Goal: Task Accomplishment & Management: Complete application form

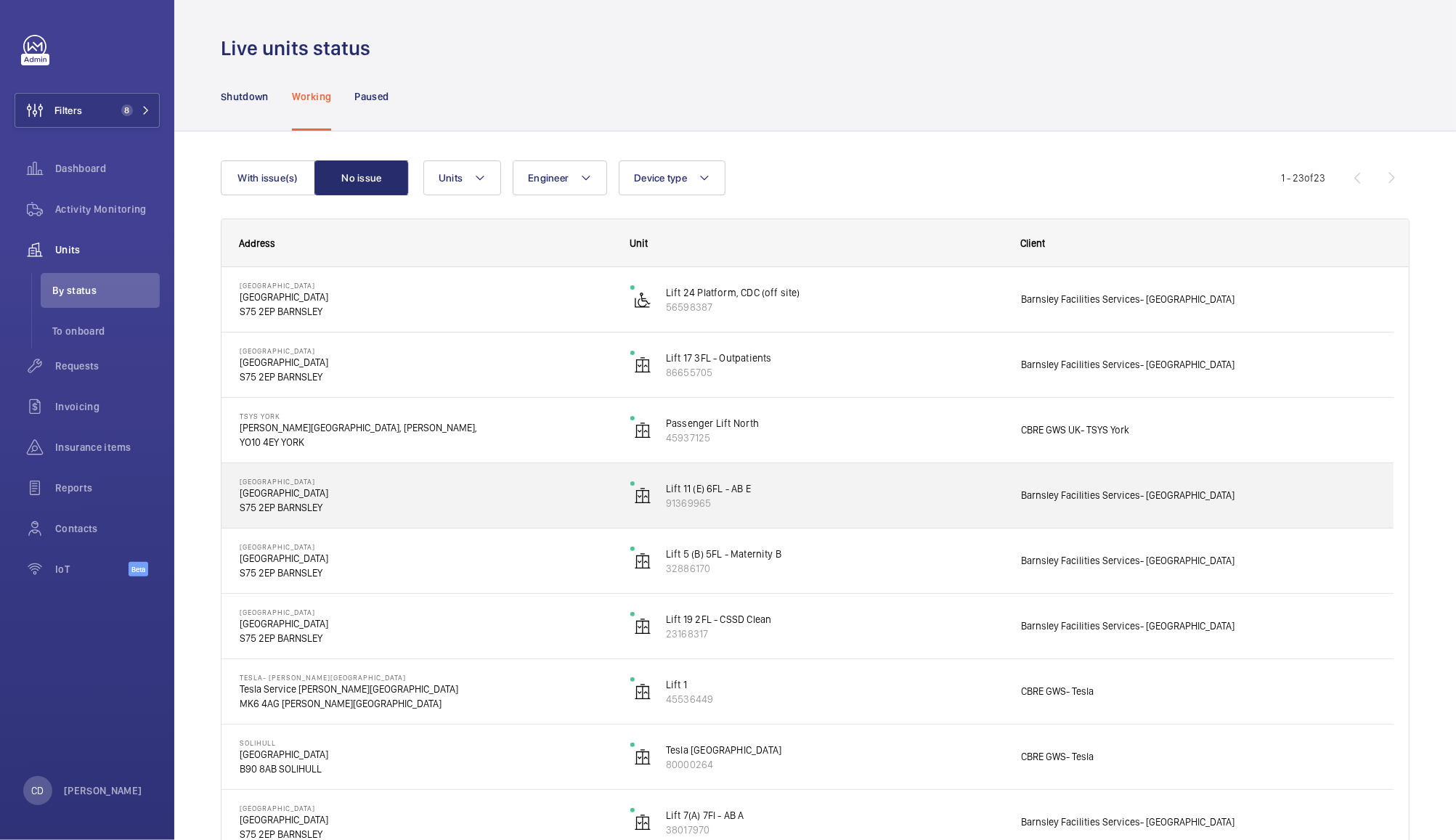
scroll to position [174, 0]
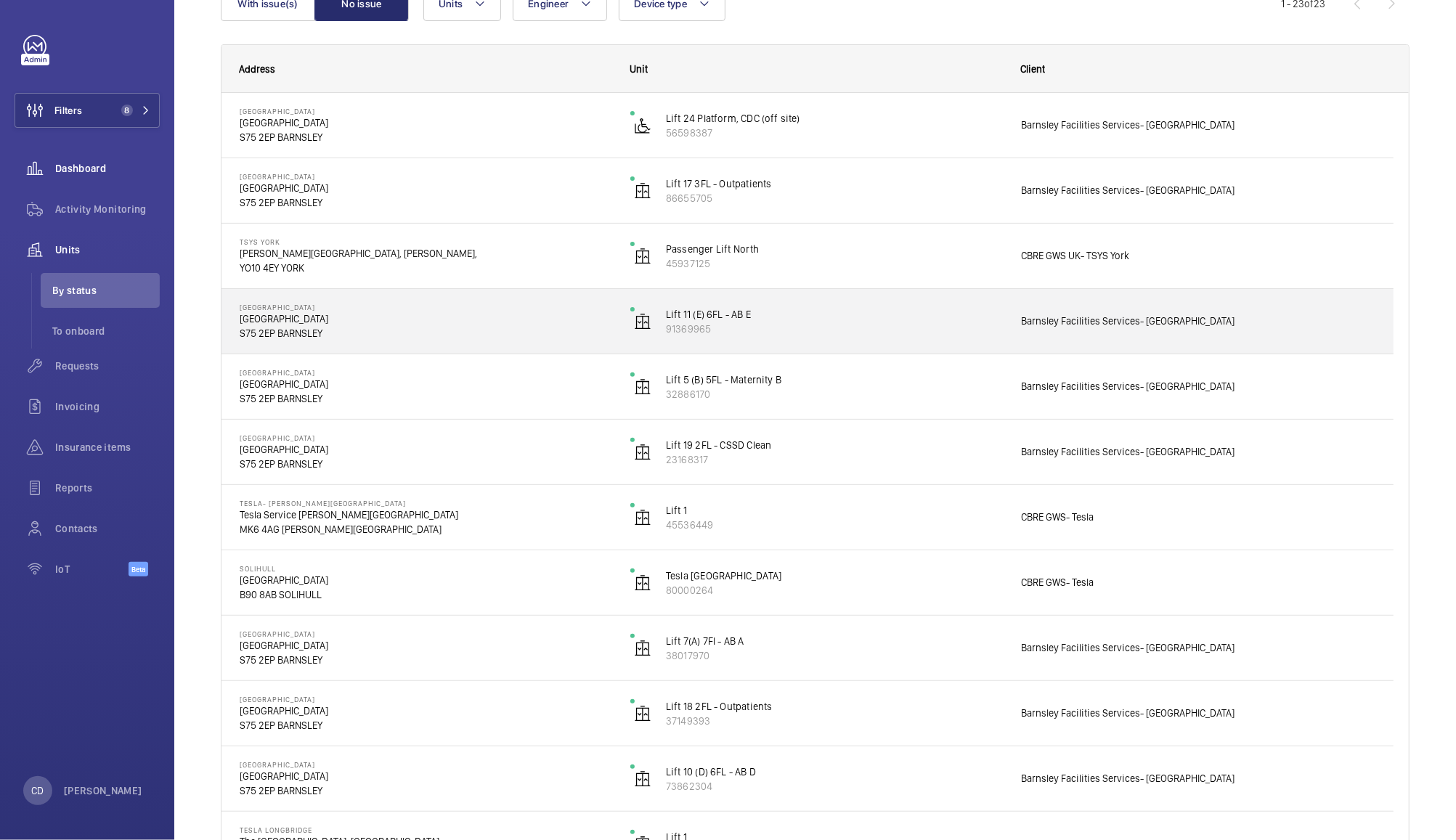
click at [74, 174] on span "Dashboard" at bounding box center [107, 168] width 104 height 15
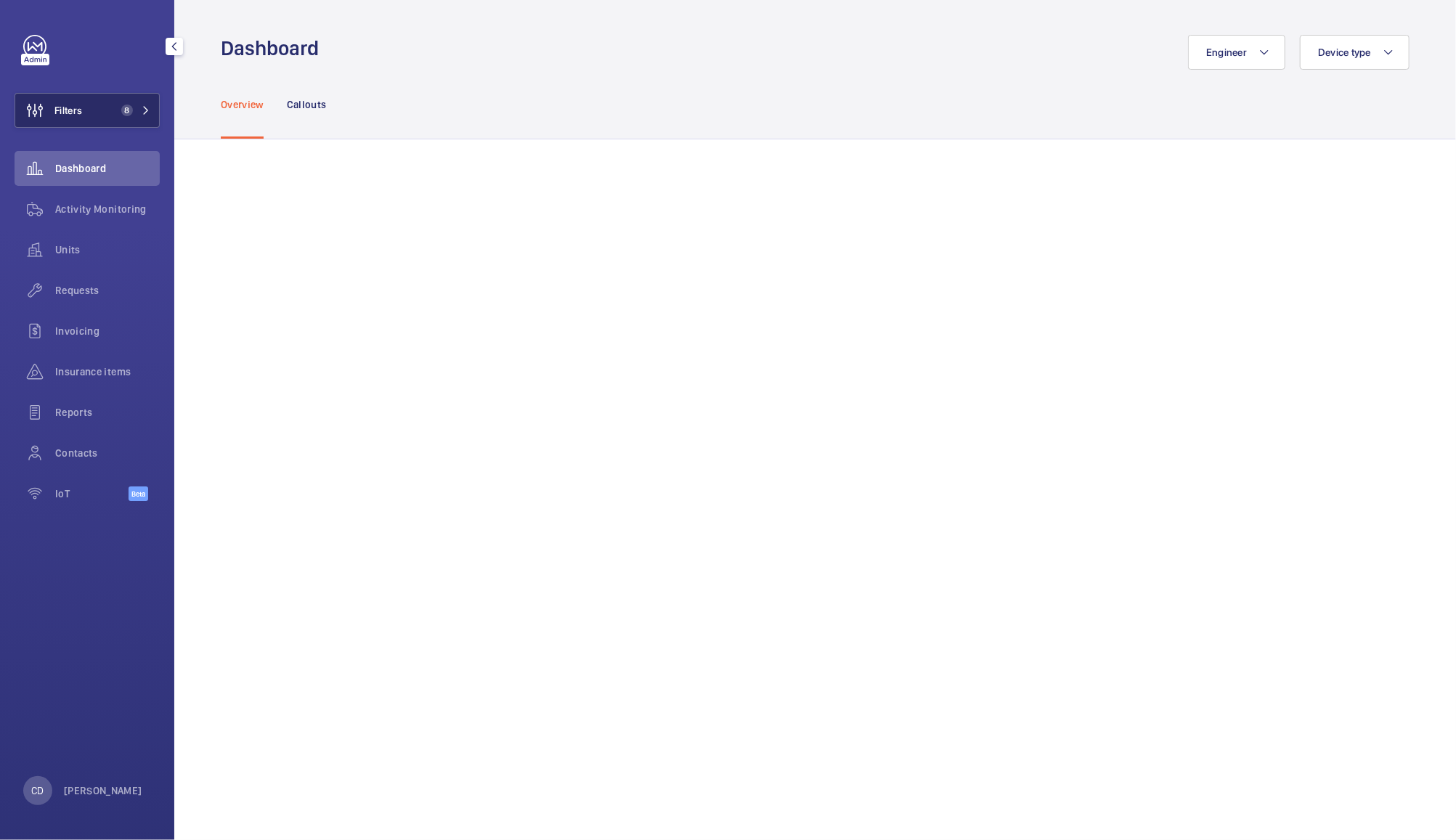
click at [118, 111] on span "8" at bounding box center [124, 110] width 17 height 12
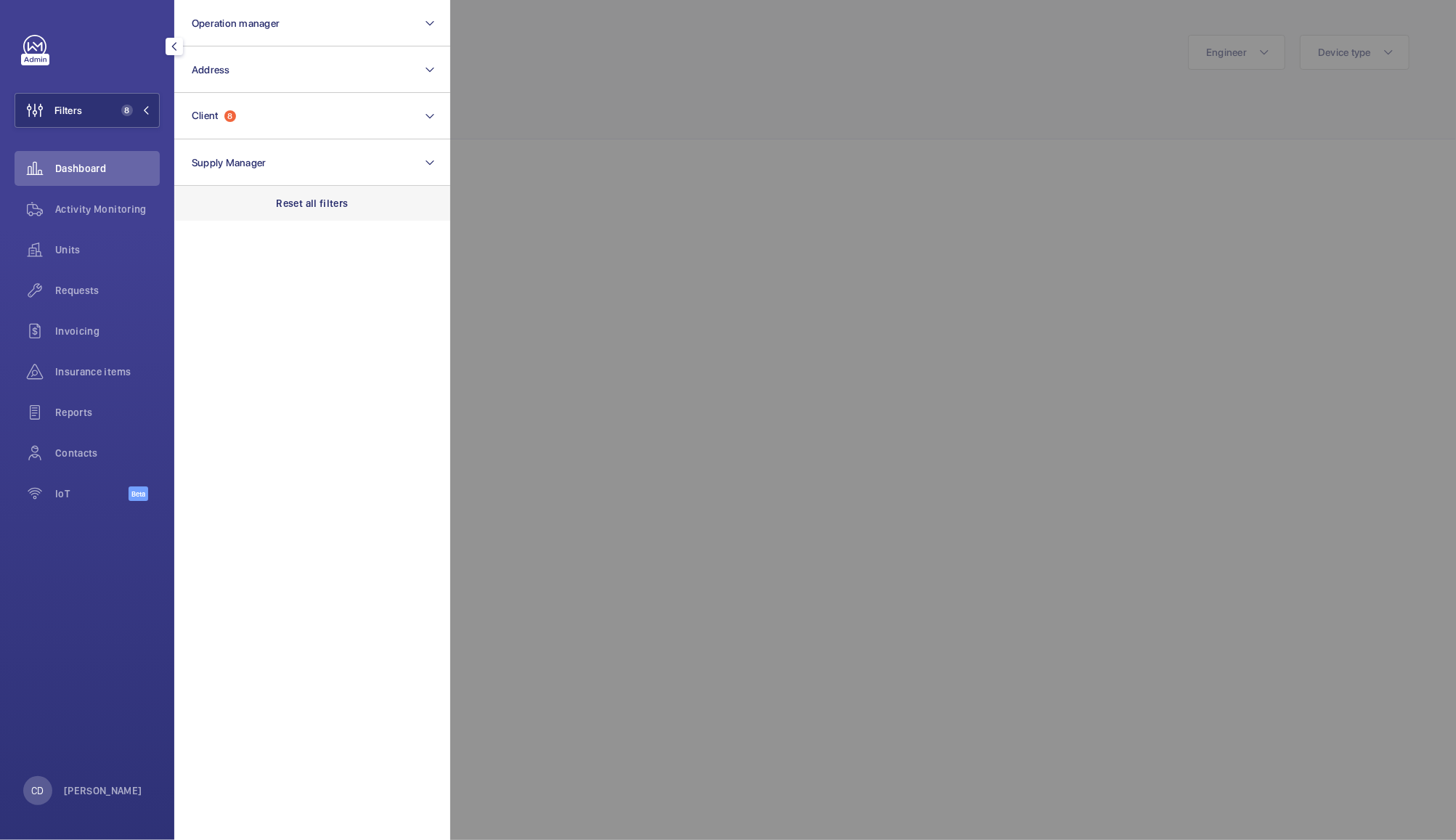
click at [326, 208] on p "Reset all filters" at bounding box center [312, 203] width 72 height 15
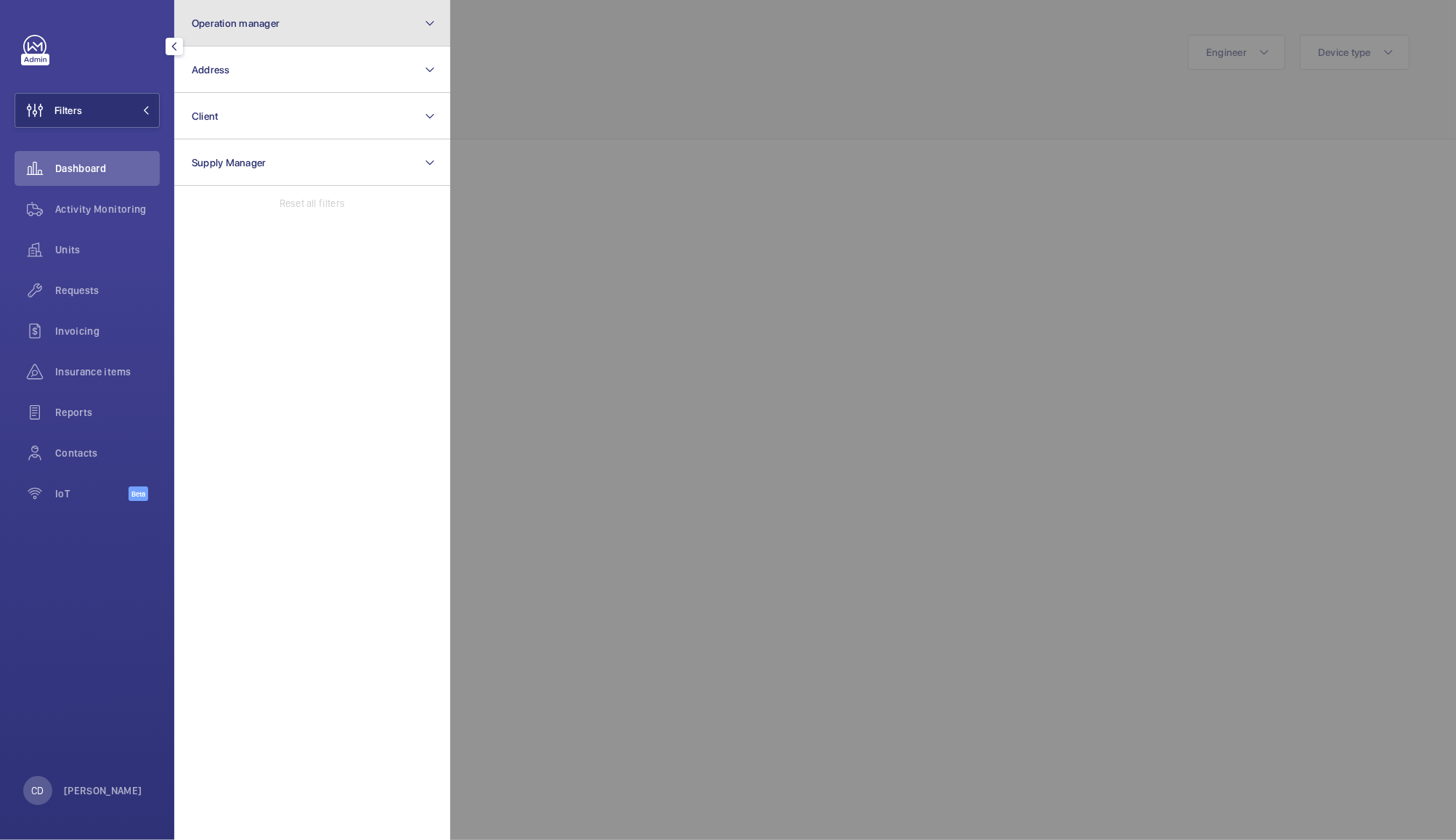
click at [359, 5] on button "Operation manager" at bounding box center [312, 23] width 276 height 46
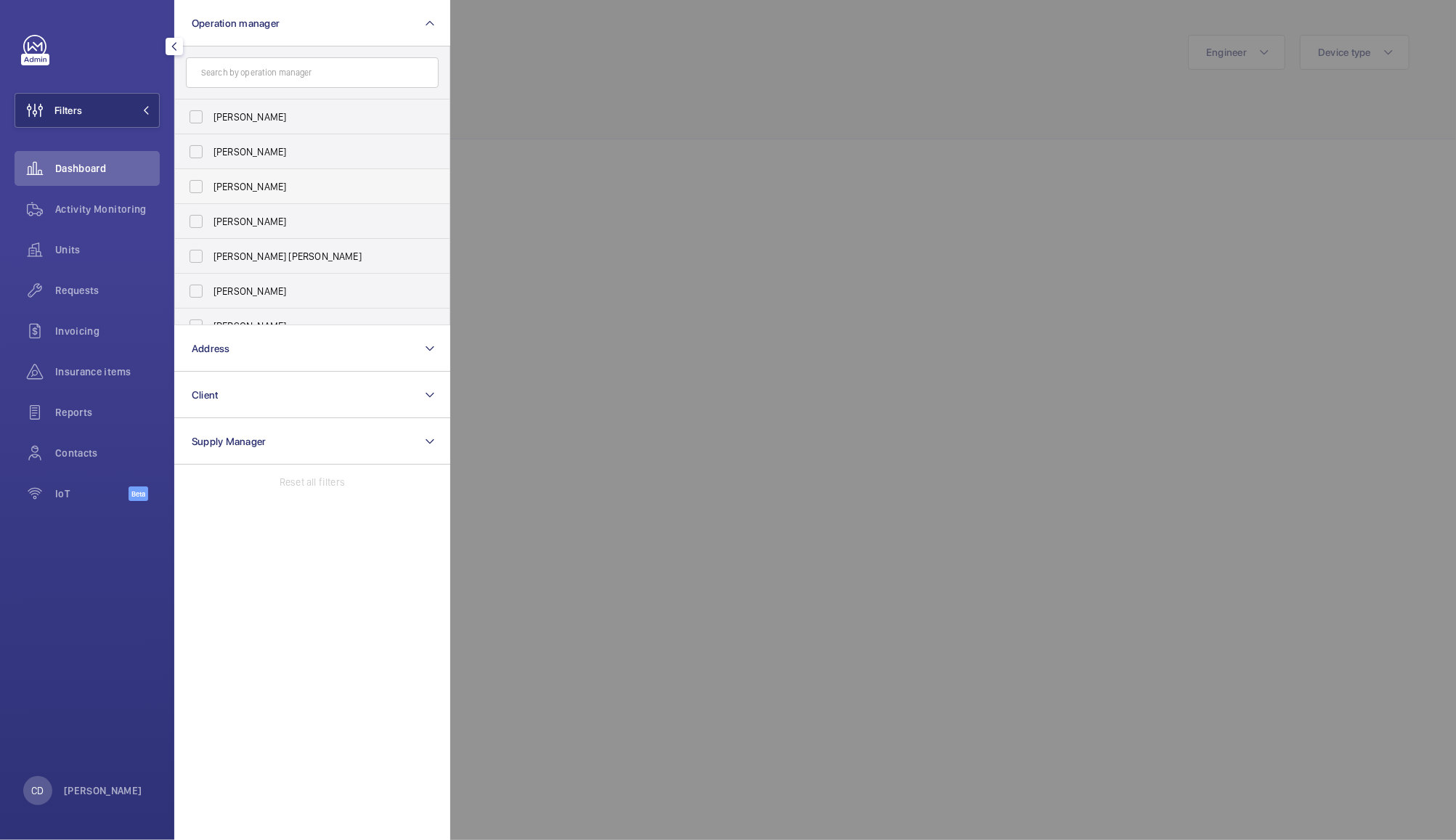
click at [204, 185] on label "[PERSON_NAME]" at bounding box center [302, 186] width 253 height 35
click at [204, 185] on input "[PERSON_NAME]" at bounding box center [196, 186] width 29 height 29
checkbox input "true"
click at [586, 64] on div at bounding box center [1178, 420] width 1456 height 840
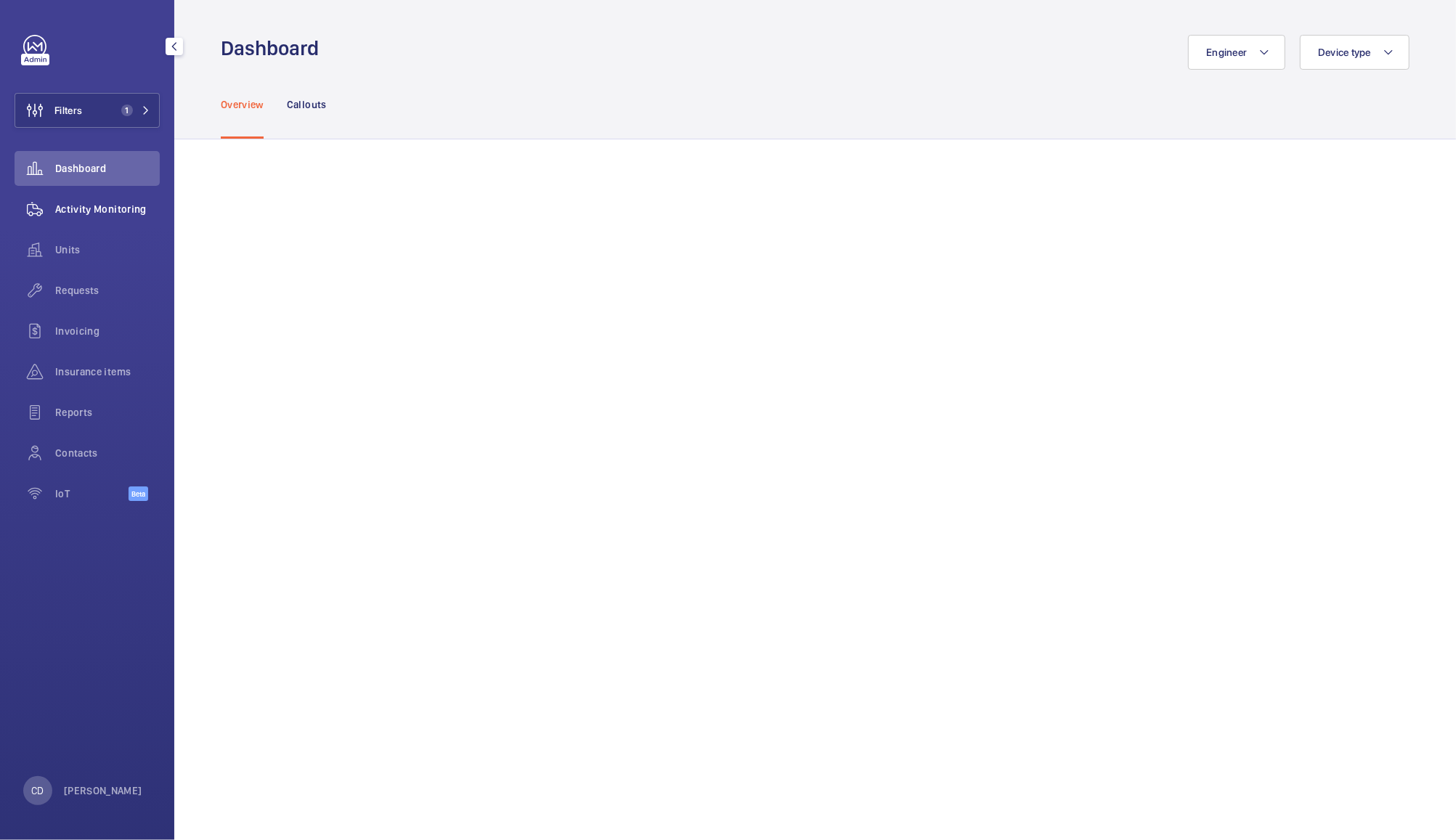
click at [100, 215] on span "Activity Monitoring" at bounding box center [107, 209] width 104 height 15
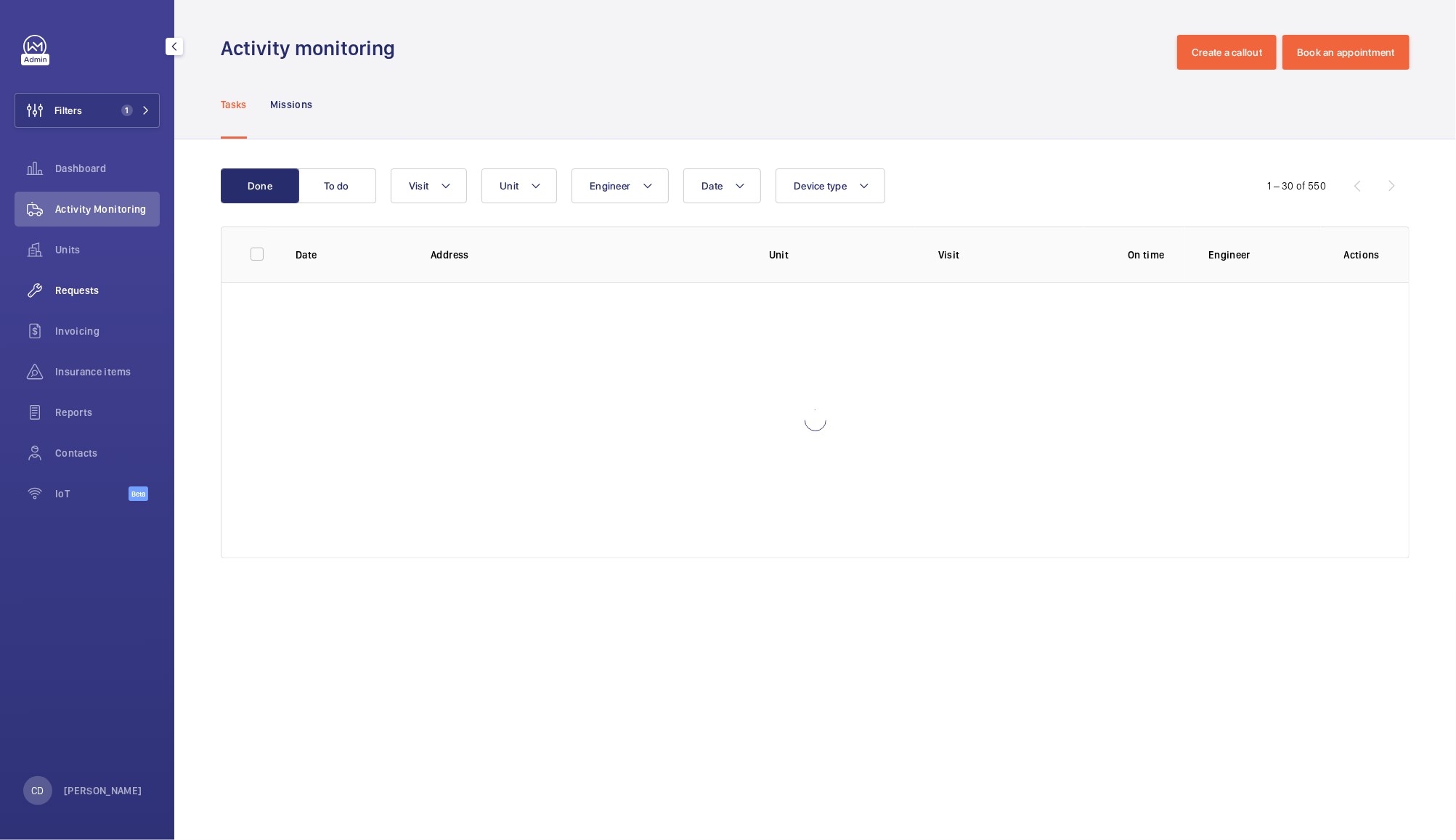
click at [52, 291] on wm-front-icon-button at bounding box center [35, 291] width 41 height 35
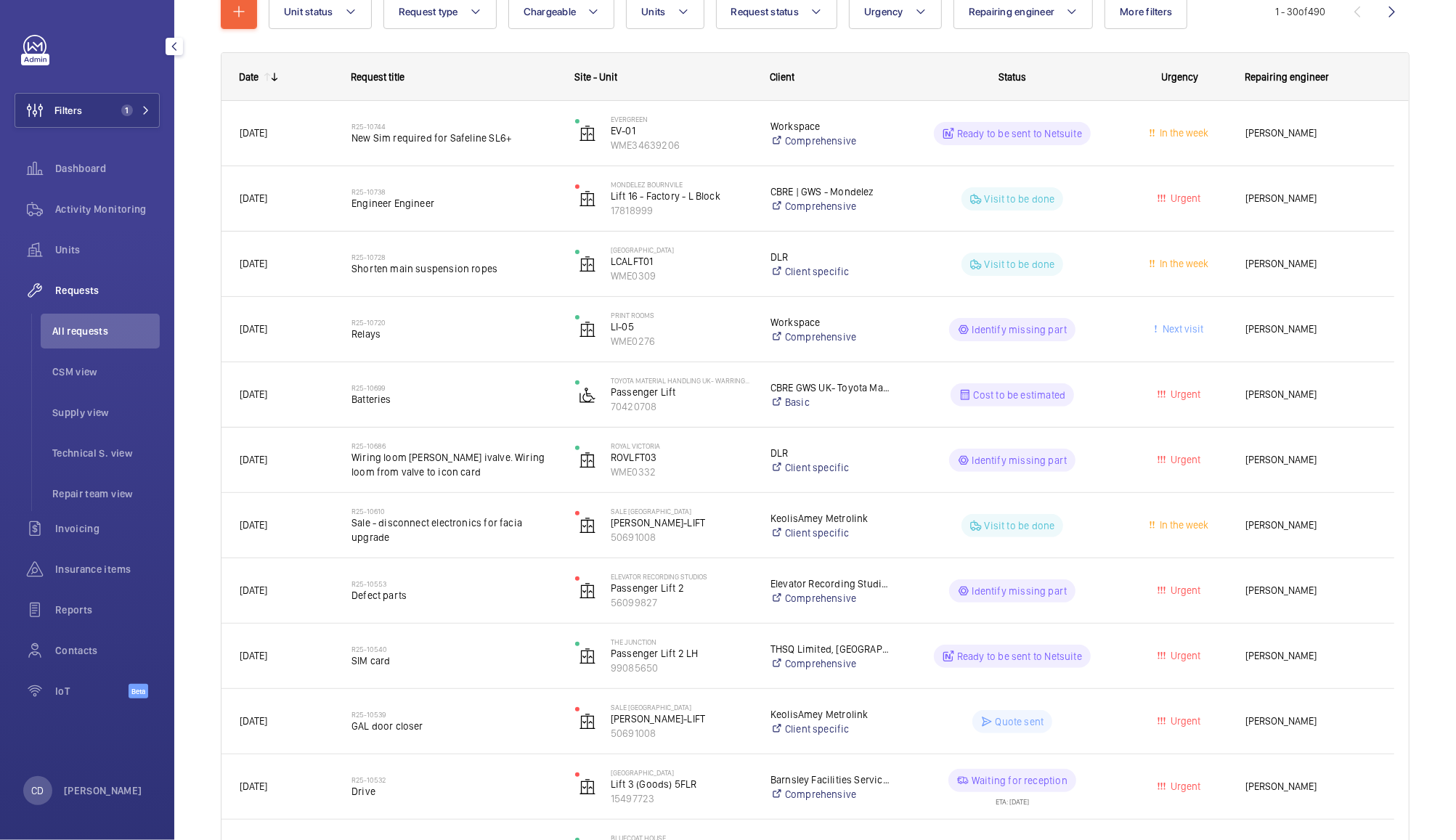
scroll to position [190, 0]
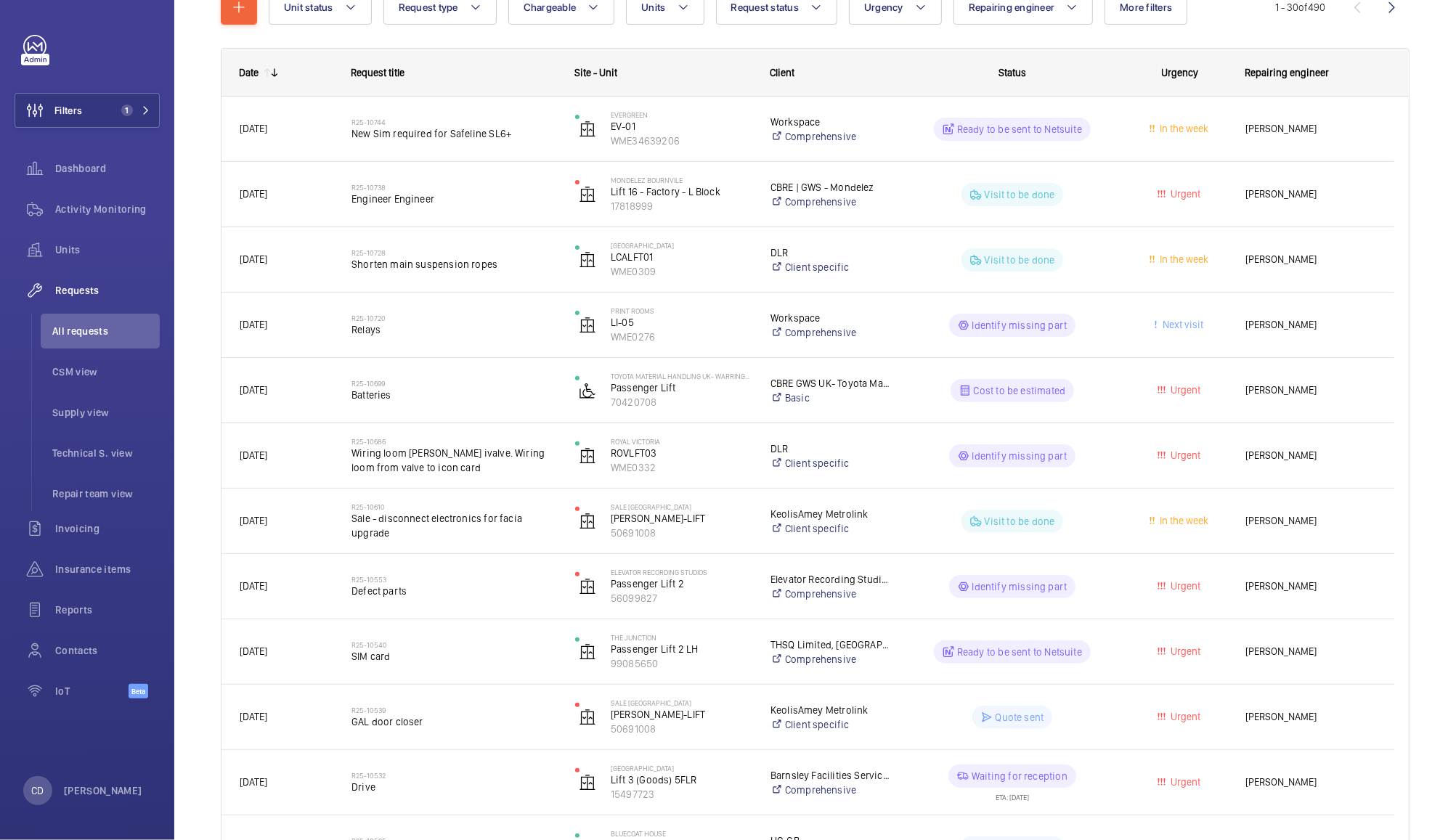
click at [1110, 581] on wm-front-pills-cell "Identify missing part" at bounding box center [1012, 587] width 204 height 24
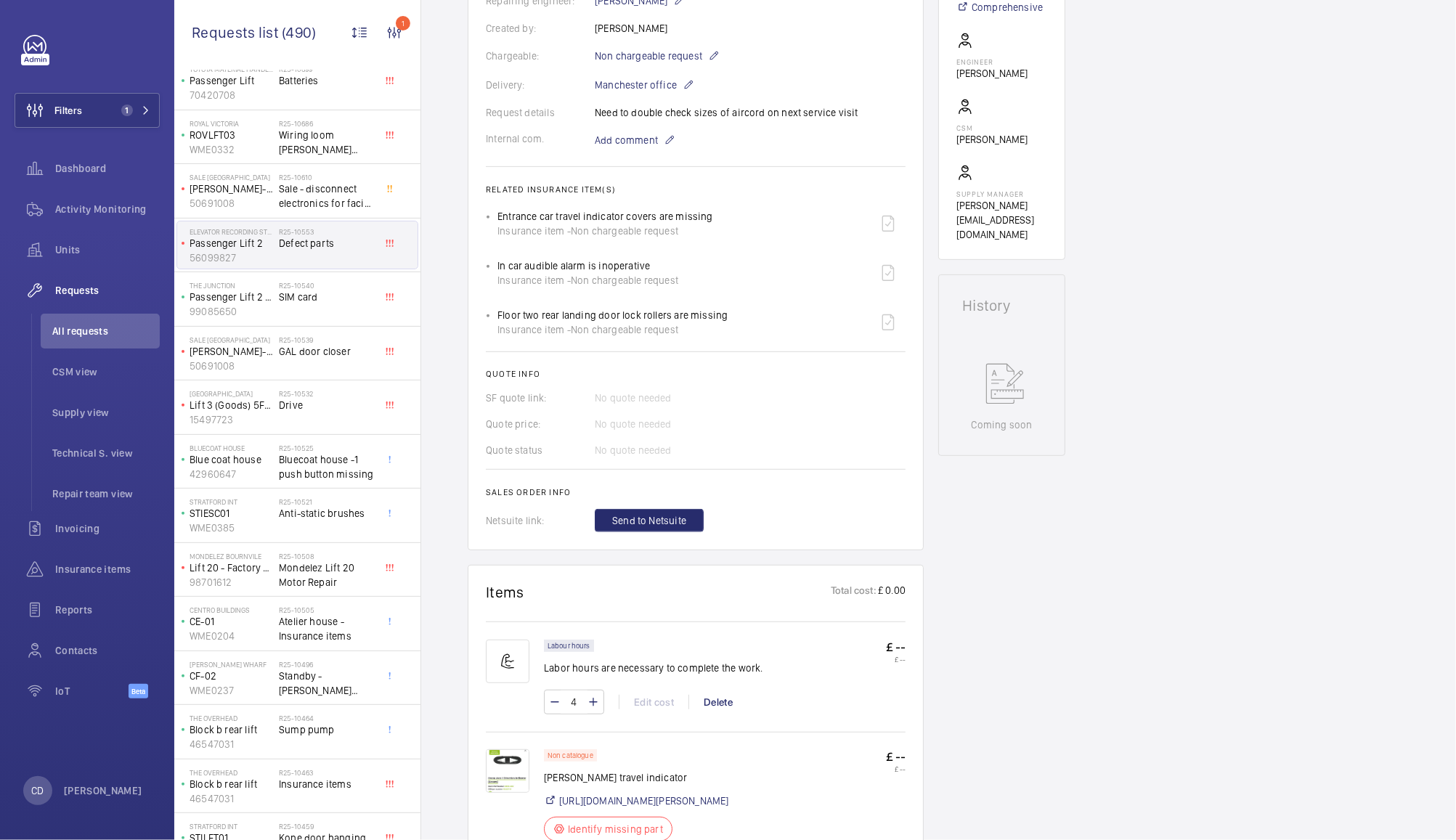
scroll to position [249, 0]
click at [321, 578] on span "Mondelez Lift 20 Motor Repair" at bounding box center [327, 574] width 96 height 29
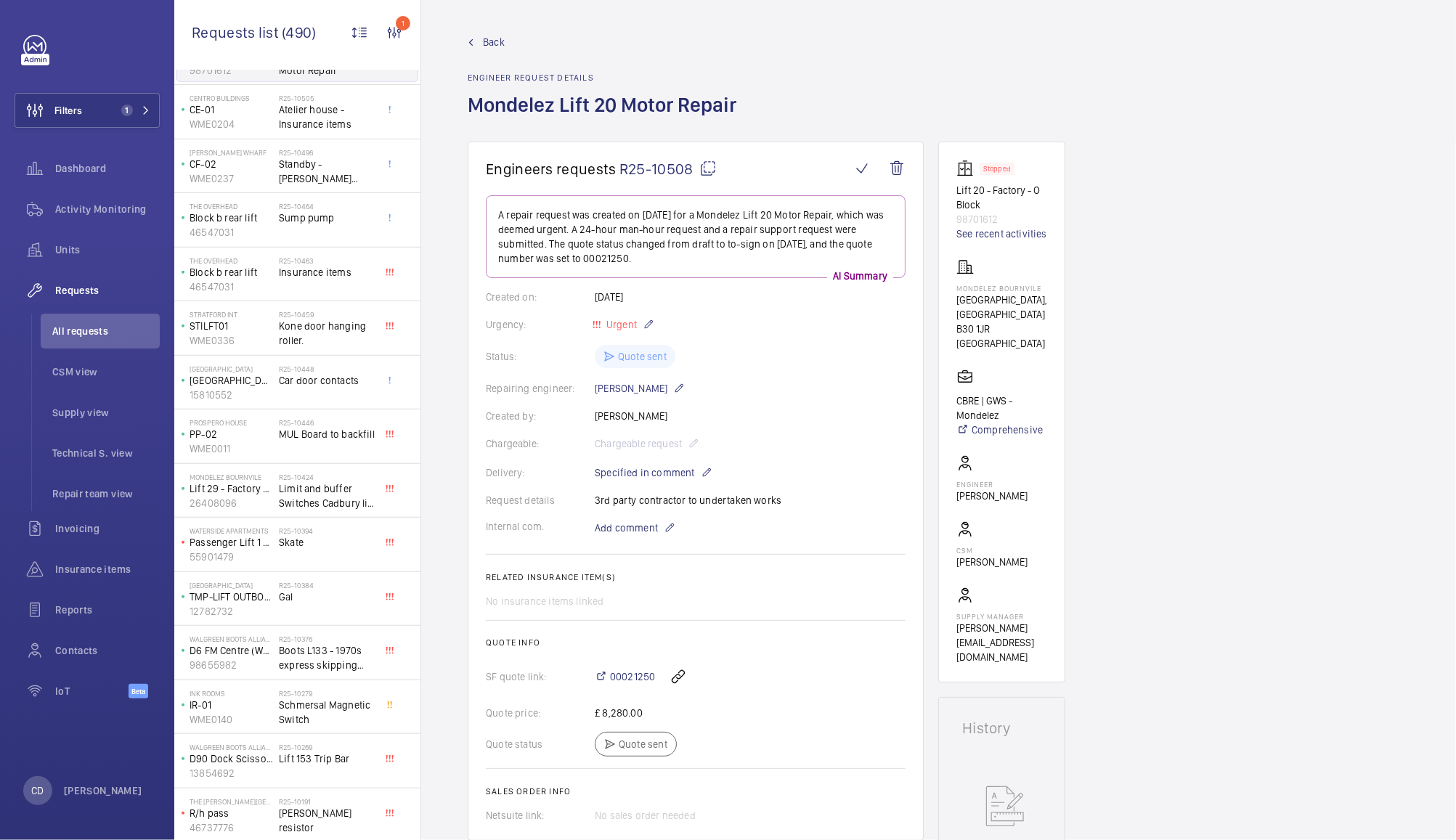
scroll to position [764, 0]
click at [330, 543] on span "Skate" at bounding box center [327, 538] width 96 height 15
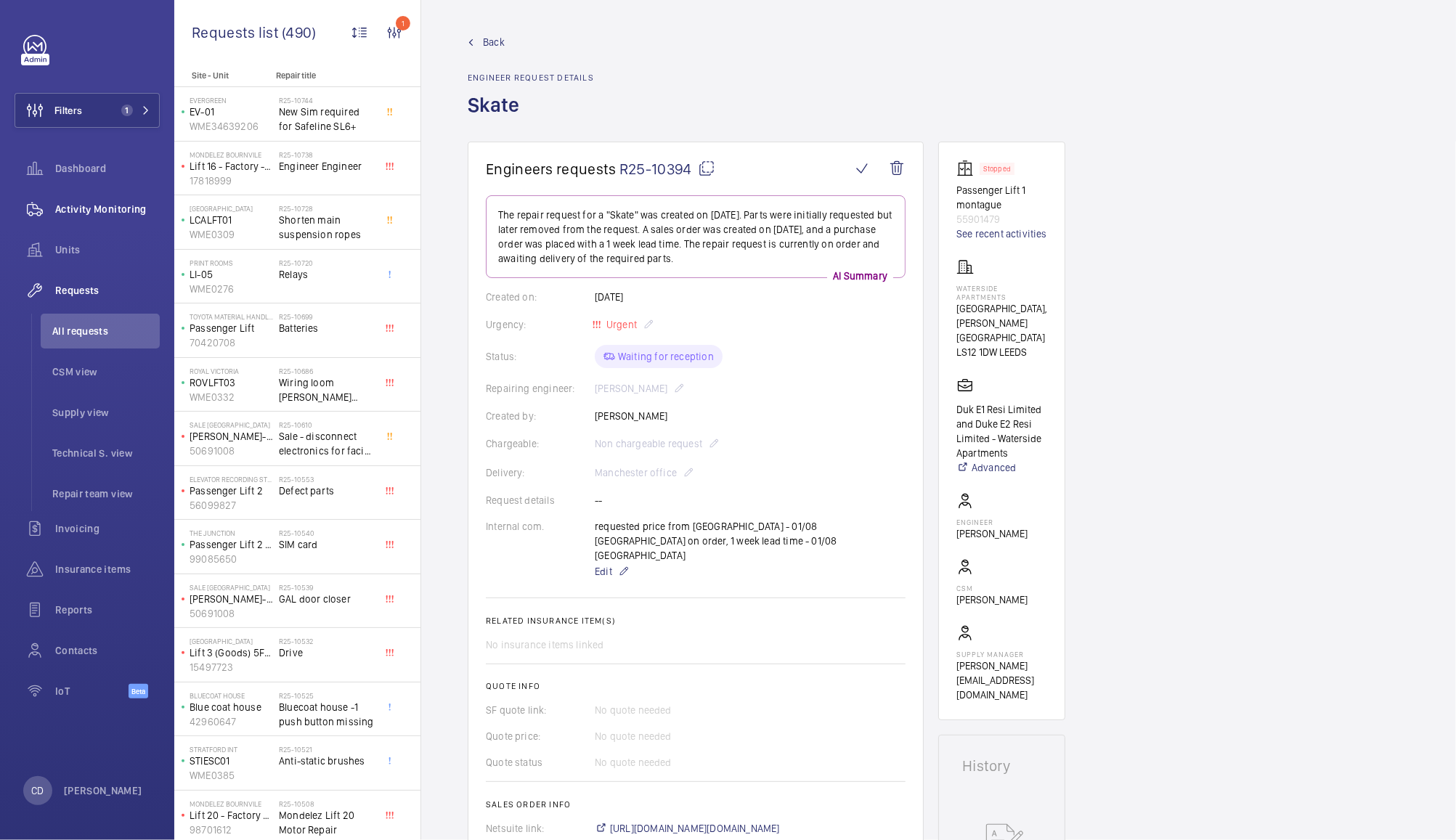
click at [71, 221] on div "Activity Monitoring" at bounding box center [87, 209] width 145 height 35
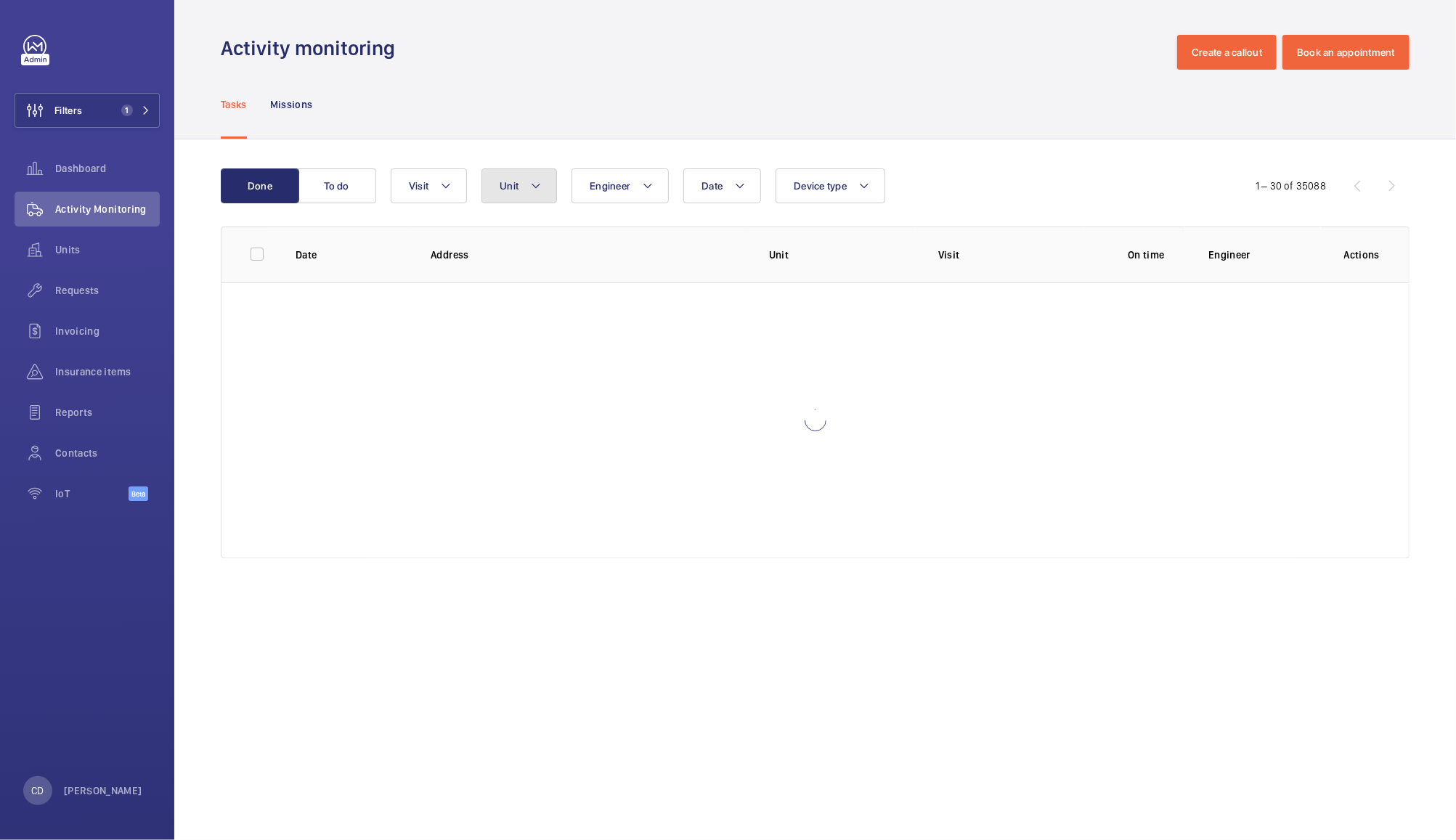
click at [534, 192] on mat-icon at bounding box center [536, 185] width 12 height 17
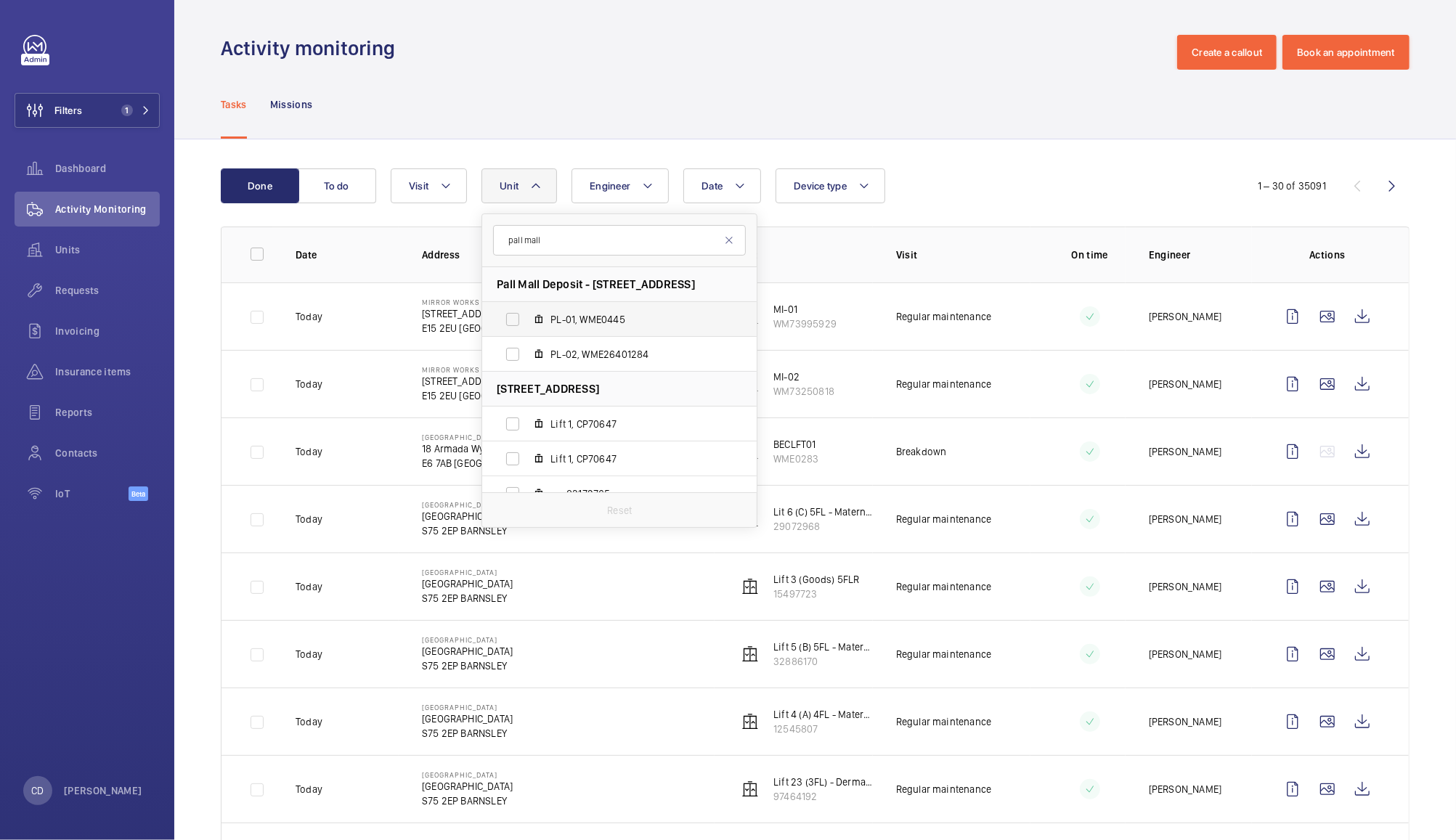
type input "pall mall"
click at [511, 321] on label "PL-01, WME0445" at bounding box center [608, 320] width 252 height 35
click at [511, 321] on input "PL-01, WME0445" at bounding box center [512, 320] width 29 height 29
checkbox input "true"
click at [512, 351] on label "PL-02, WME26401284" at bounding box center [608, 354] width 252 height 35
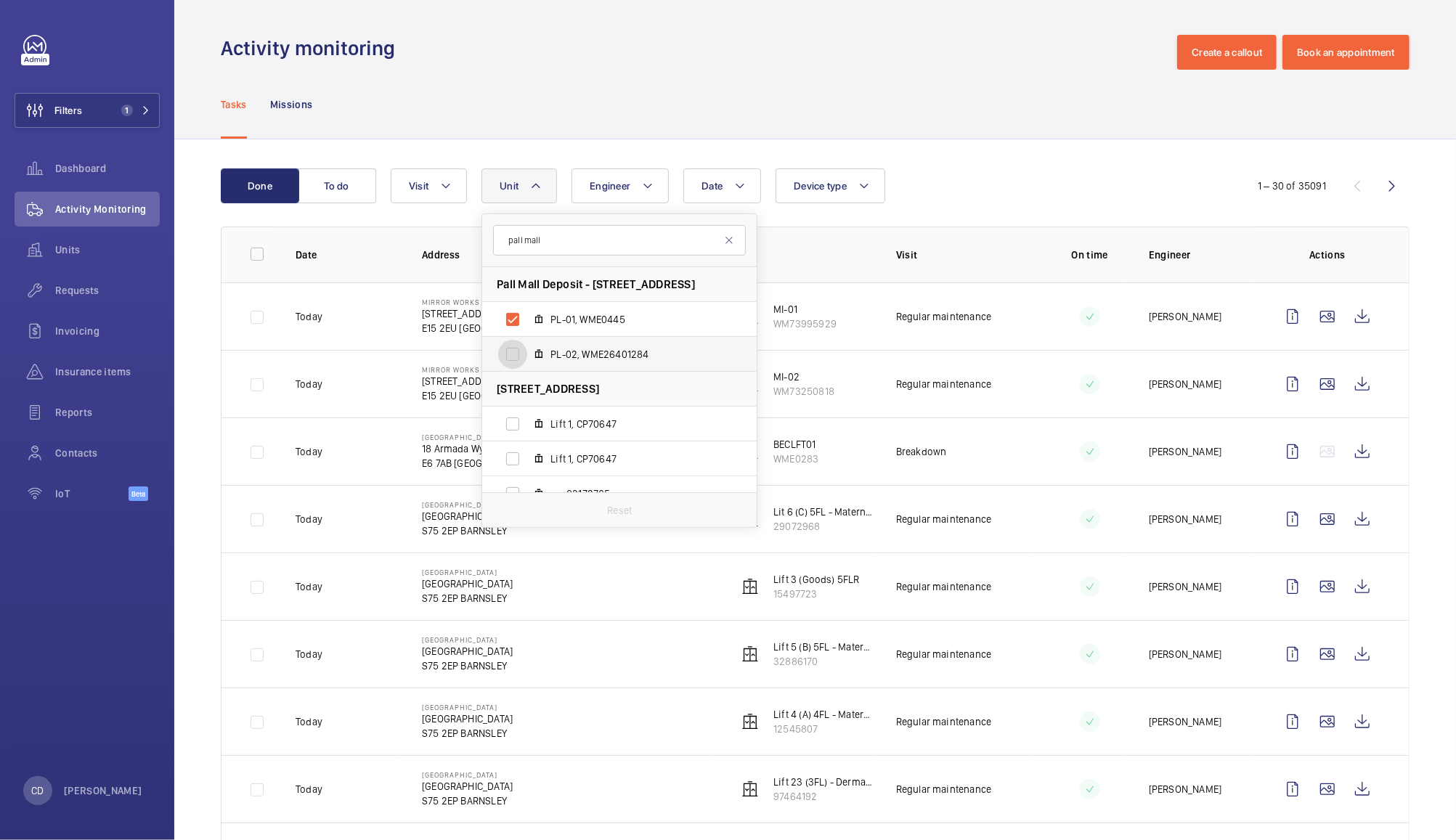
click at [512, 351] on input "PL-02, WME26401284" at bounding box center [512, 354] width 29 height 29
checkbox input "true"
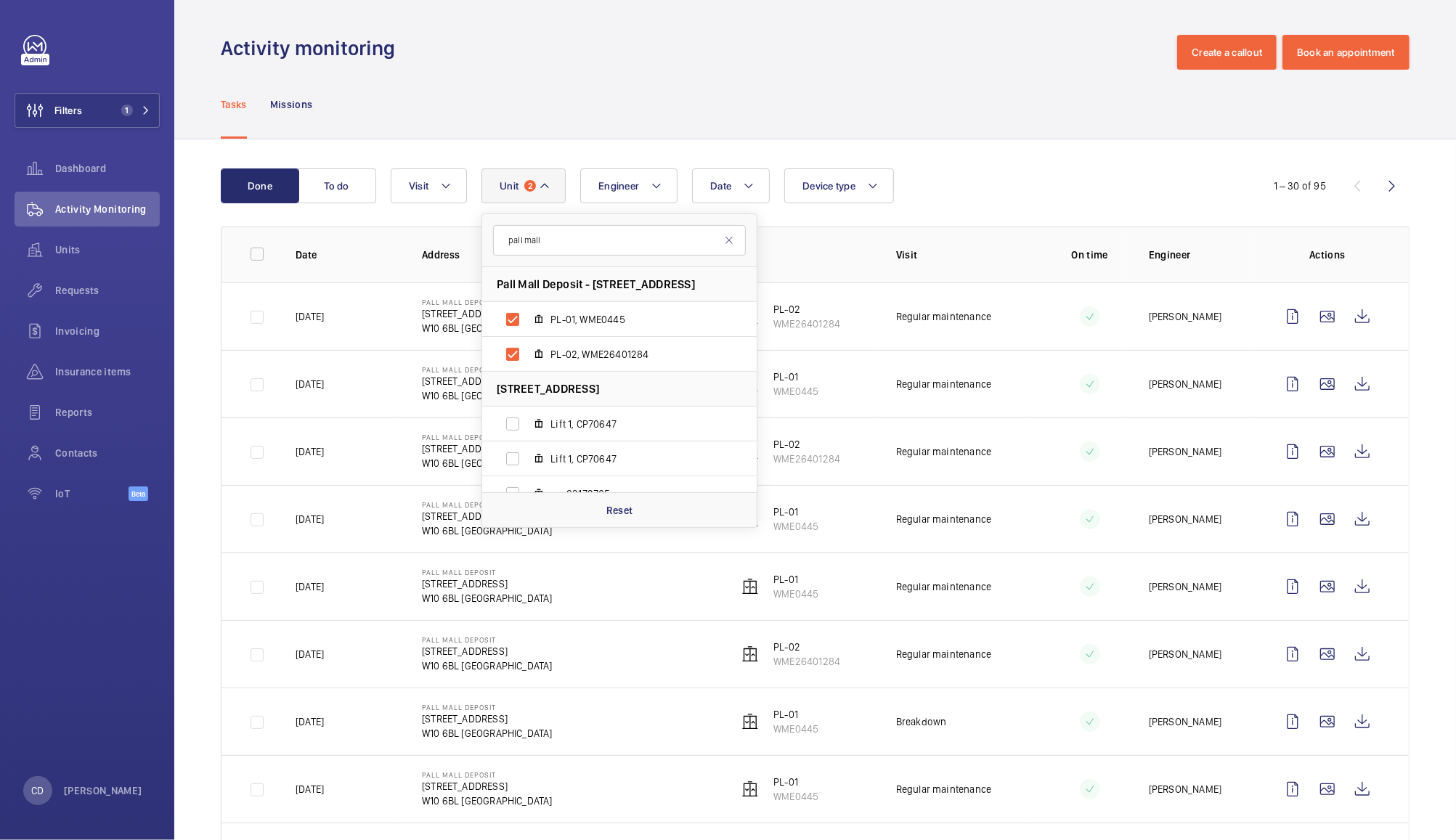
click at [911, 51] on div "Activity monitoring Create a callout Book an appointment" at bounding box center [815, 52] width 1189 height 35
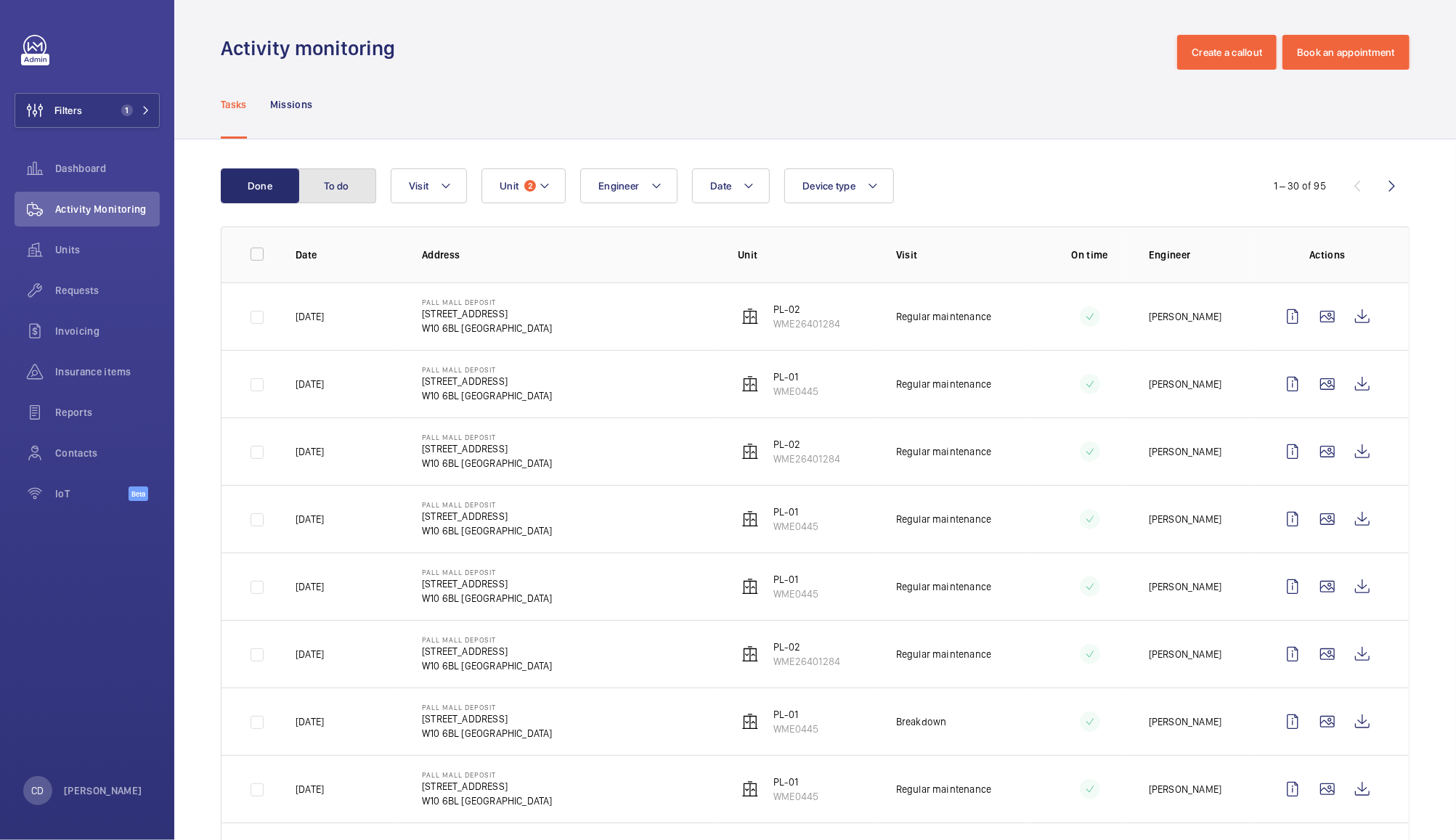
click at [334, 185] on button "To do" at bounding box center [337, 185] width 78 height 35
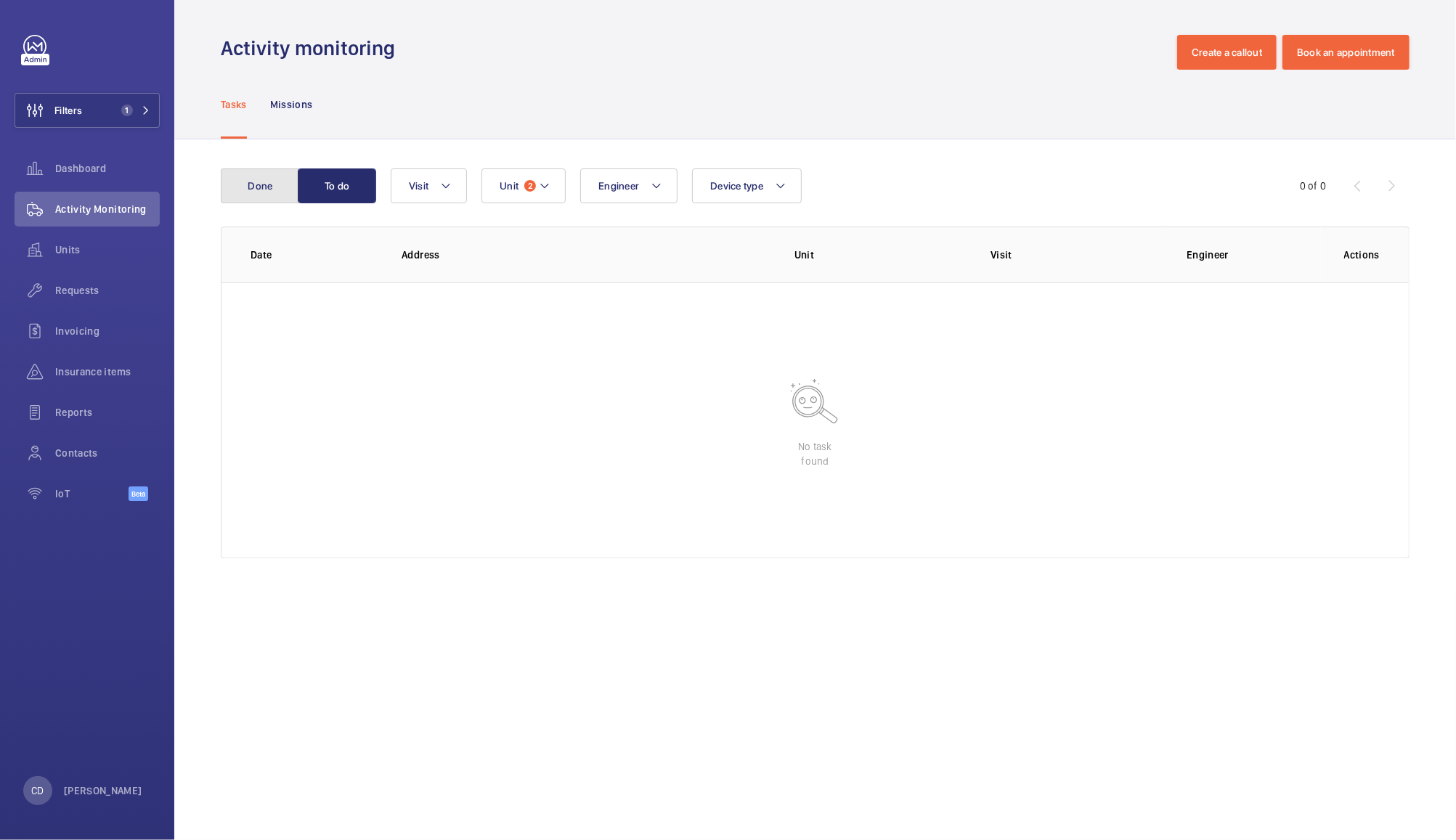
click at [268, 174] on button "Done" at bounding box center [260, 185] width 78 height 35
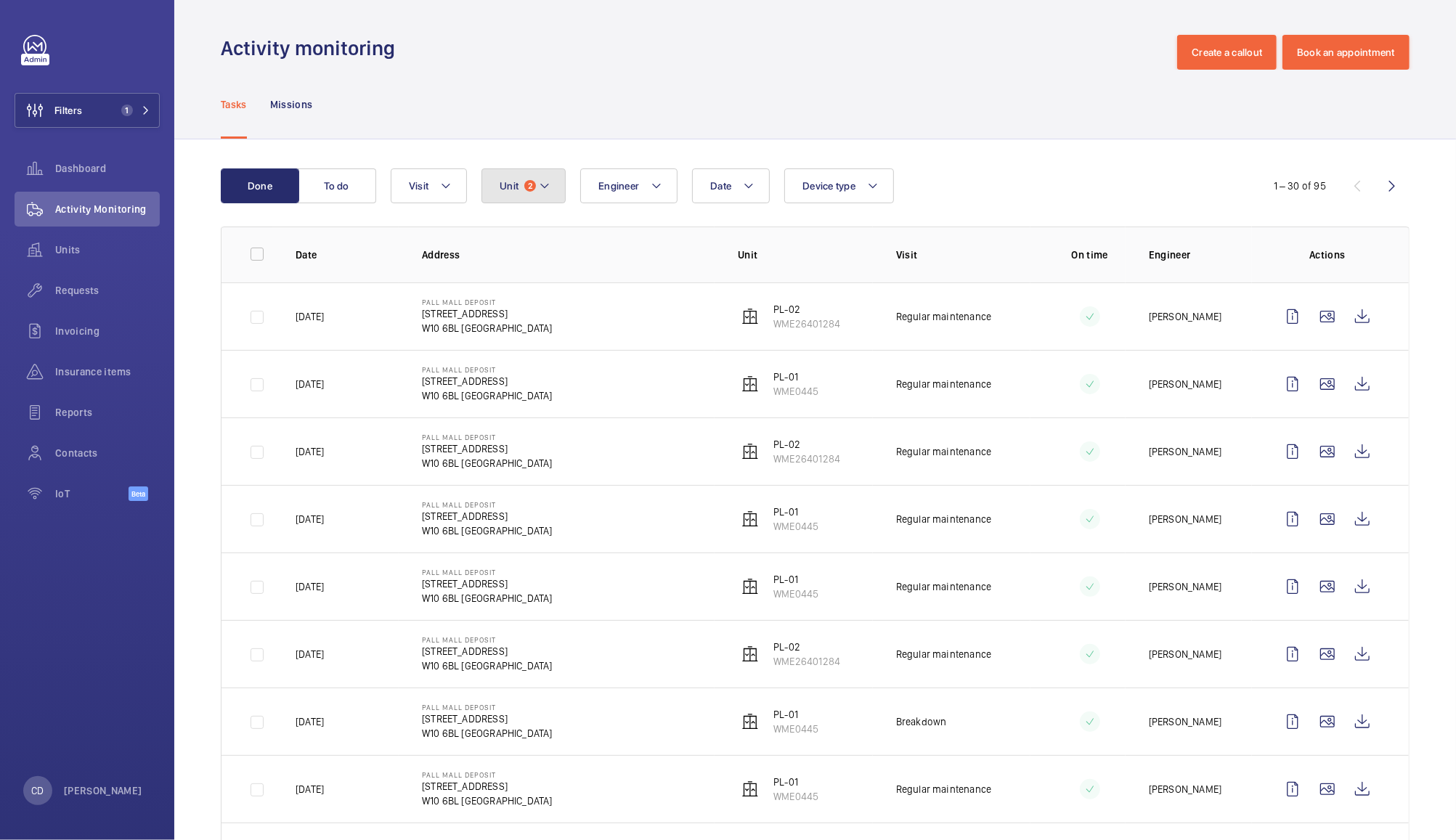
click at [529, 197] on button "Unit 2" at bounding box center [523, 185] width 84 height 35
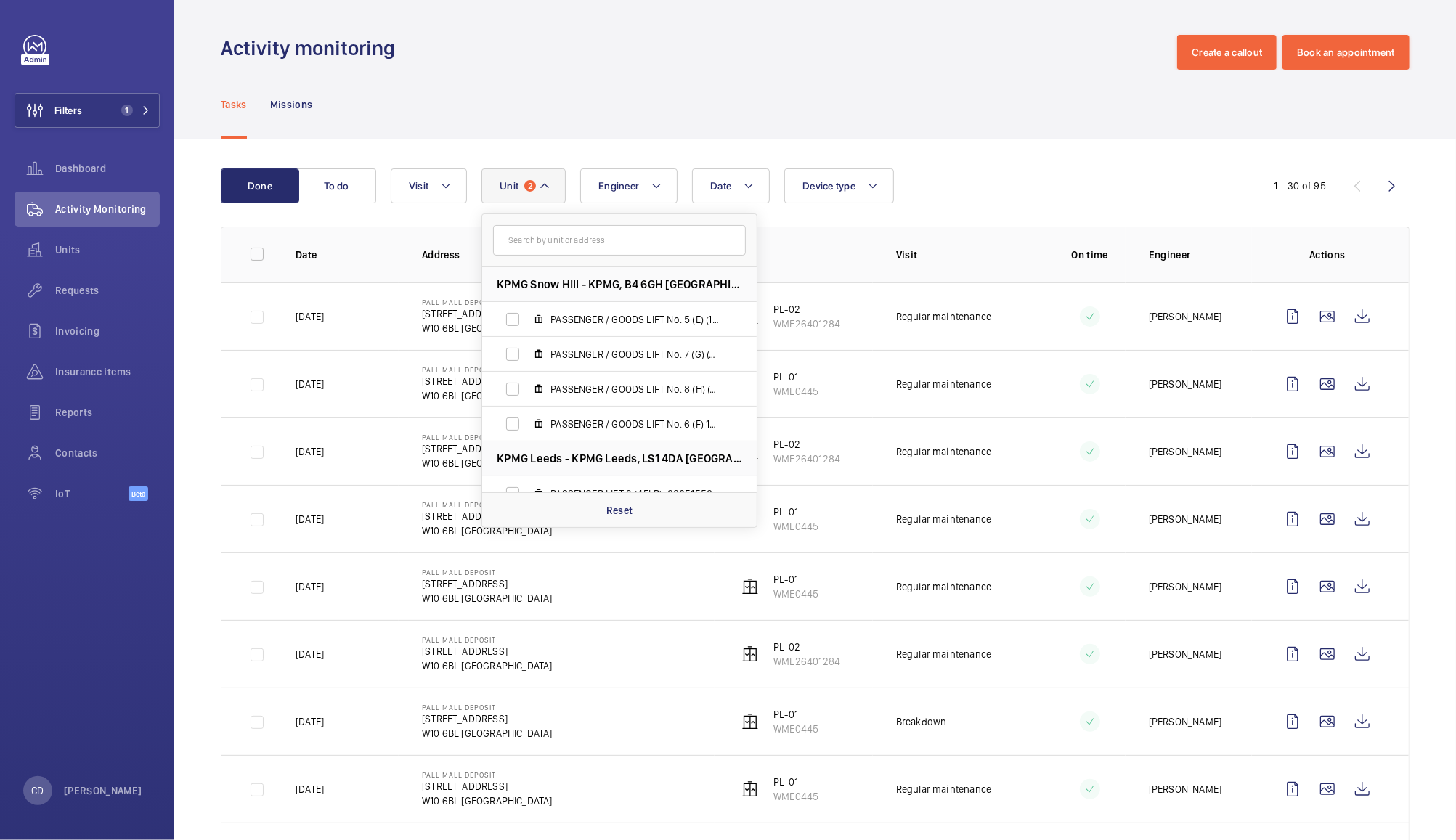
click at [604, 242] on input "text" at bounding box center [619, 241] width 253 height 31
type input "tb-0"
click at [592, 460] on span "TB-0 9, WME0229" at bounding box center [634, 459] width 168 height 15
click at [527, 460] on input "TB-0 9, WME0229" at bounding box center [512, 459] width 29 height 29
checkbox input "true"
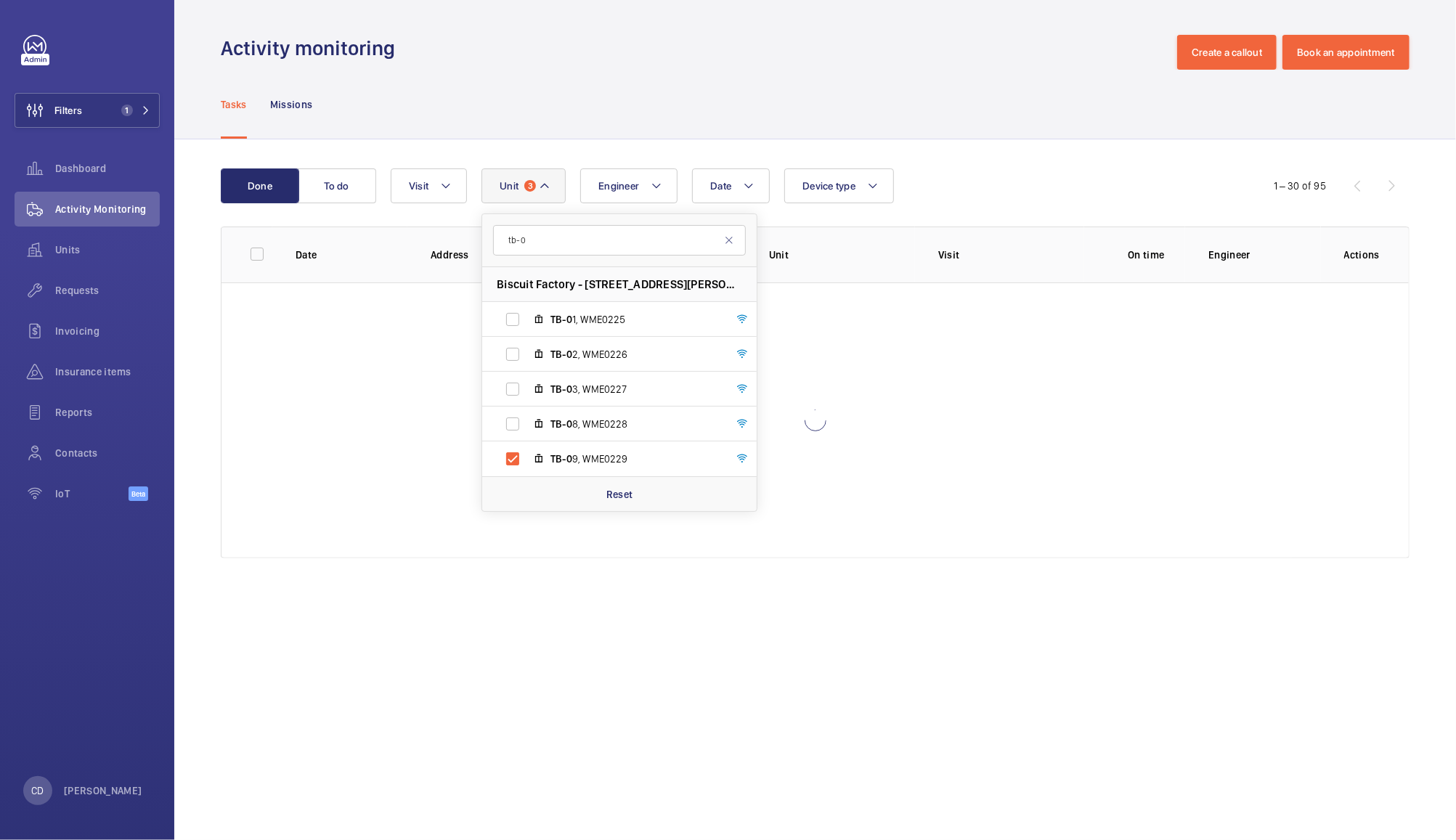
click at [1008, 139] on div "Done To do Date Engineer Unit 3 tb-0 Biscuit Factory - [STREET_ADDRESS][PERSON_…" at bounding box center [815, 366] width 1282 height 454
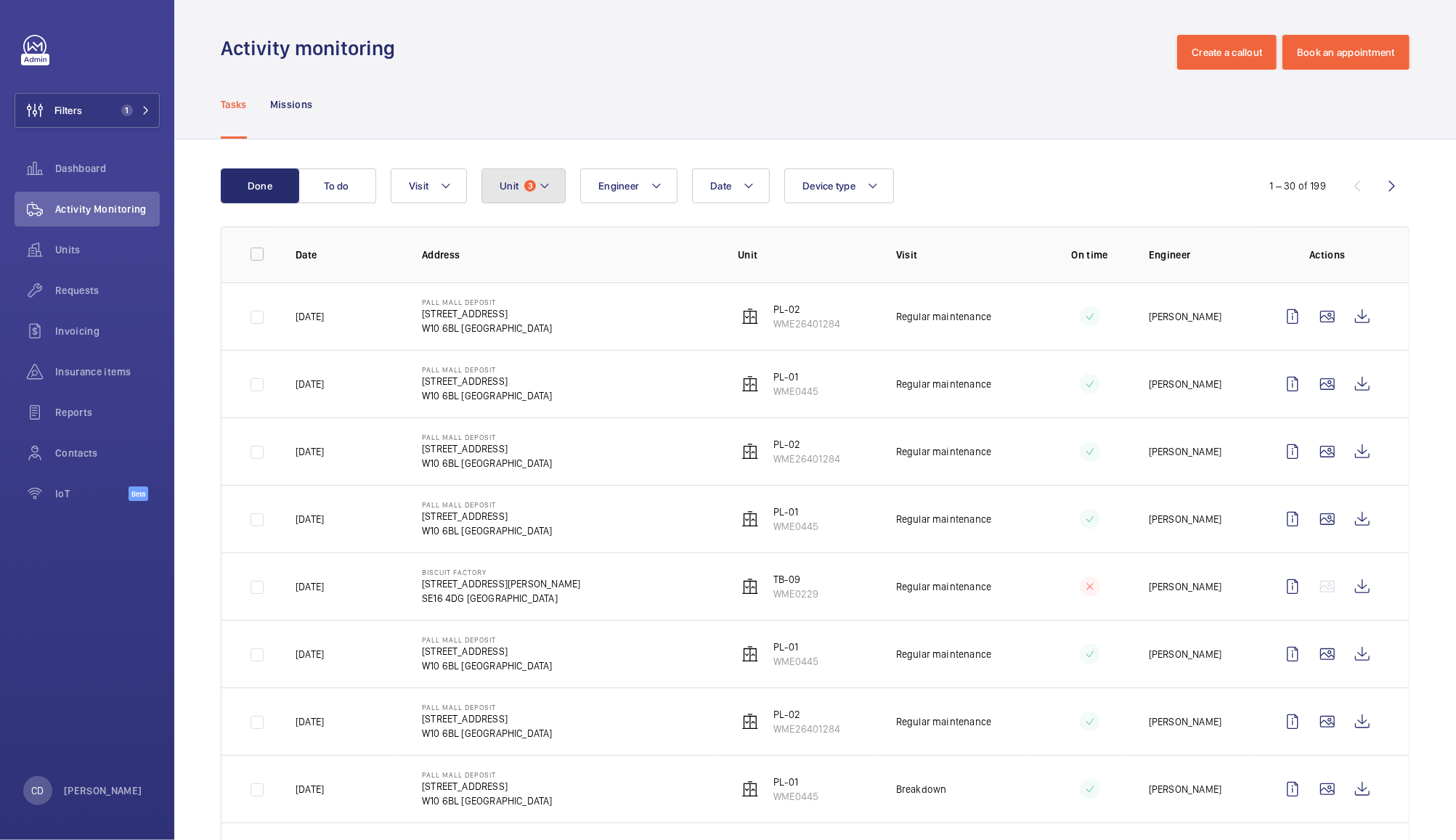
click at [516, 180] on span "Unit" at bounding box center [509, 185] width 19 height 12
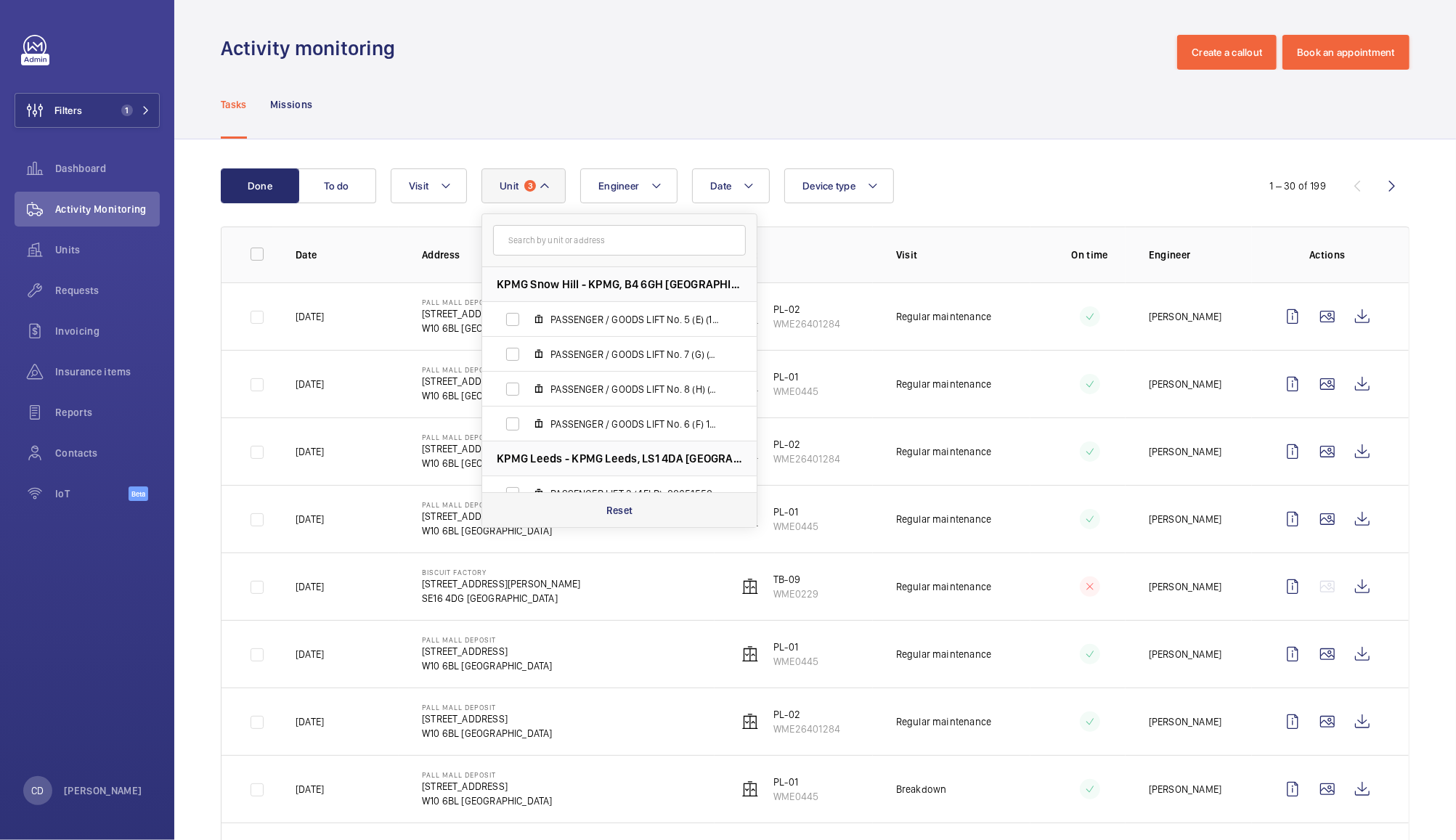
click at [639, 511] on div "Reset" at bounding box center [619, 509] width 274 height 35
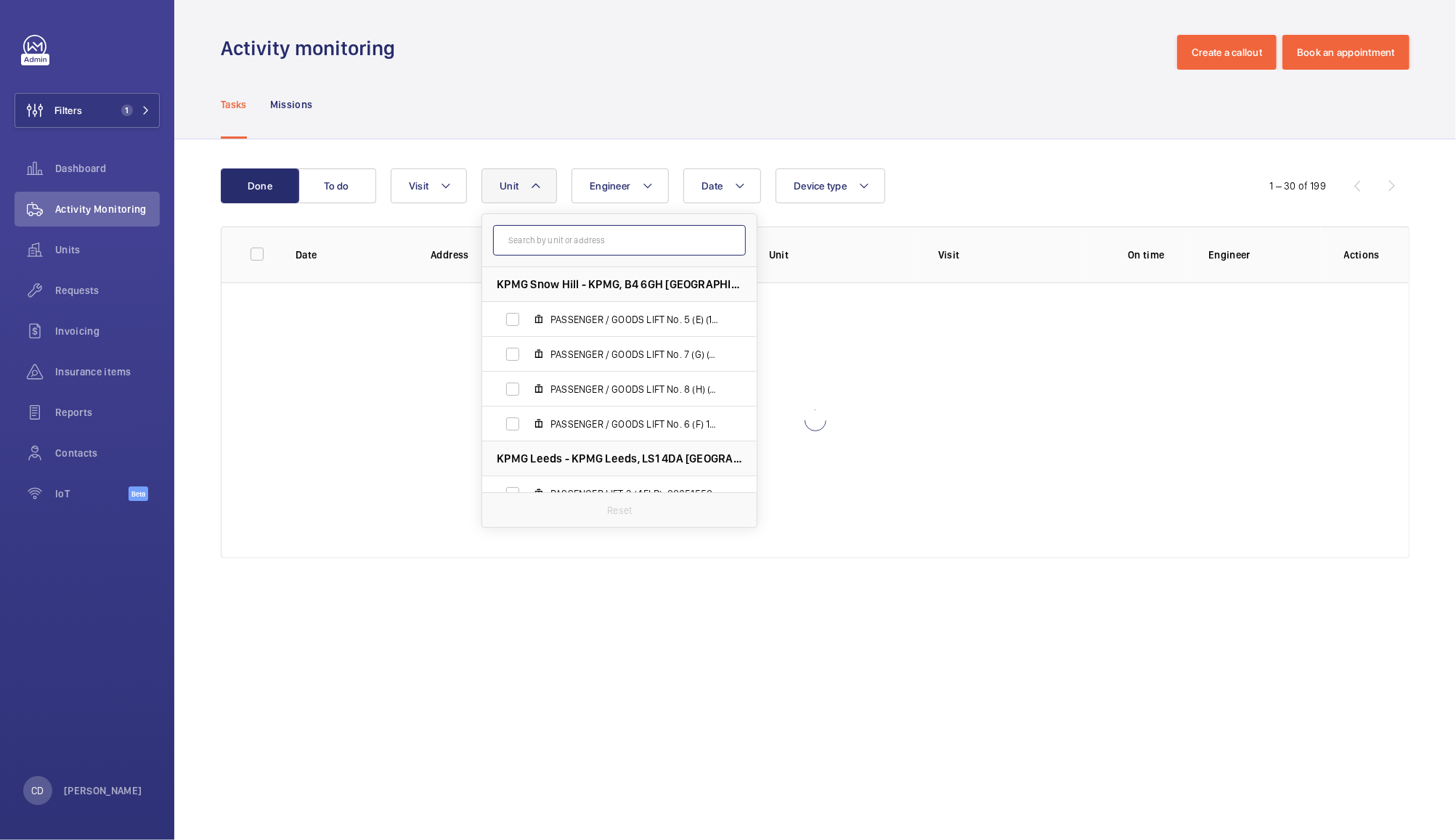
click at [632, 236] on input "text" at bounding box center [619, 241] width 253 height 31
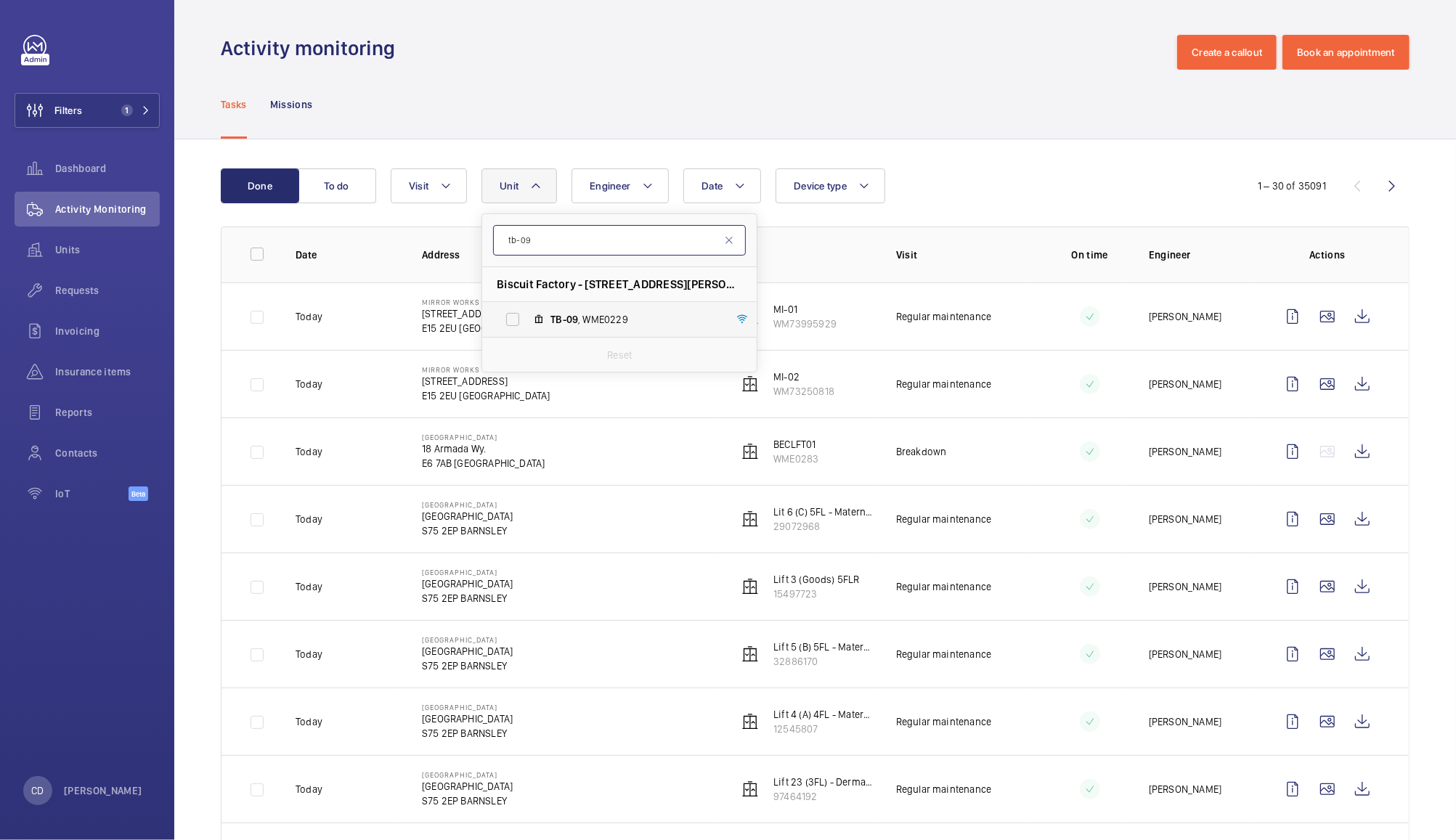
type input "tb-09"
click at [625, 306] on label "TB-09 , WME0229" at bounding box center [608, 320] width 252 height 35
click at [527, 306] on input "TB-09 , WME0229" at bounding box center [512, 320] width 29 height 29
checkbox input "true"
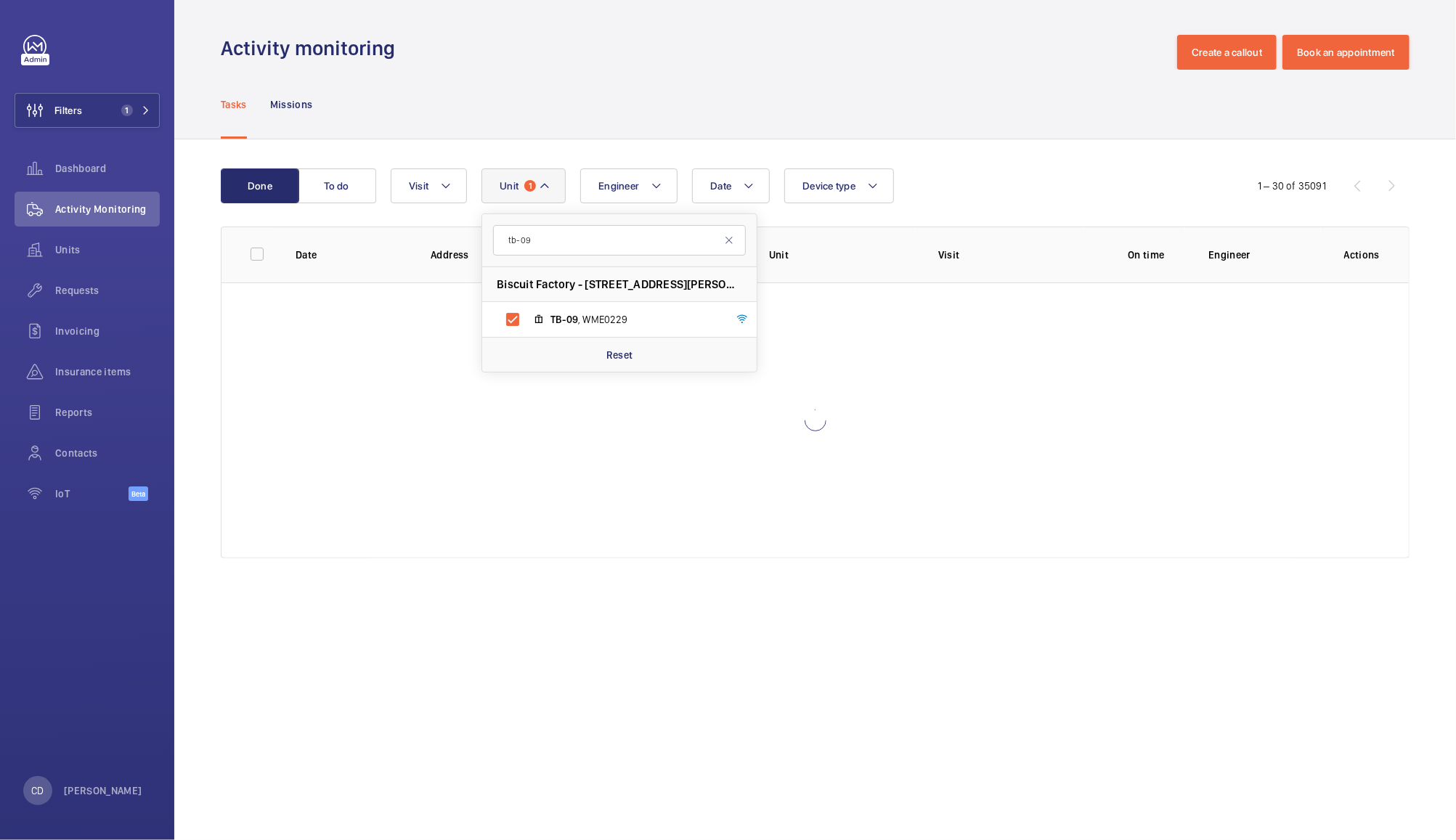
click at [876, 75] on div "Tasks Missions" at bounding box center [815, 104] width 1189 height 69
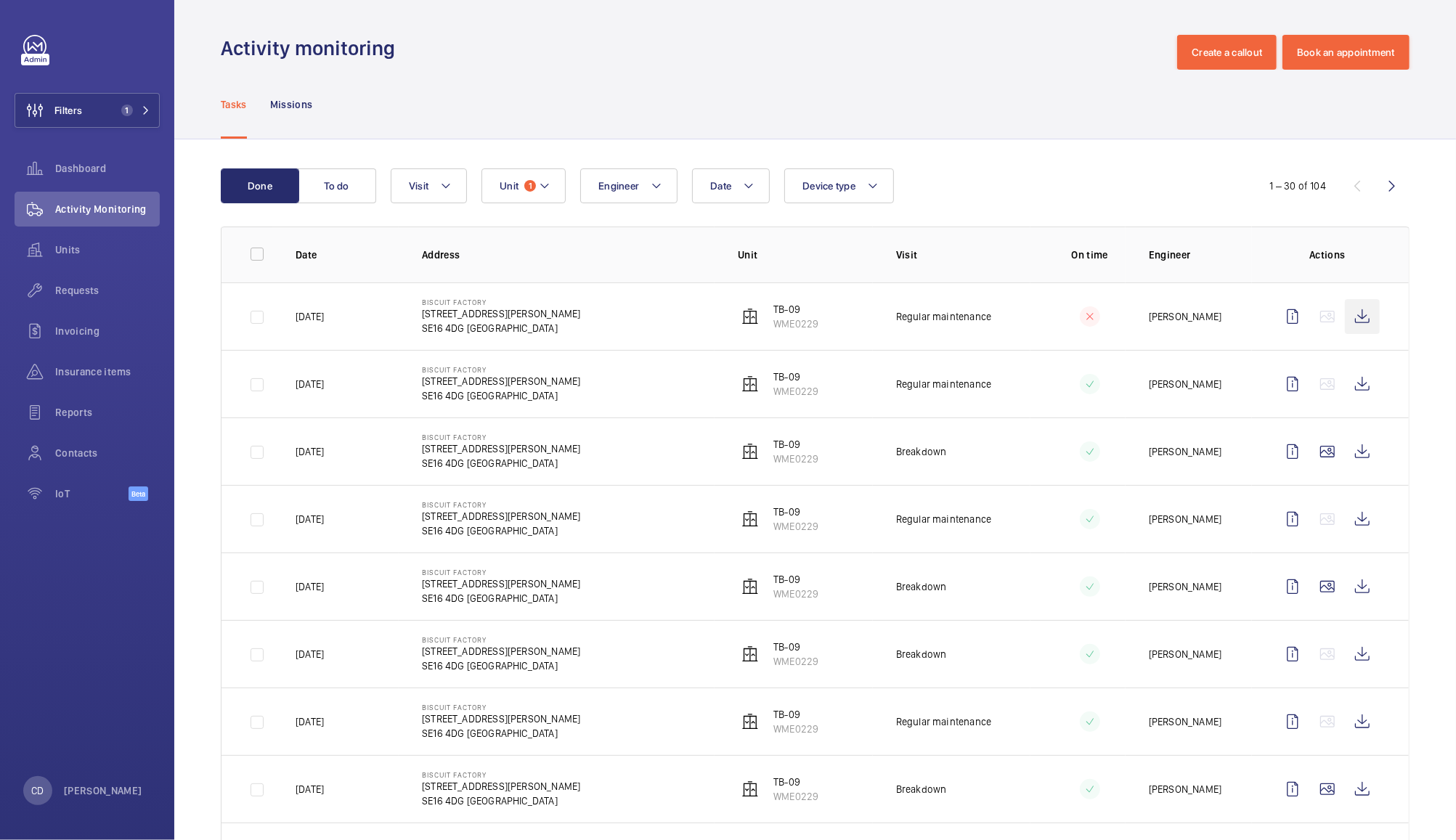
click at [1360, 324] on wm-front-icon-button at bounding box center [1362, 316] width 35 height 35
click at [1352, 455] on wm-front-icon-button at bounding box center [1362, 451] width 35 height 35
click at [1345, 383] on wm-front-icon-button at bounding box center [1362, 384] width 35 height 35
click at [87, 367] on span "Insurance items" at bounding box center [107, 371] width 104 height 15
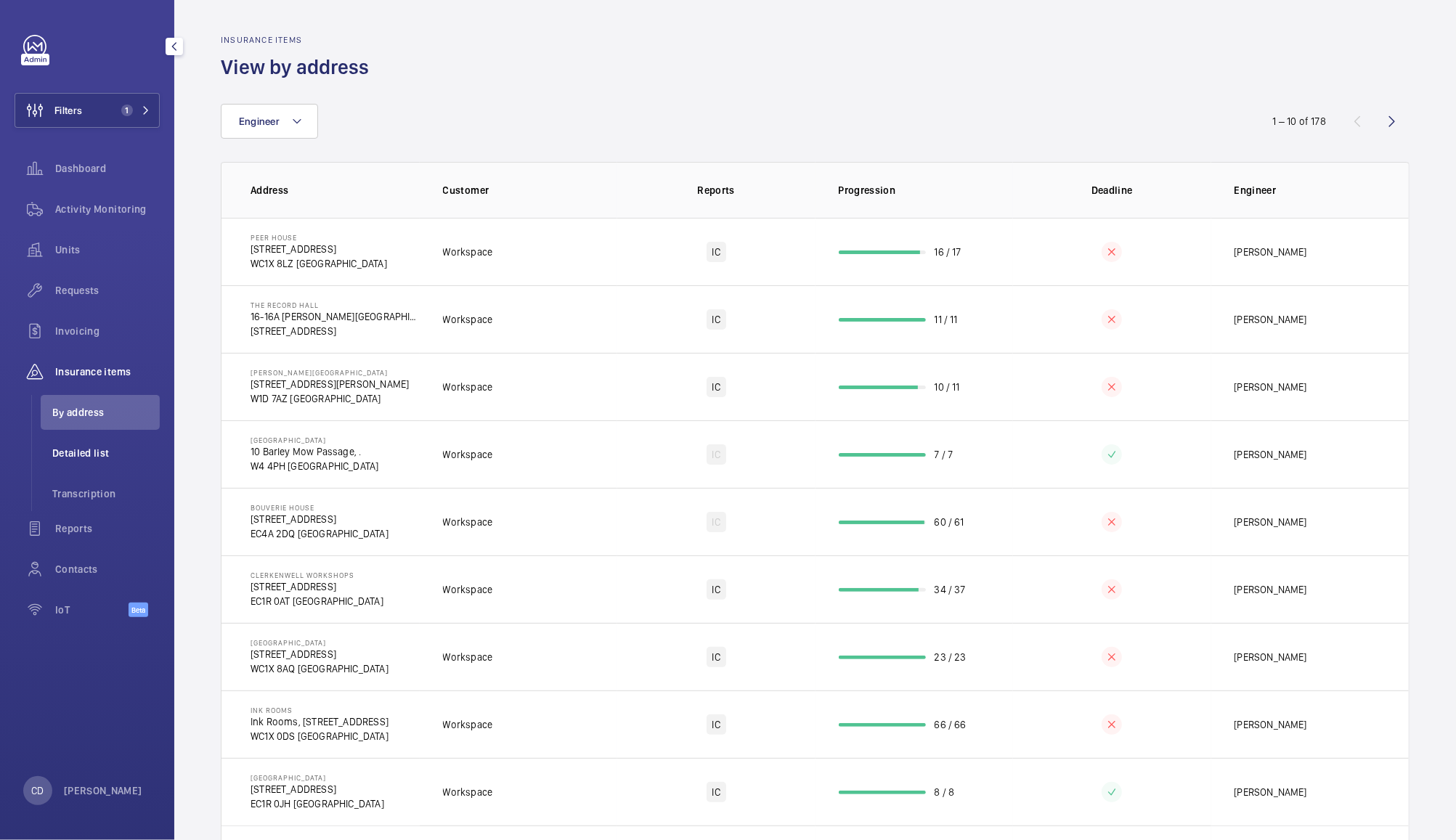
click at [85, 459] on span "Detailed list" at bounding box center [106, 453] width 107 height 15
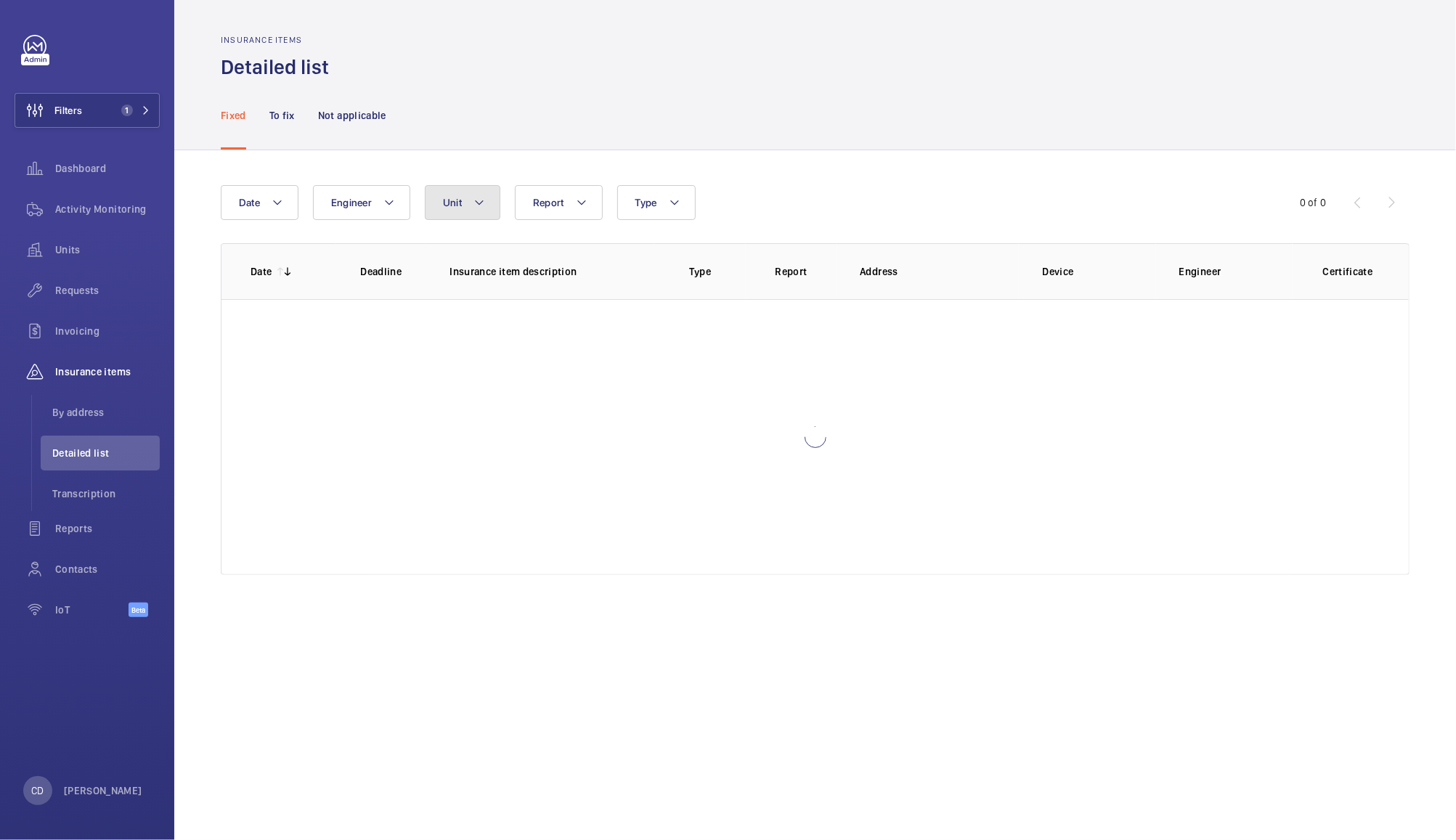
click at [468, 204] on button "Unit" at bounding box center [462, 203] width 75 height 35
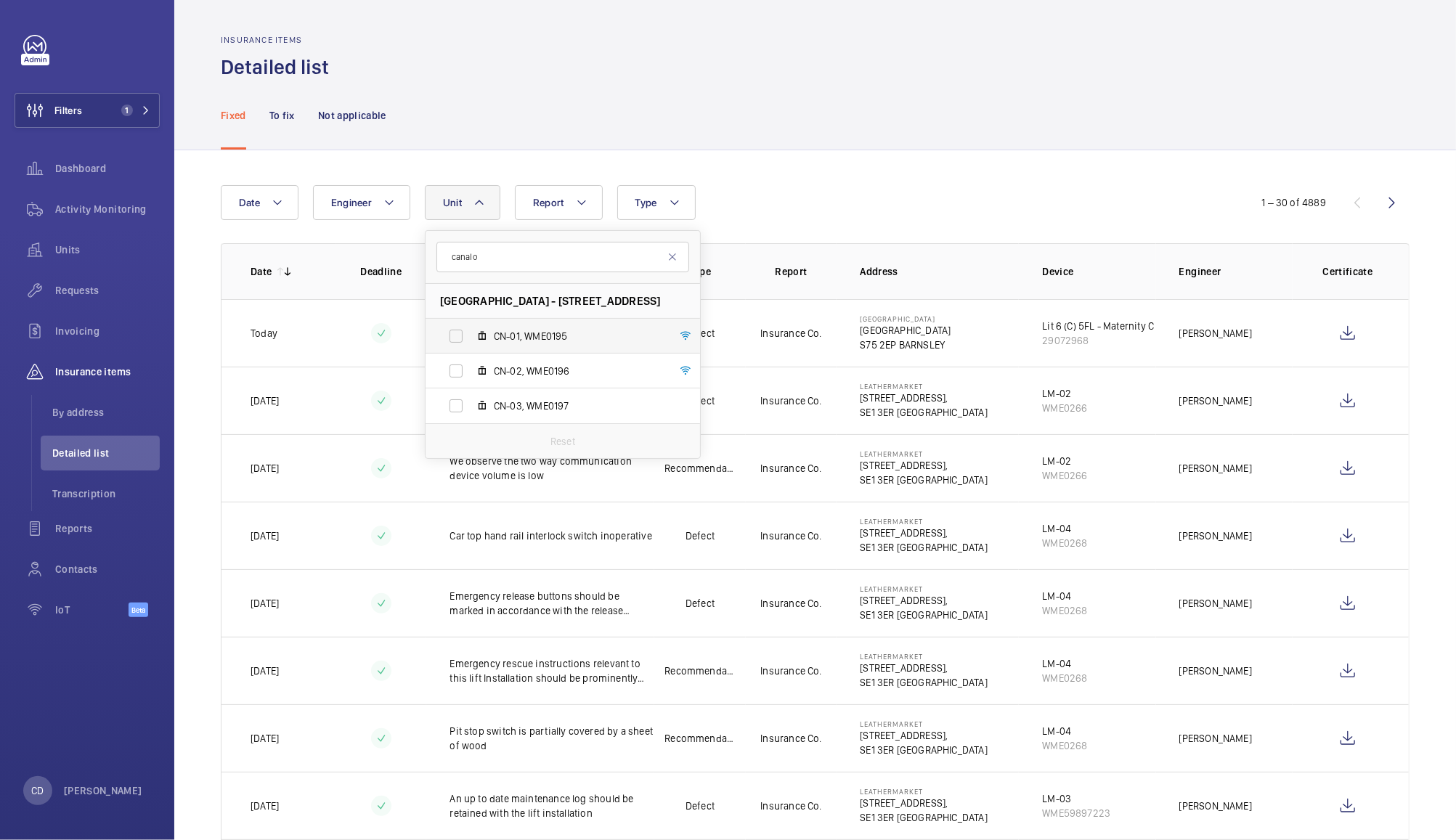
type input "canalo"
click at [454, 341] on label "CN-01, WME0195" at bounding box center [550, 336] width 252 height 35
click at [454, 341] on input "CN-01, WME0195" at bounding box center [456, 336] width 29 height 29
checkbox input "true"
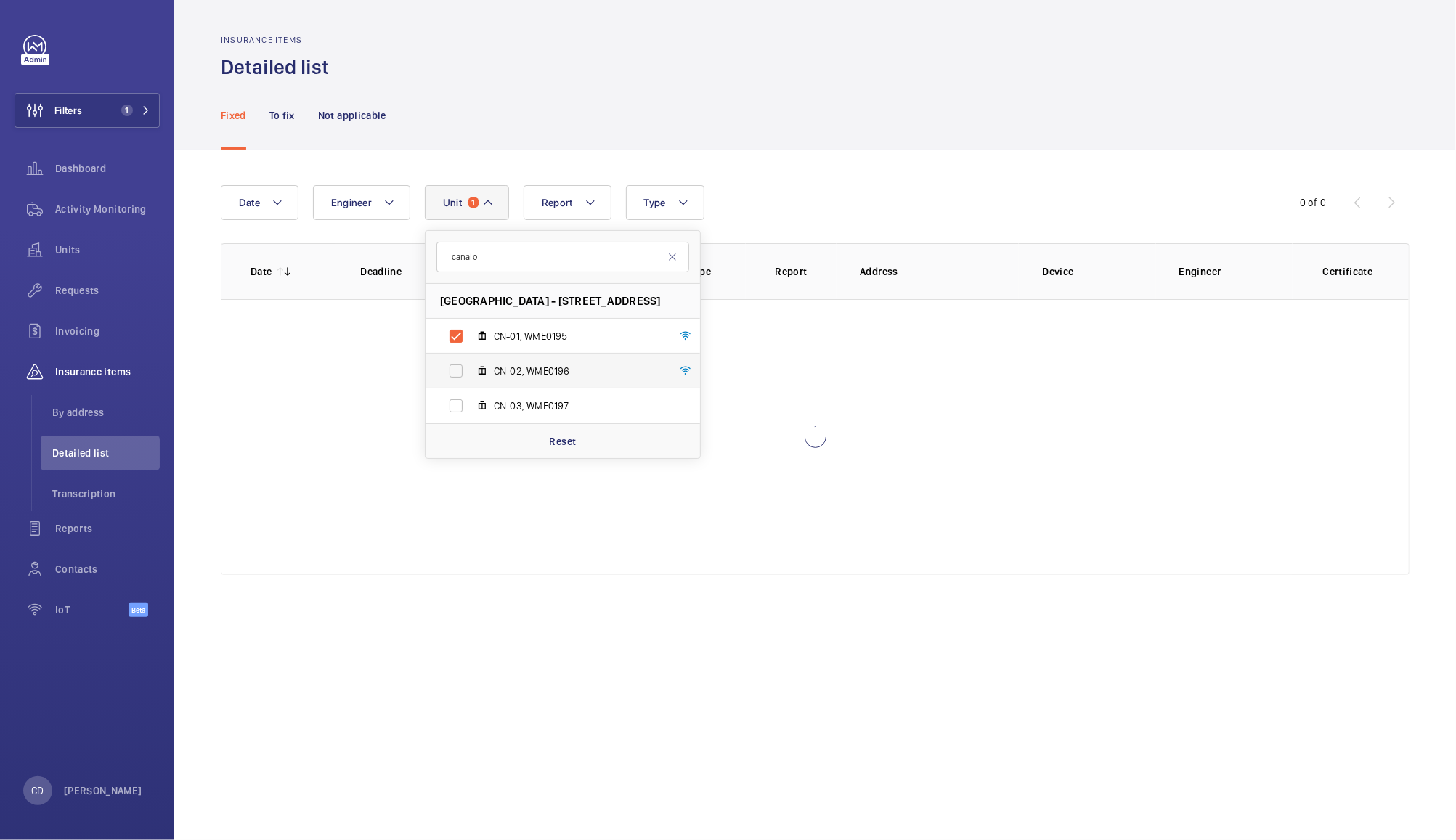
click at [454, 371] on label "CN-02, WME0196" at bounding box center [550, 371] width 252 height 35
click at [454, 371] on input "CN-02, WME0196" at bounding box center [456, 371] width 29 height 29
checkbox input "true"
click at [461, 405] on label "CN-03, WME0197" at bounding box center [550, 406] width 252 height 35
click at [461, 405] on input "CN-03, WME0197" at bounding box center [456, 406] width 29 height 29
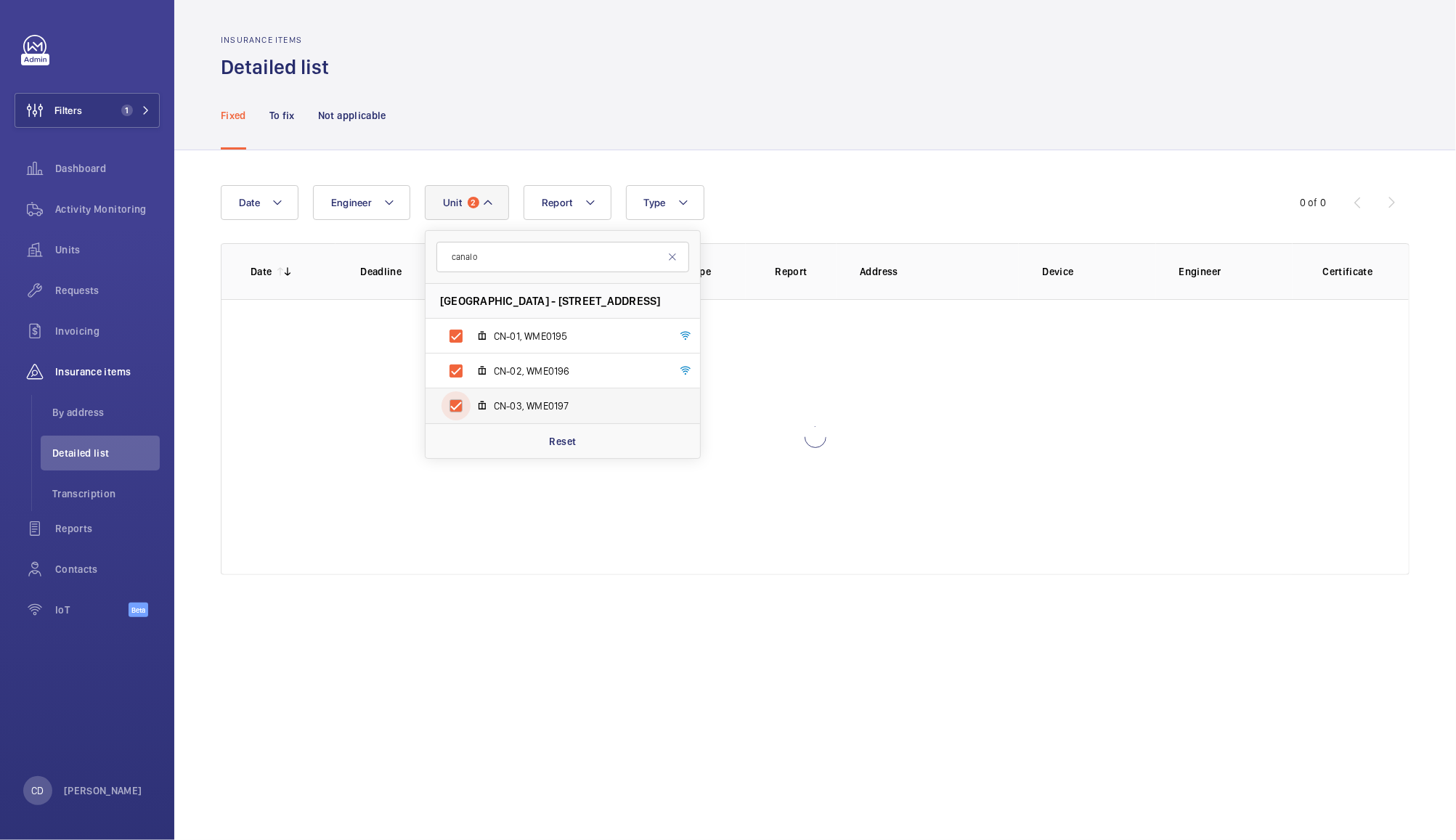
checkbox input "true"
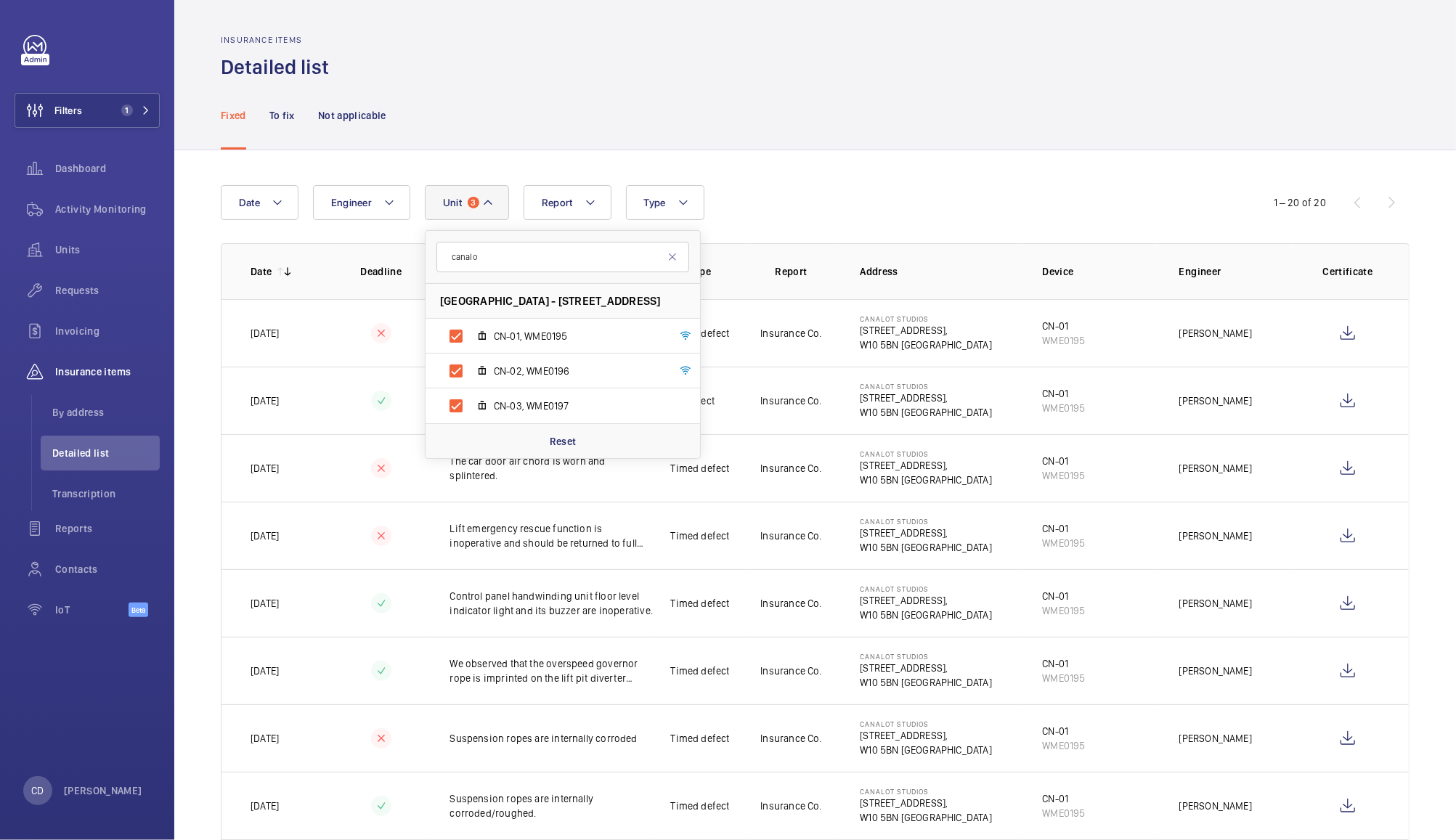
click at [873, 133] on div "Fixed To fix Not applicable" at bounding box center [815, 115] width 1189 height 69
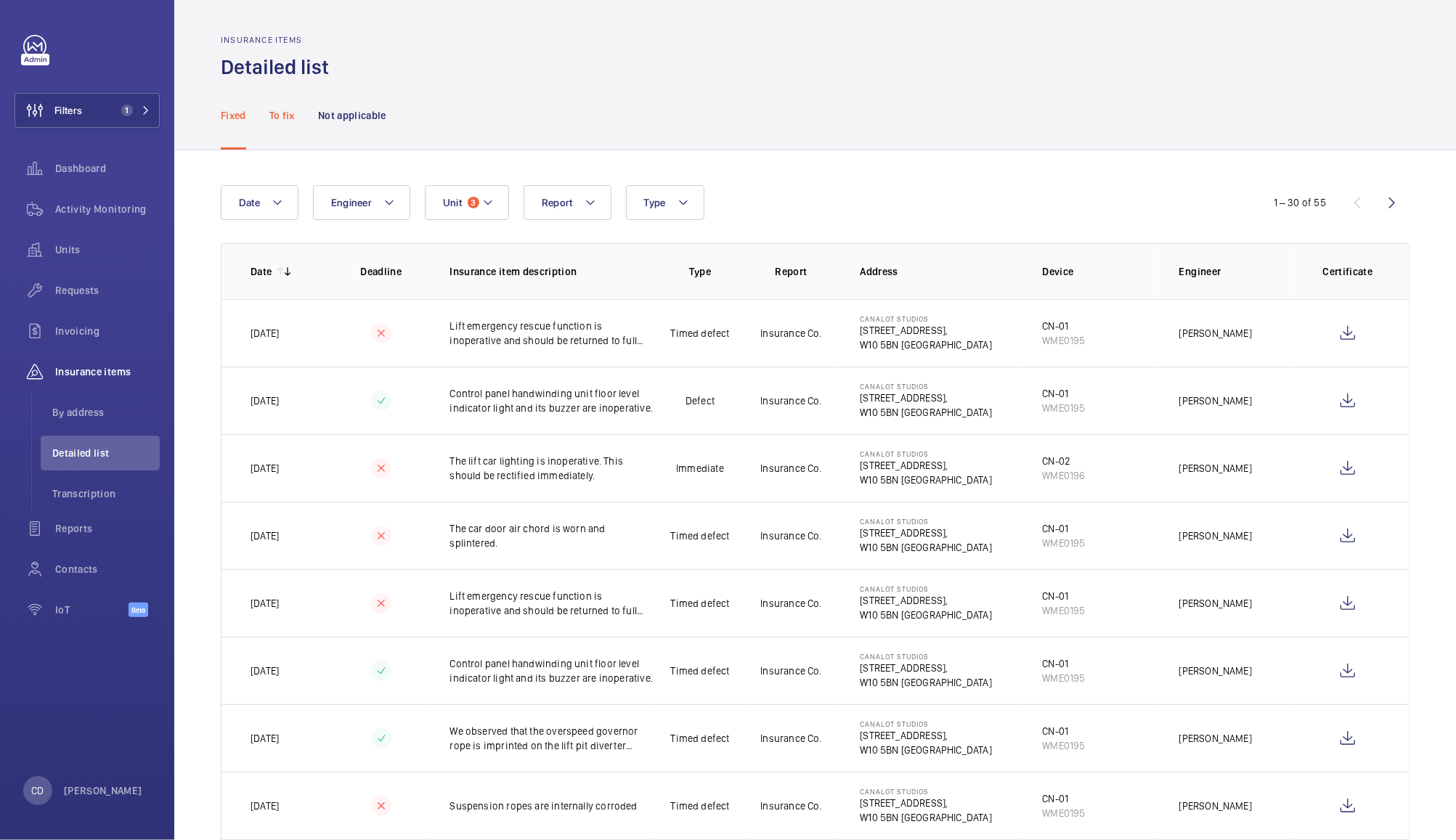
click at [285, 108] on p "To fix" at bounding box center [282, 115] width 25 height 15
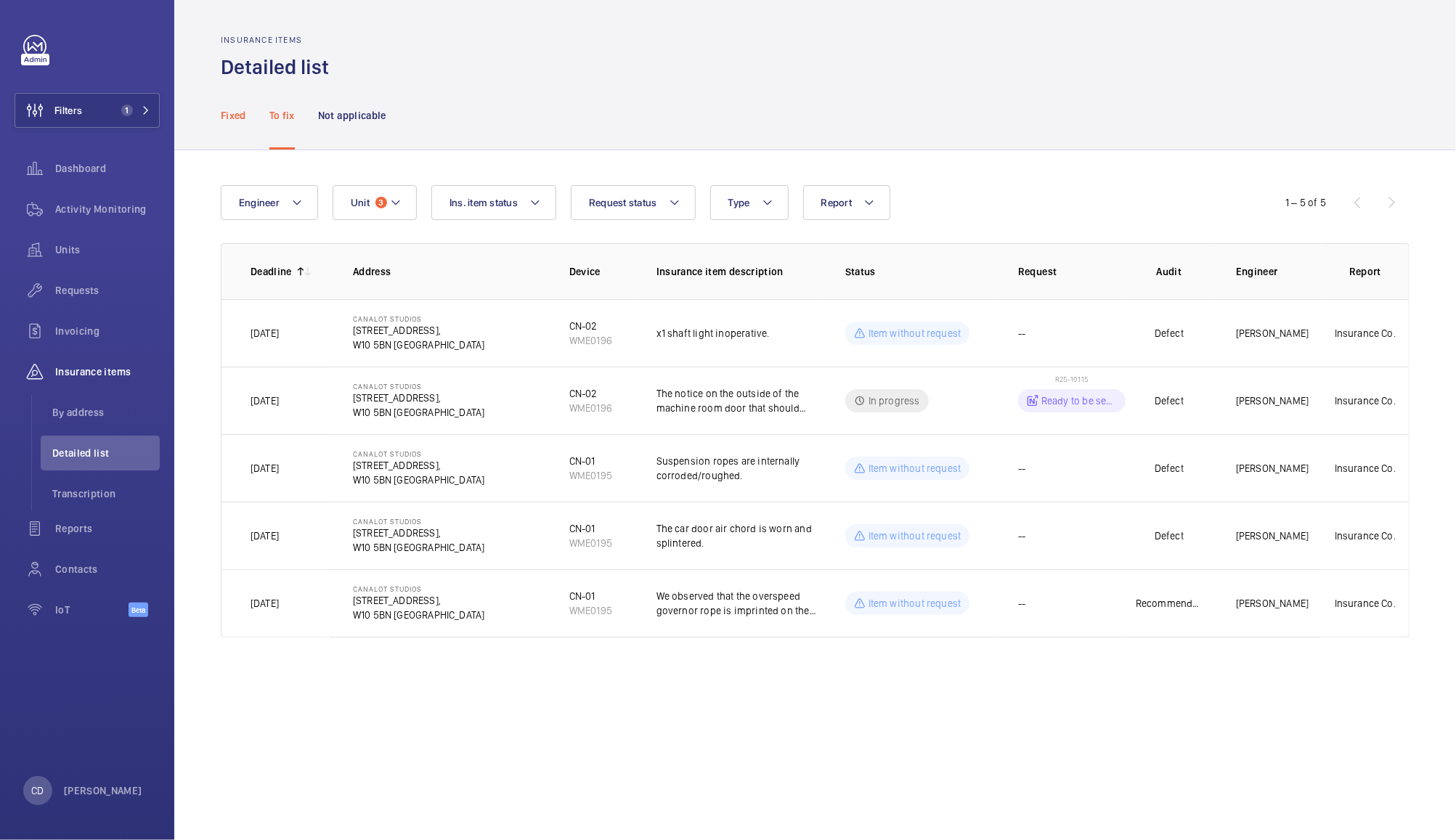
click at [244, 110] on p "Fixed" at bounding box center [233, 115] width 25 height 15
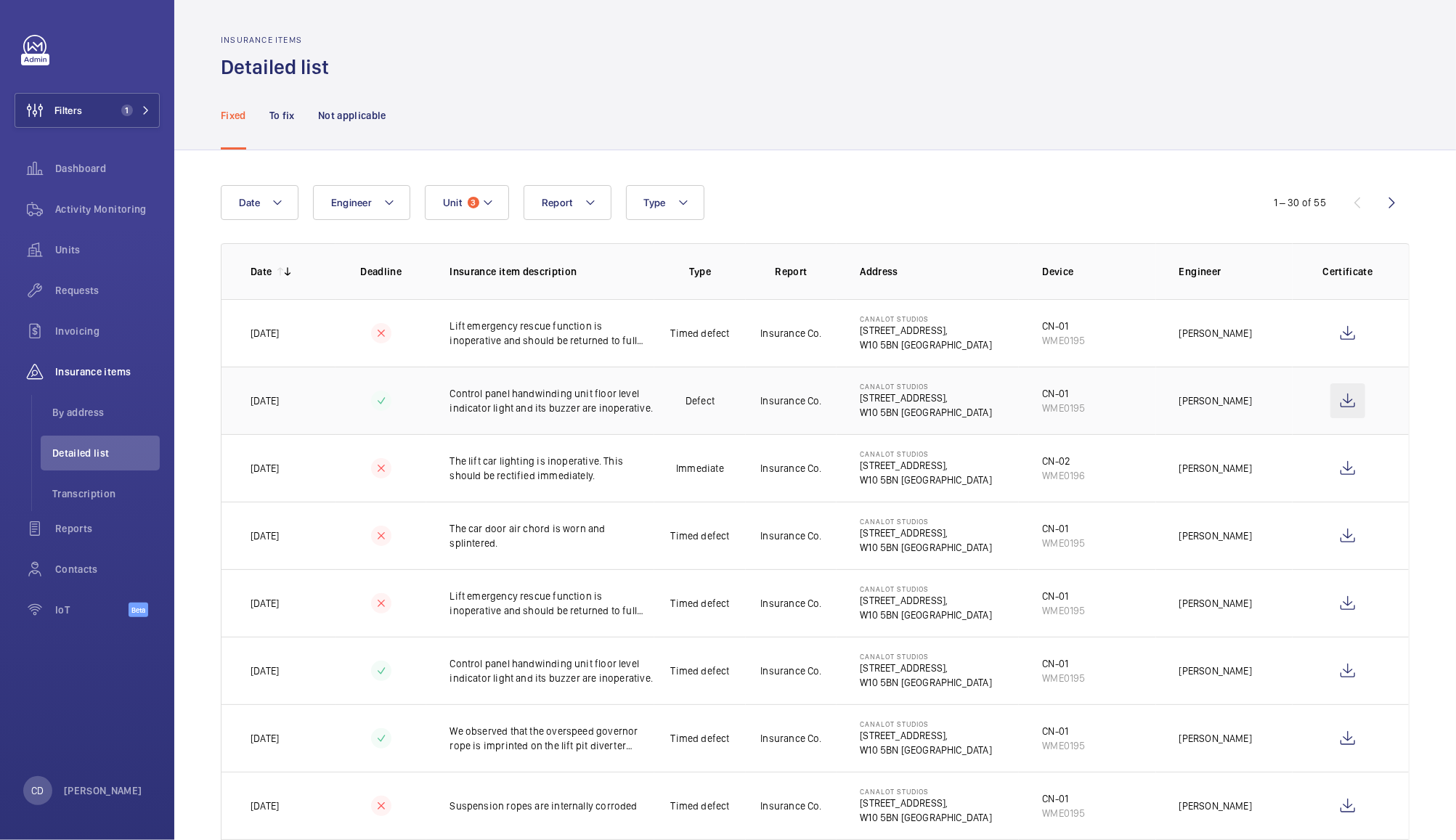
click at [1336, 404] on wm-front-icon-button at bounding box center [1348, 400] width 35 height 35
click at [1332, 536] on wm-front-icon-button at bounding box center [1348, 536] width 35 height 35
click at [1331, 612] on wm-front-icon-button at bounding box center [1348, 603] width 35 height 35
click at [65, 285] on span "Requests" at bounding box center [107, 291] width 104 height 15
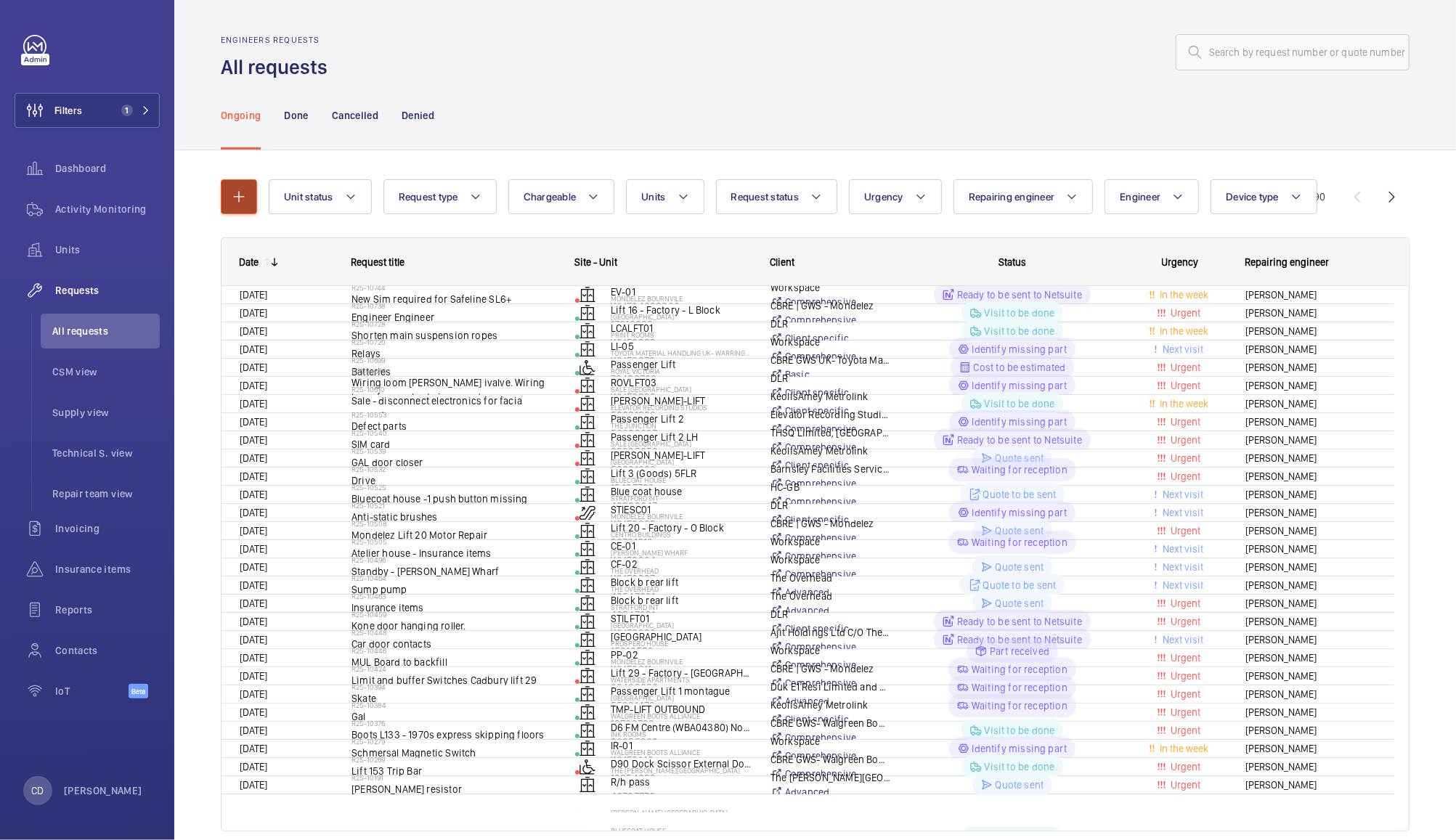
click at [243, 193] on mat-icon "button" at bounding box center [238, 196] width 17 height 17
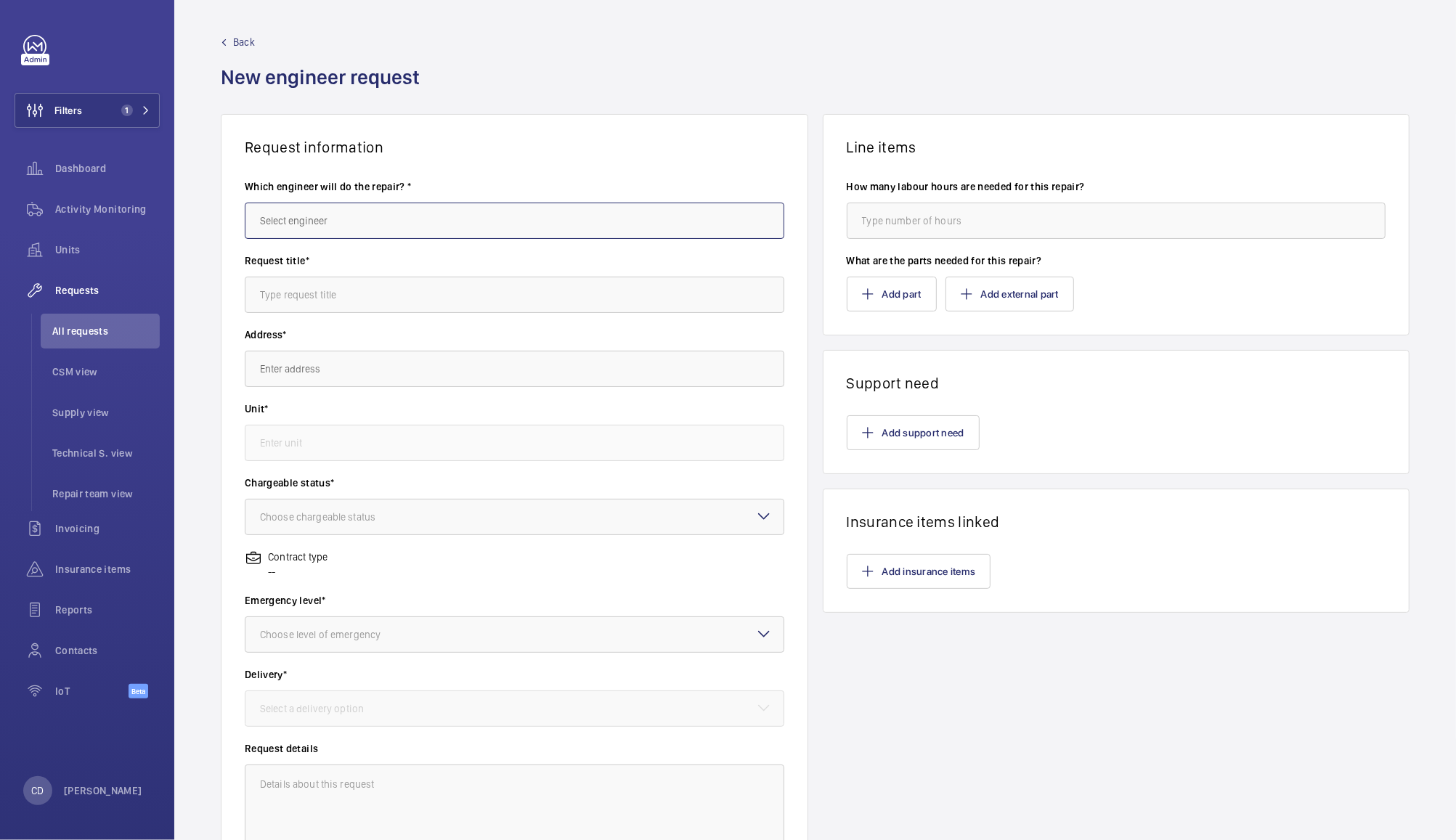
click at [353, 218] on input "text" at bounding box center [514, 221] width 540 height 36
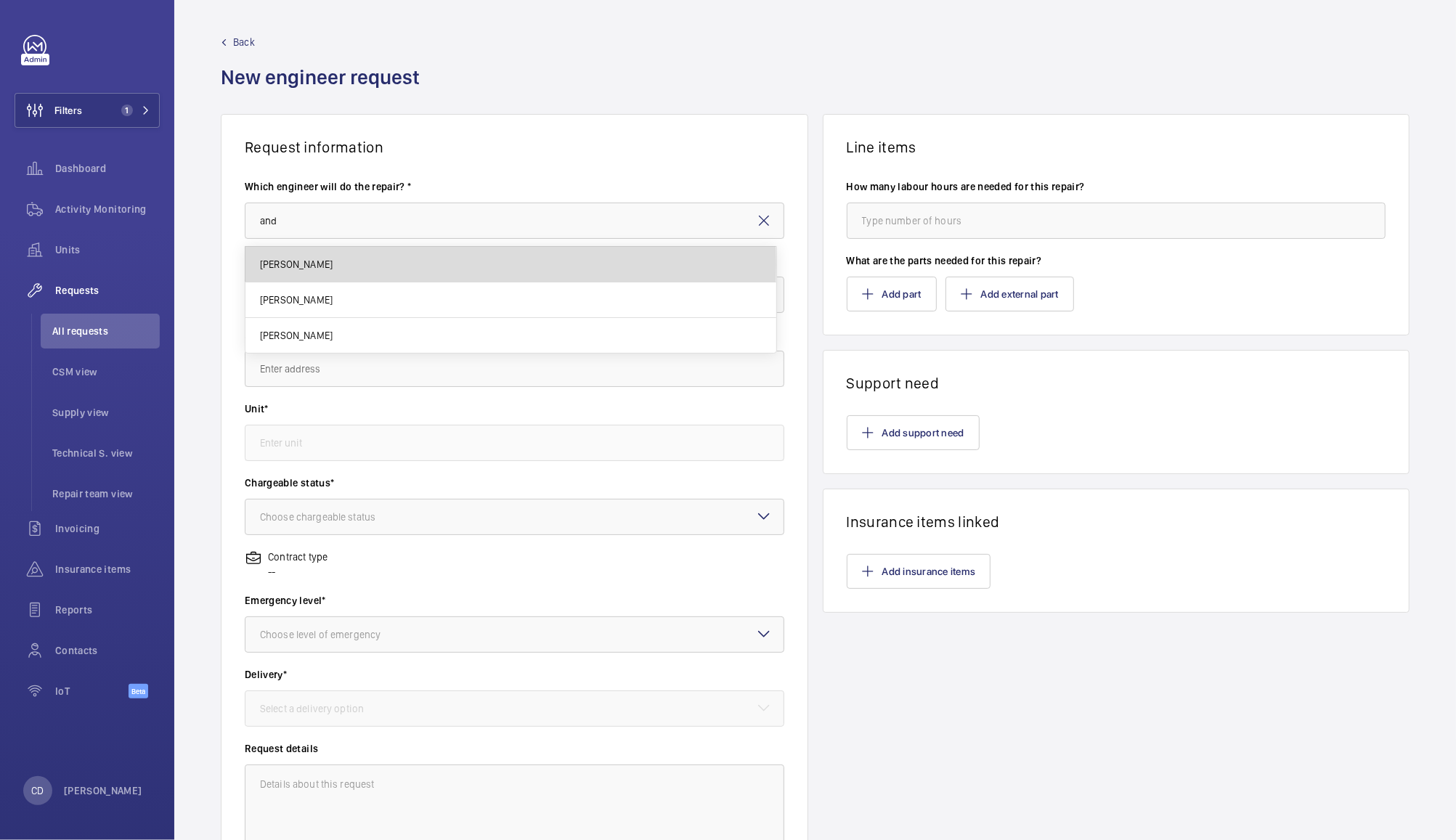
click at [306, 264] on span "[PERSON_NAME]" at bounding box center [296, 264] width 73 height 15
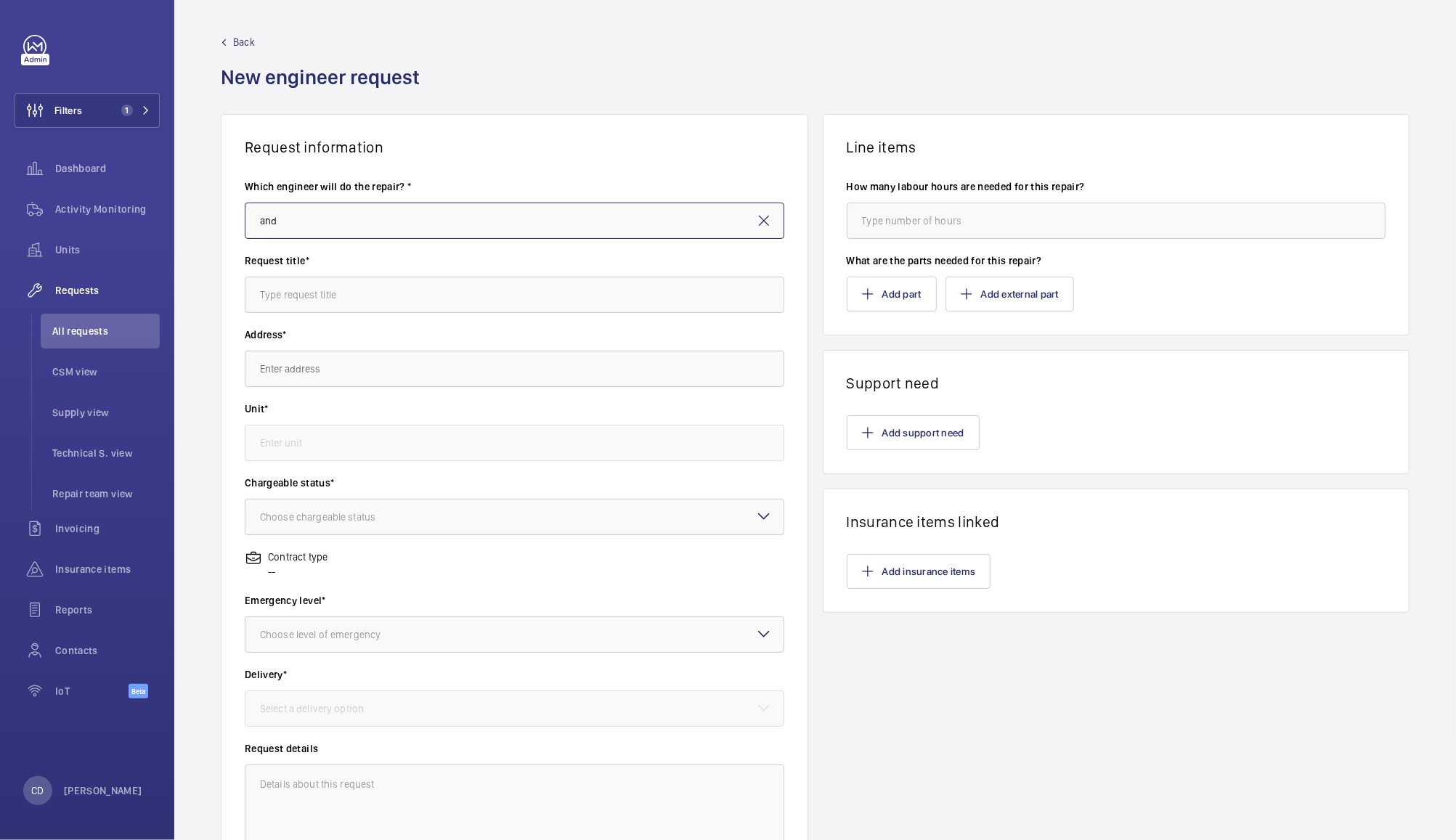
type input "[PERSON_NAME]"
click at [317, 294] on input "text" at bounding box center [514, 295] width 540 height 36
type input "SAFed 4;18"
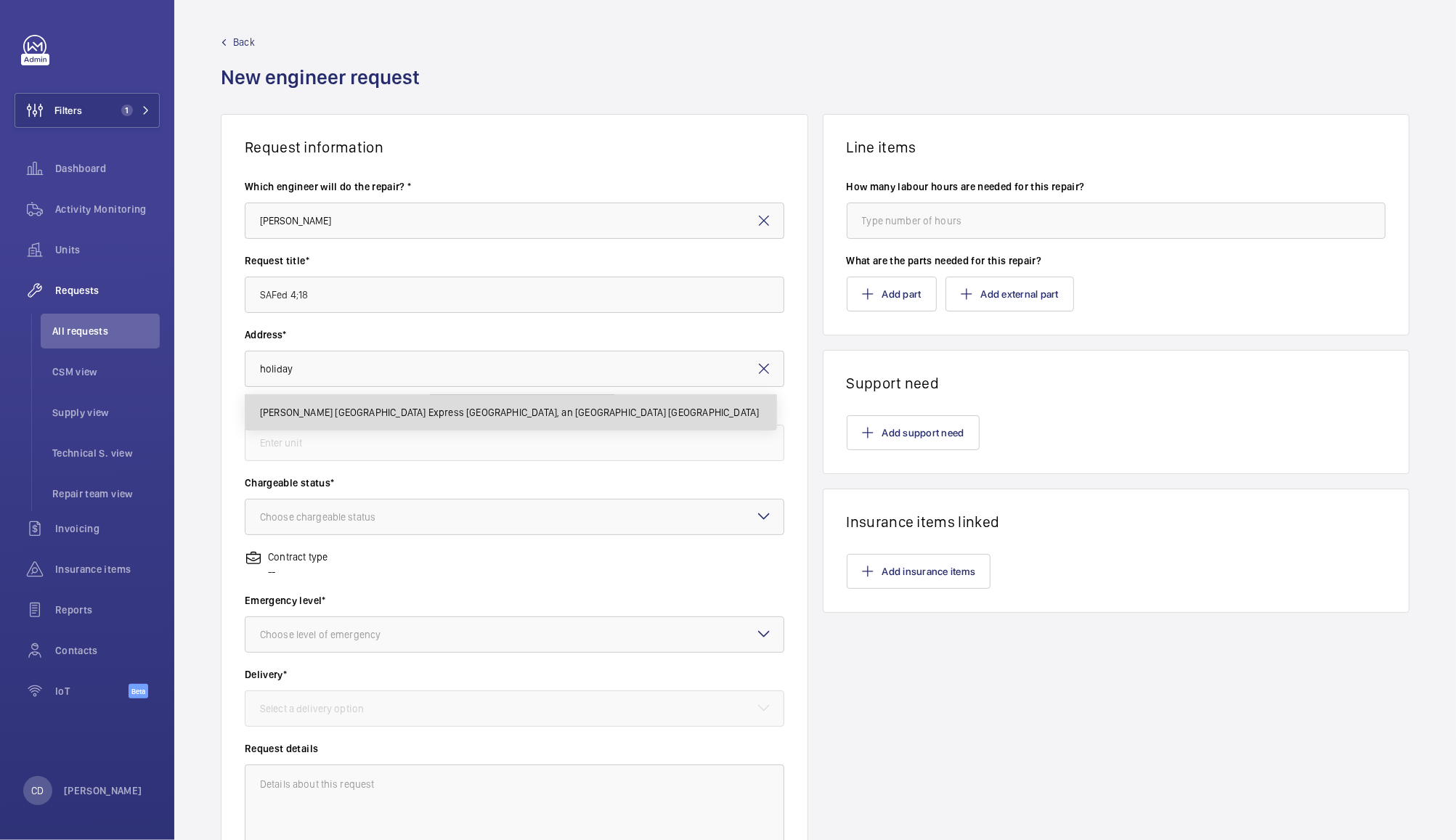
click at [669, 410] on span "[PERSON_NAME] [GEOGRAPHIC_DATA] Express [GEOGRAPHIC_DATA], an [GEOGRAPHIC_DATA]…" at bounding box center [510, 412] width 500 height 15
type input "[PERSON_NAME] [GEOGRAPHIC_DATA] Express [GEOGRAPHIC_DATA], an [GEOGRAPHIC_DATA]…"
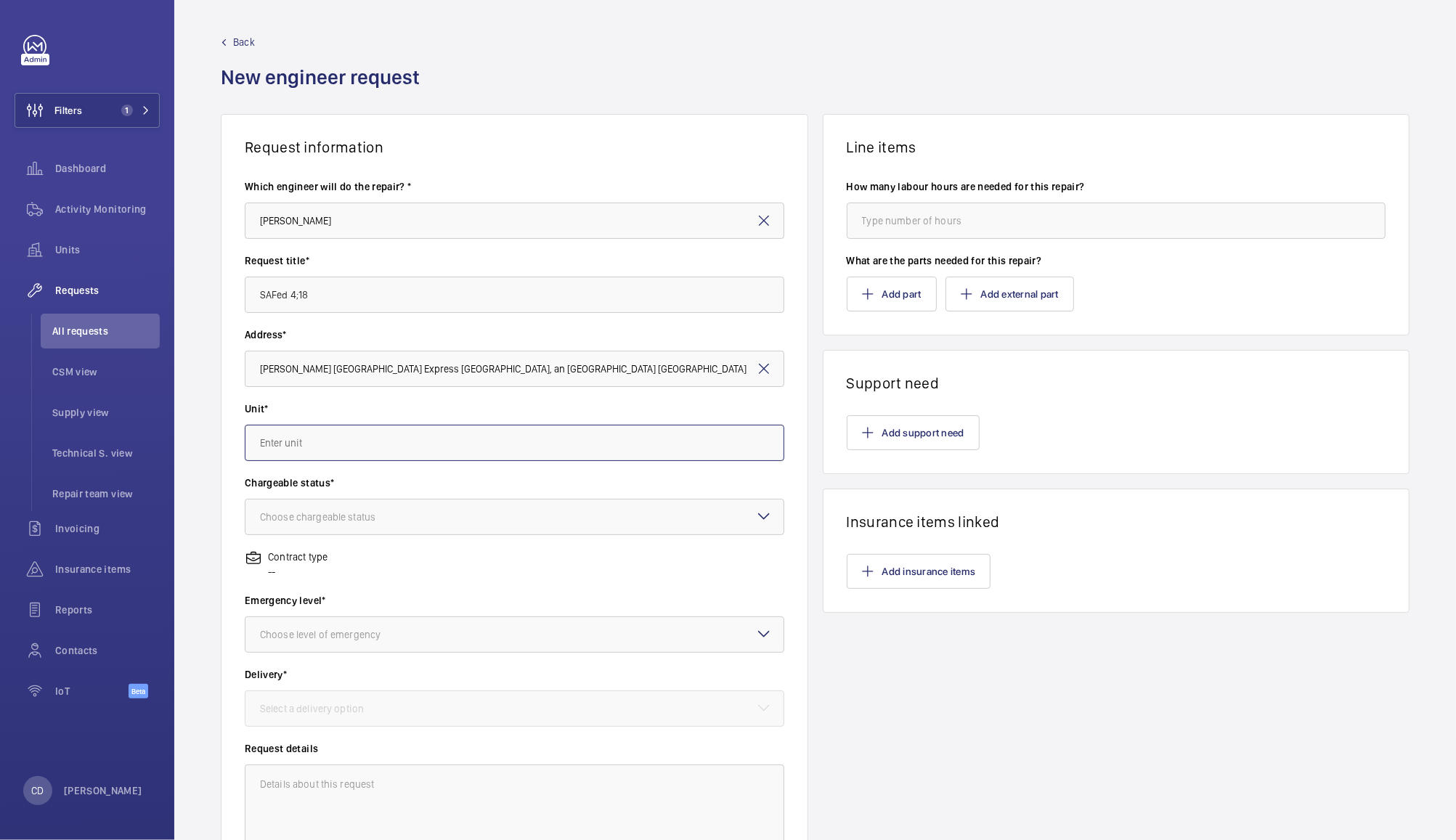
click at [686, 443] on input "text" at bounding box center [514, 443] width 540 height 36
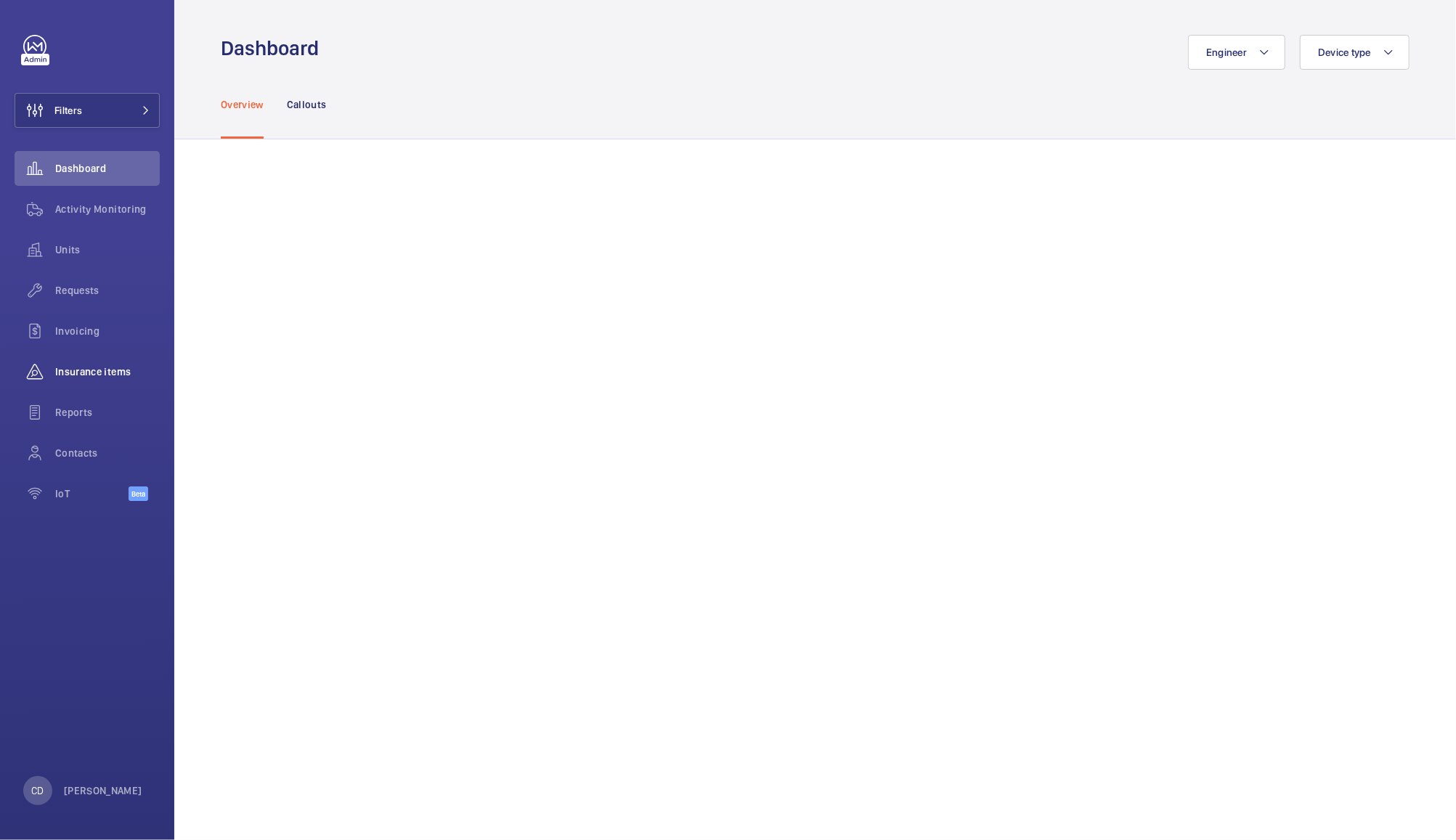
click at [89, 378] on span "Insurance items" at bounding box center [107, 371] width 104 height 15
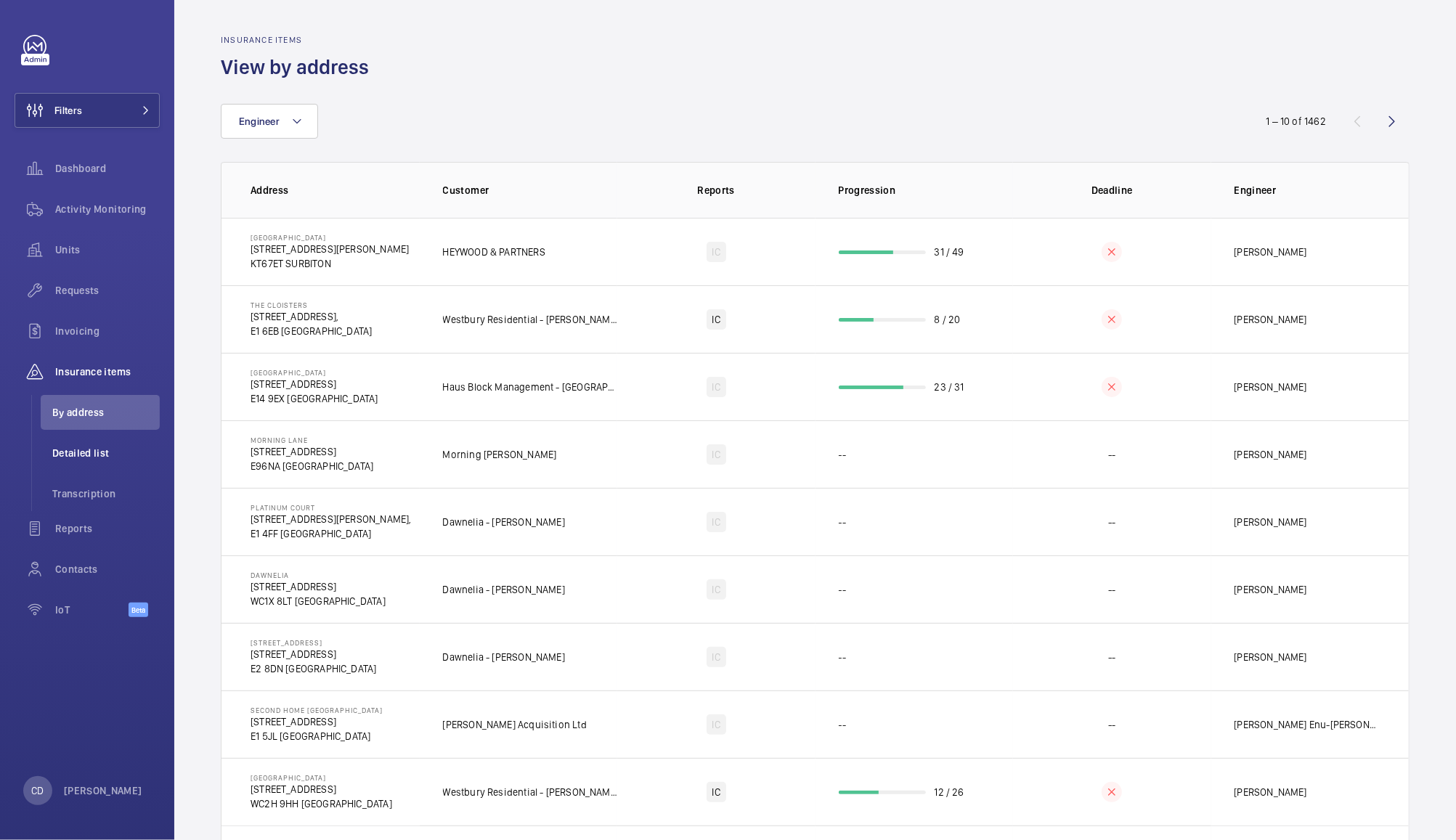
click at [83, 455] on span "Detailed list" at bounding box center [106, 453] width 107 height 15
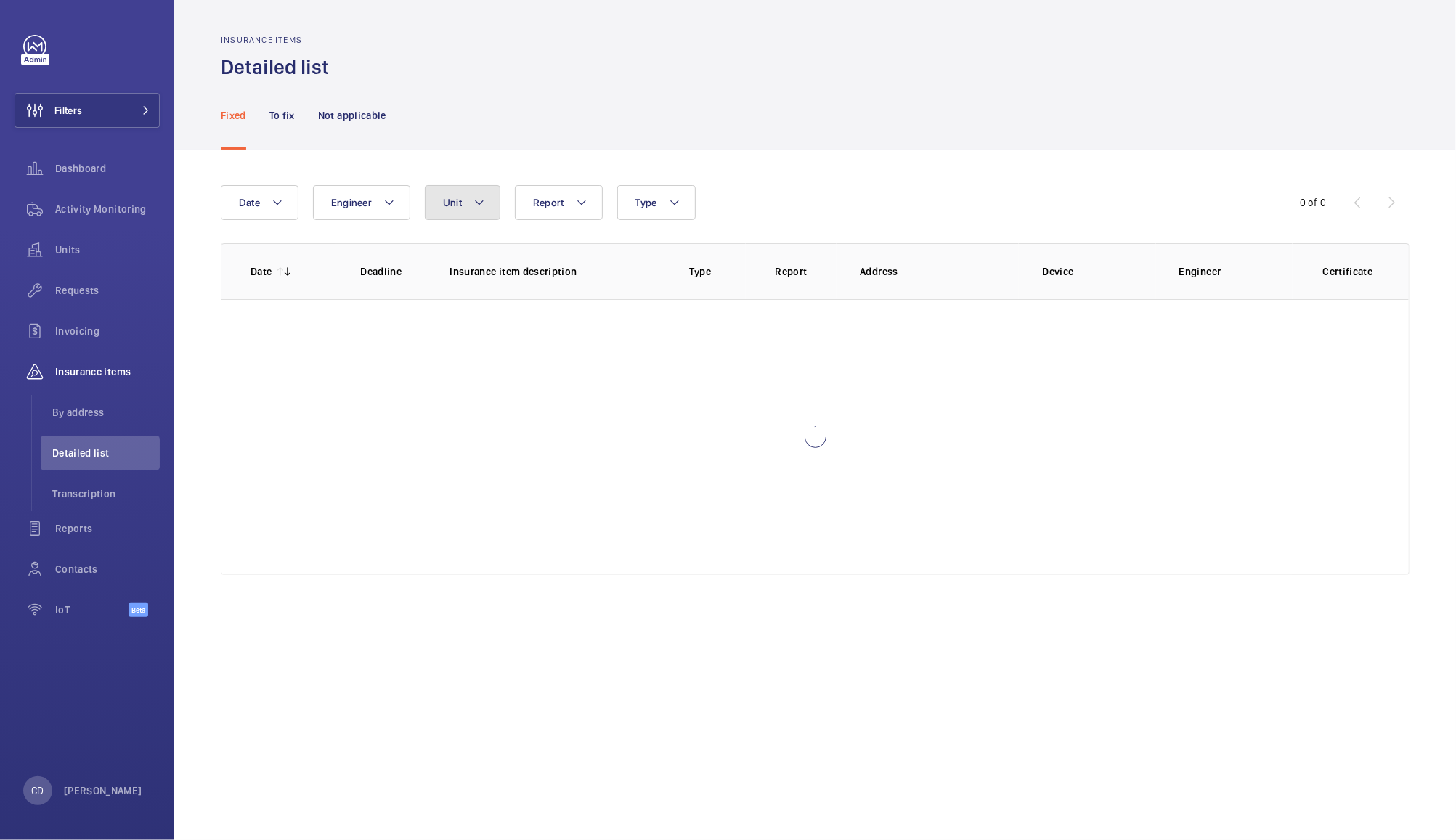
click at [470, 204] on button "Unit" at bounding box center [462, 203] width 75 height 35
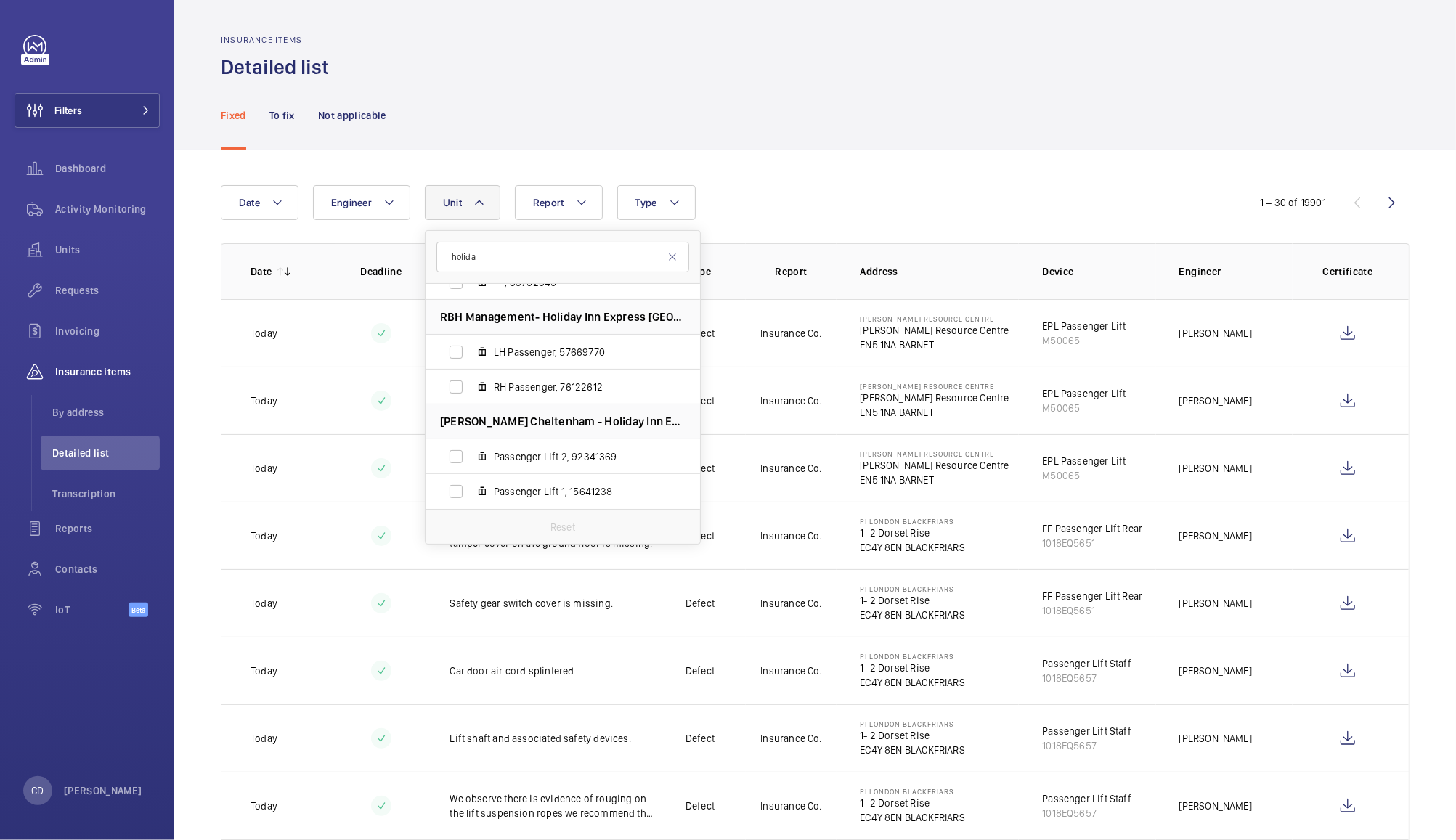
scroll to position [401, 0]
type input "holida"
click at [454, 451] on label "Passenger Lift 2, 92341369" at bounding box center [550, 457] width 252 height 35
click at [454, 451] on input "Passenger Lift 2, 92341369" at bounding box center [456, 458] width 29 height 29
checkbox input "true"
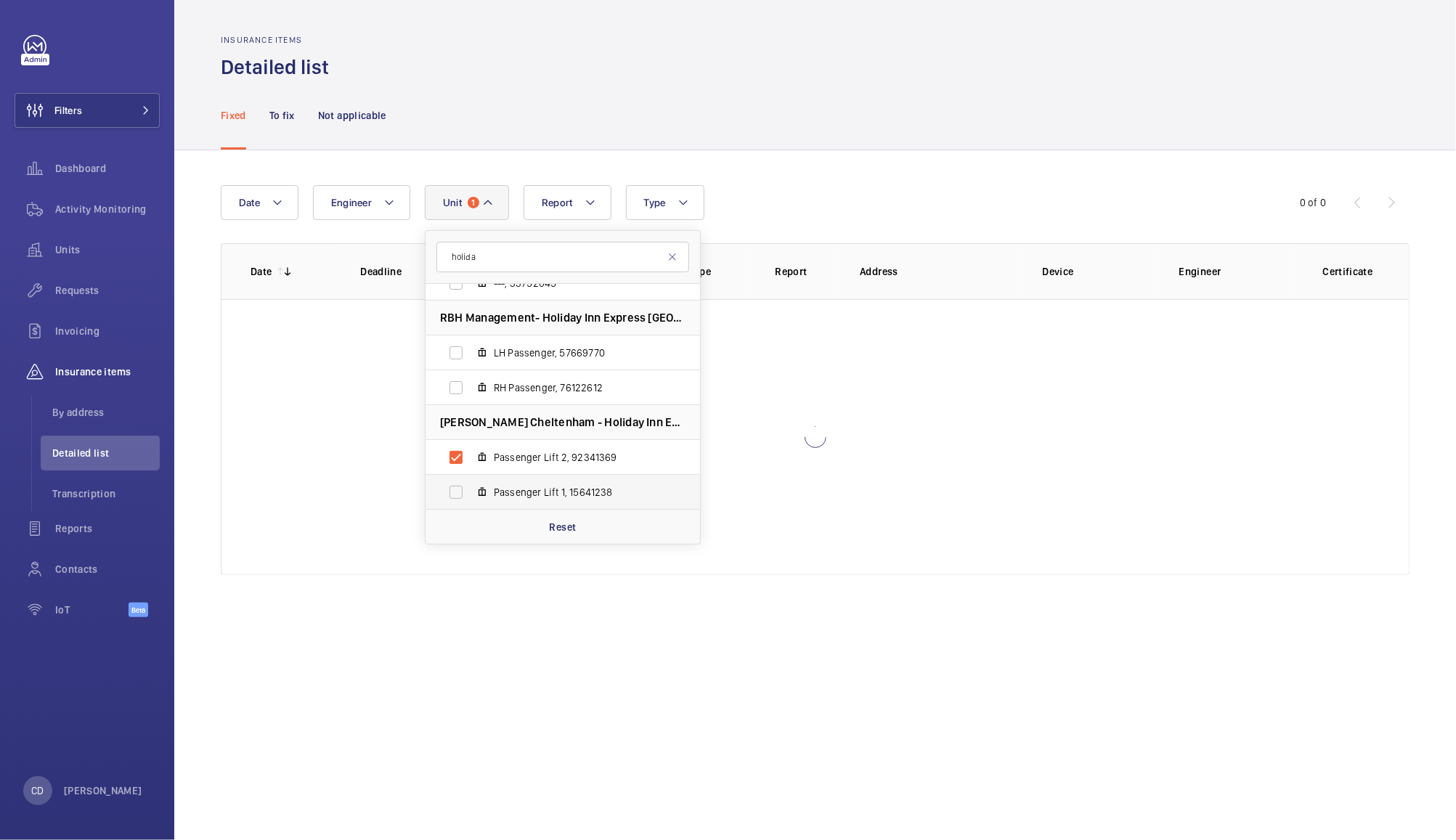
click at [459, 502] on label "Passenger Lift 1, 15641238" at bounding box center [550, 492] width 252 height 35
click at [459, 502] on input "Passenger Lift 1, 15641238" at bounding box center [456, 492] width 29 height 29
checkbox input "true"
click at [929, 117] on div "Fixed To fix Not applicable" at bounding box center [815, 115] width 1189 height 69
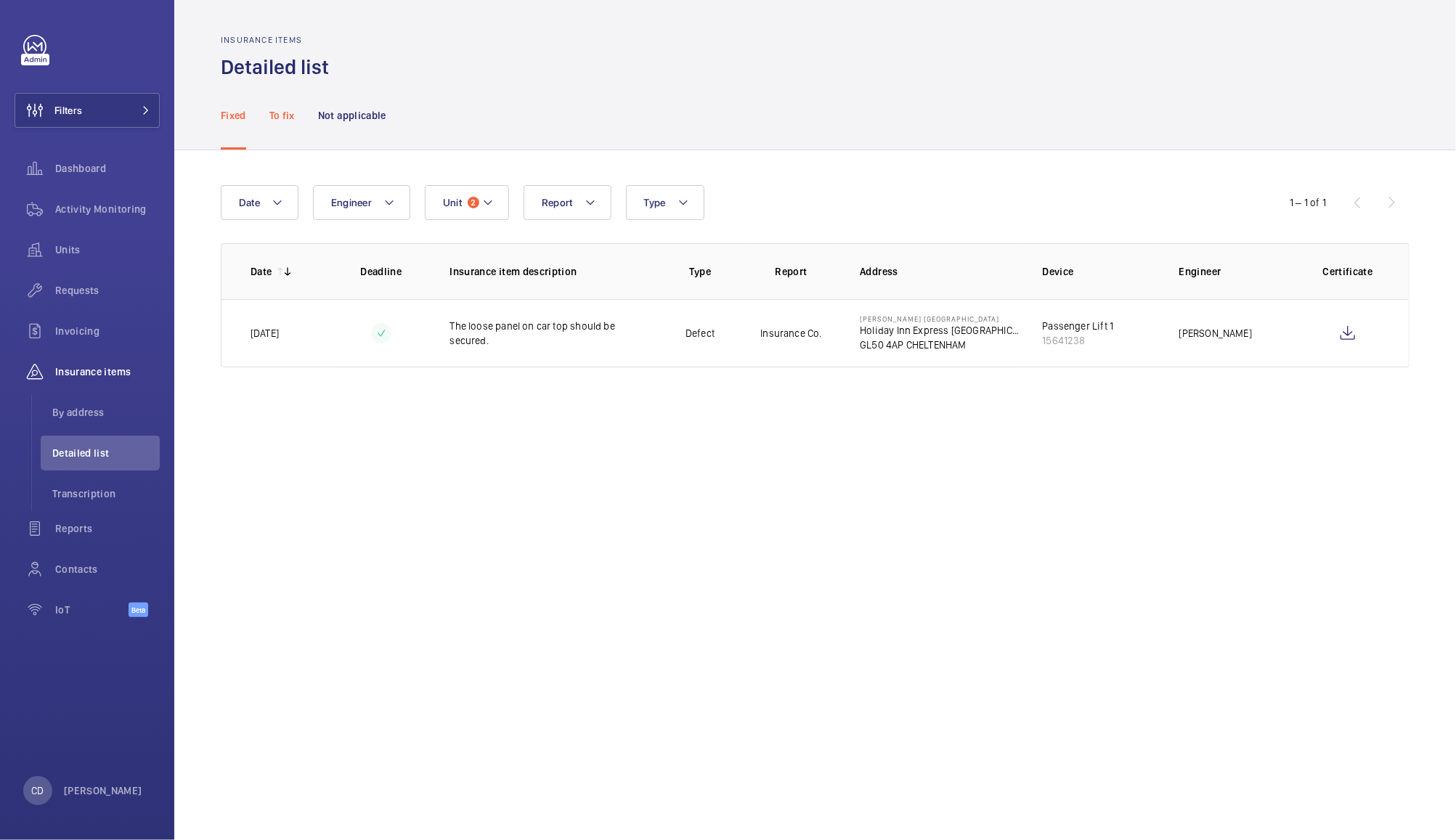
click at [279, 116] on p "To fix" at bounding box center [282, 115] width 25 height 15
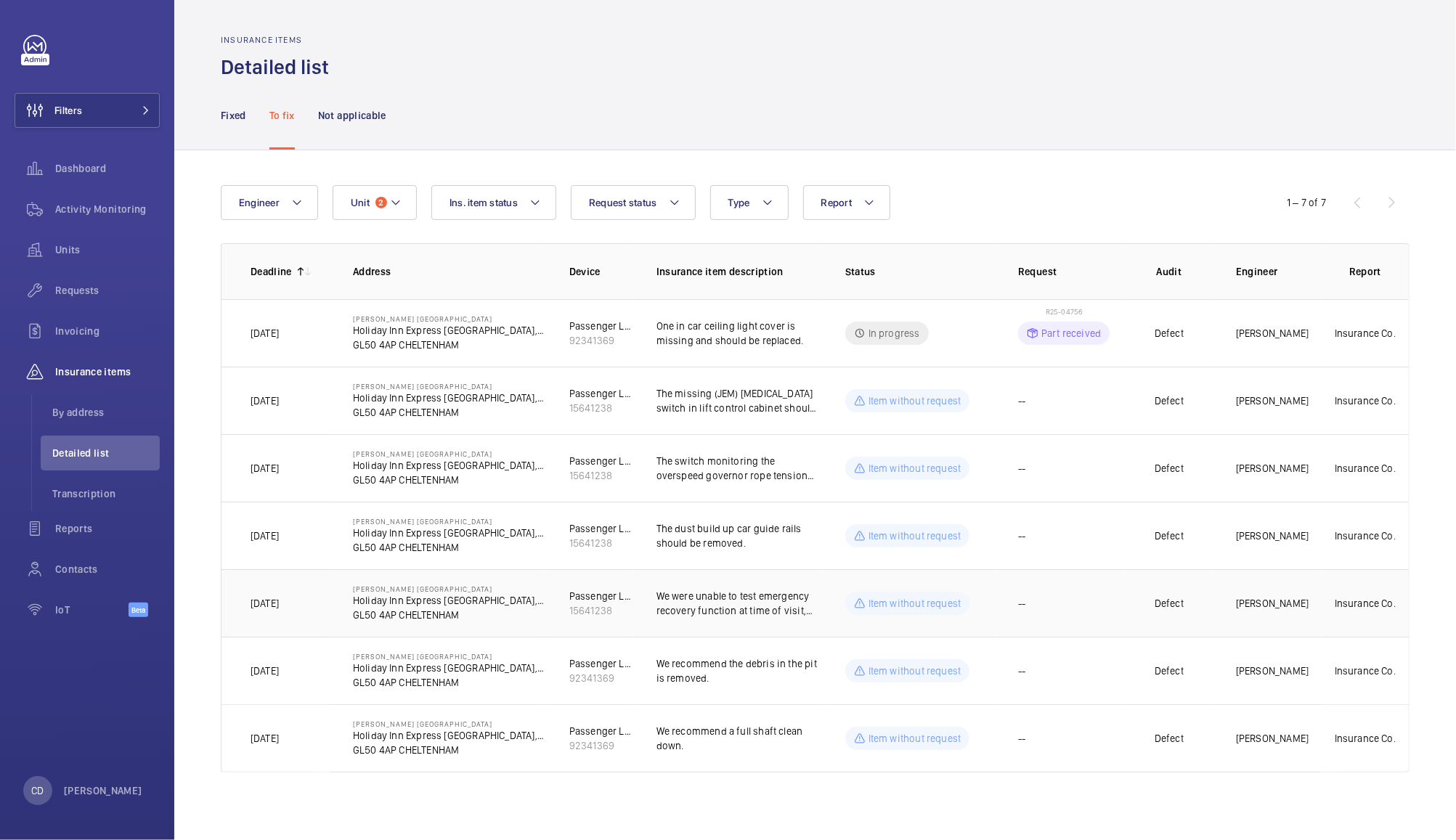
click at [750, 606] on p "We were unable to test emergency recovery function at time of visit, due to mis…" at bounding box center [739, 603] width 165 height 29
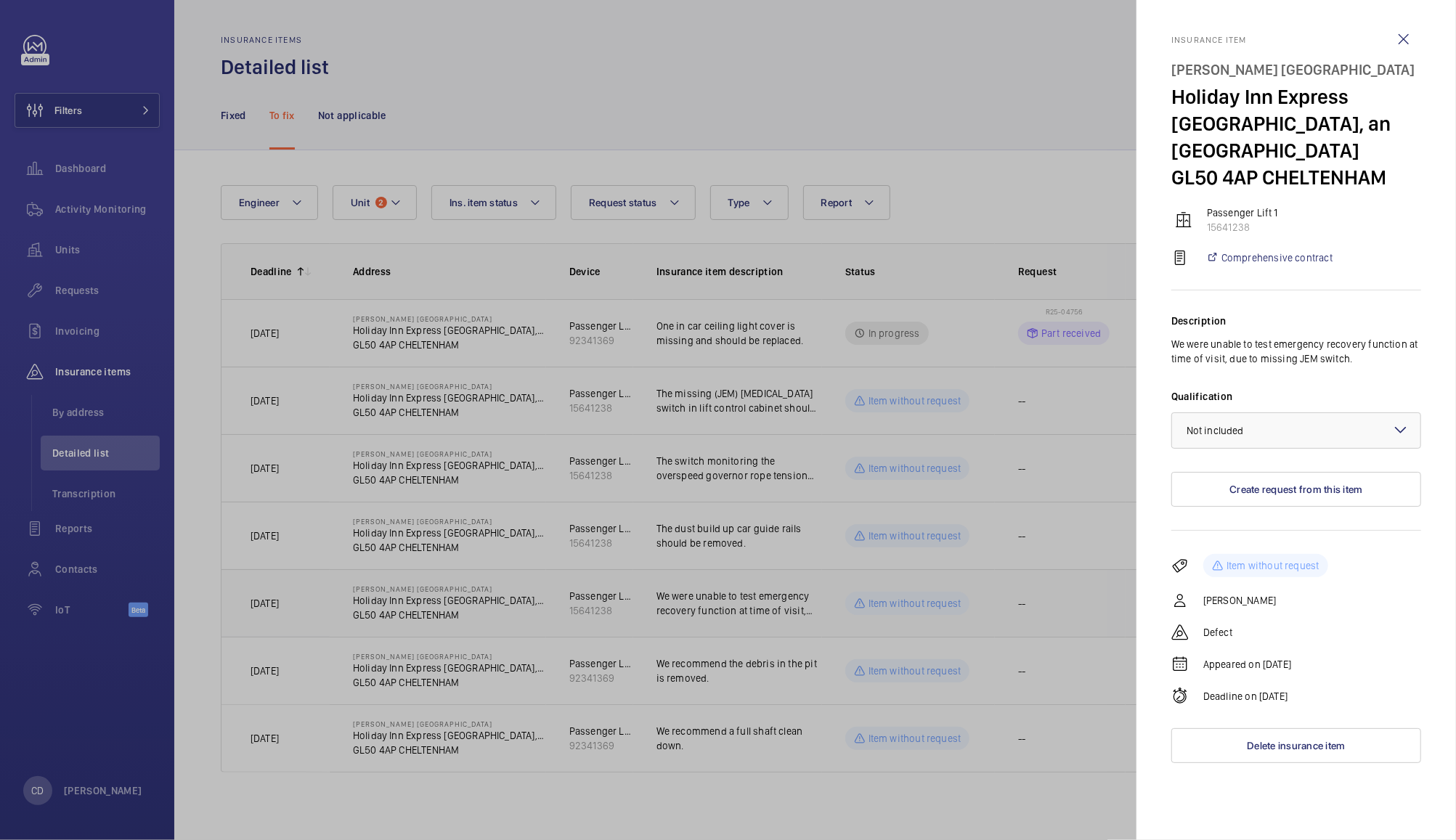
click at [421, 136] on div at bounding box center [728, 420] width 1456 height 840
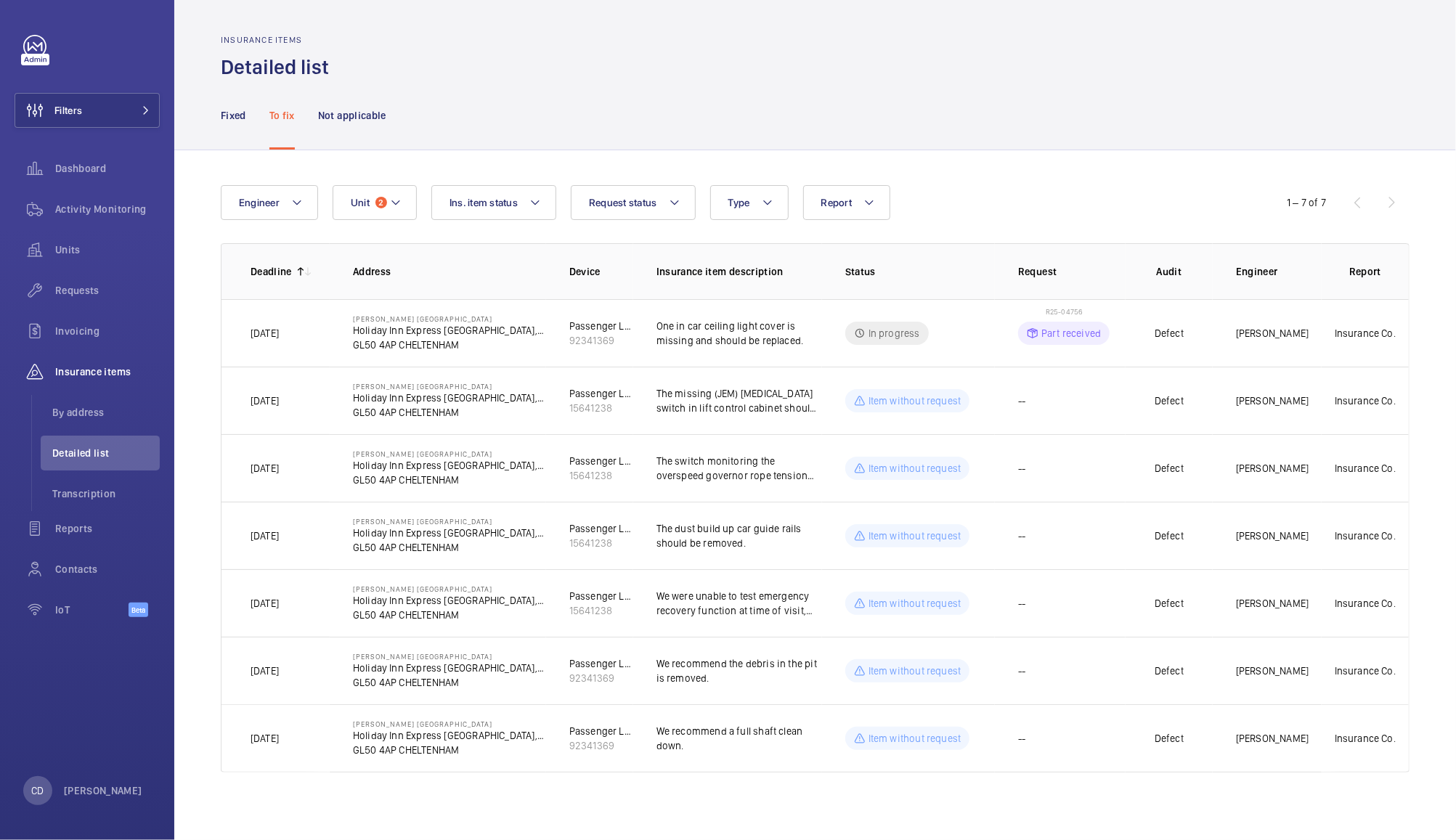
click at [351, 118] on div at bounding box center [728, 420] width 1456 height 840
click at [357, 114] on p "Not applicable" at bounding box center [352, 115] width 68 height 15
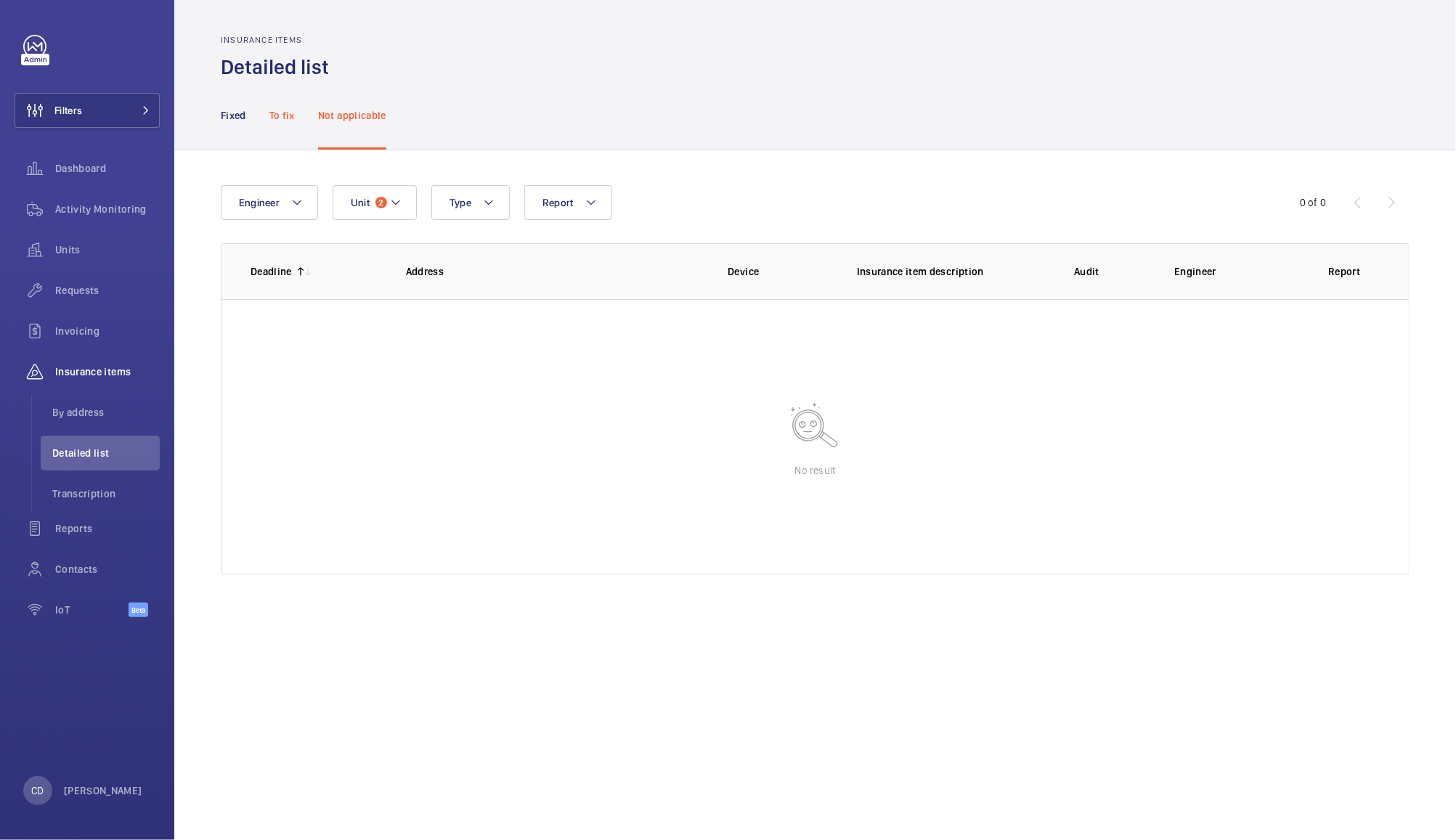
click at [288, 112] on p "To fix" at bounding box center [282, 115] width 25 height 15
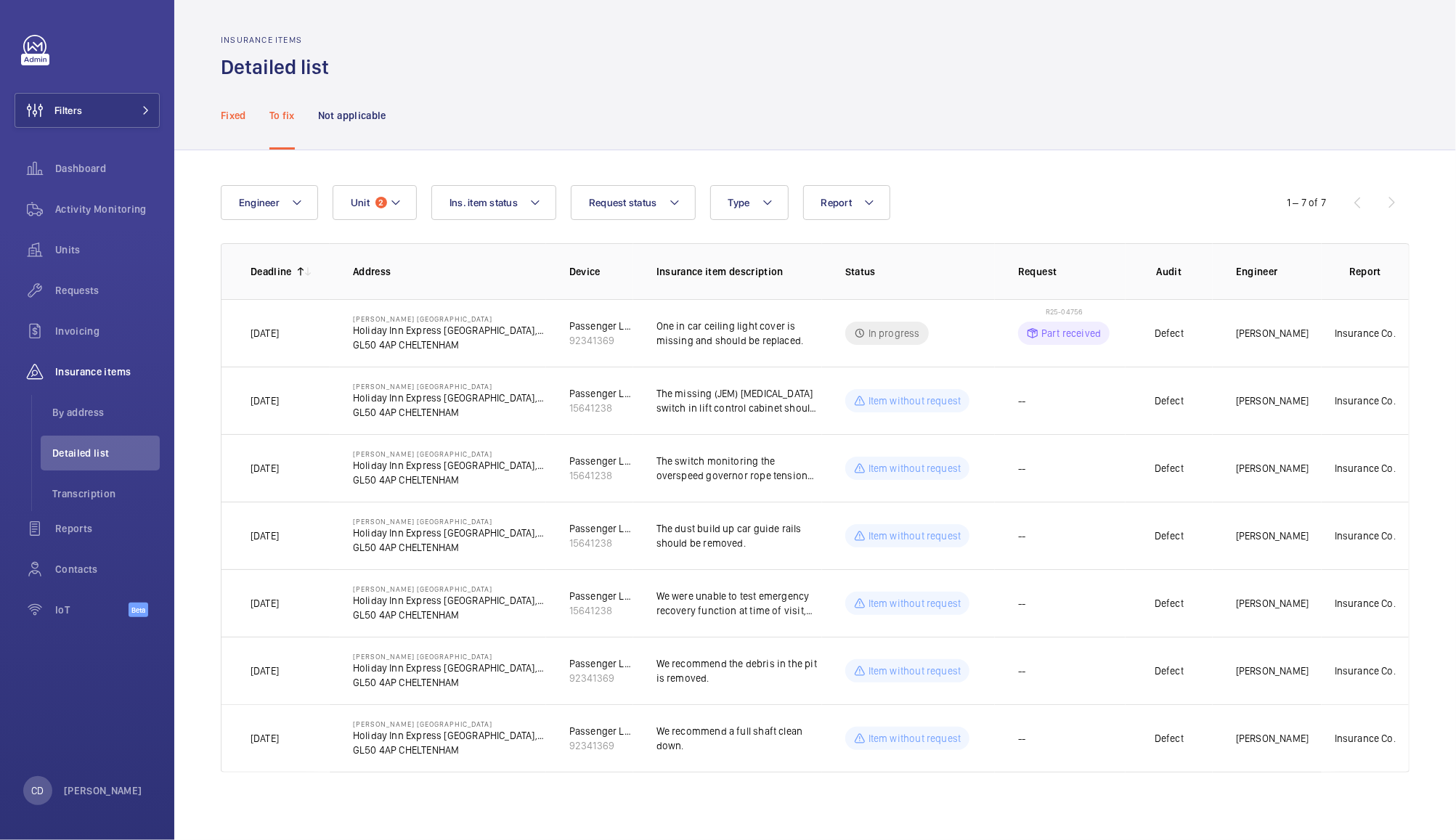
click at [232, 108] on p "Fixed" at bounding box center [233, 115] width 25 height 15
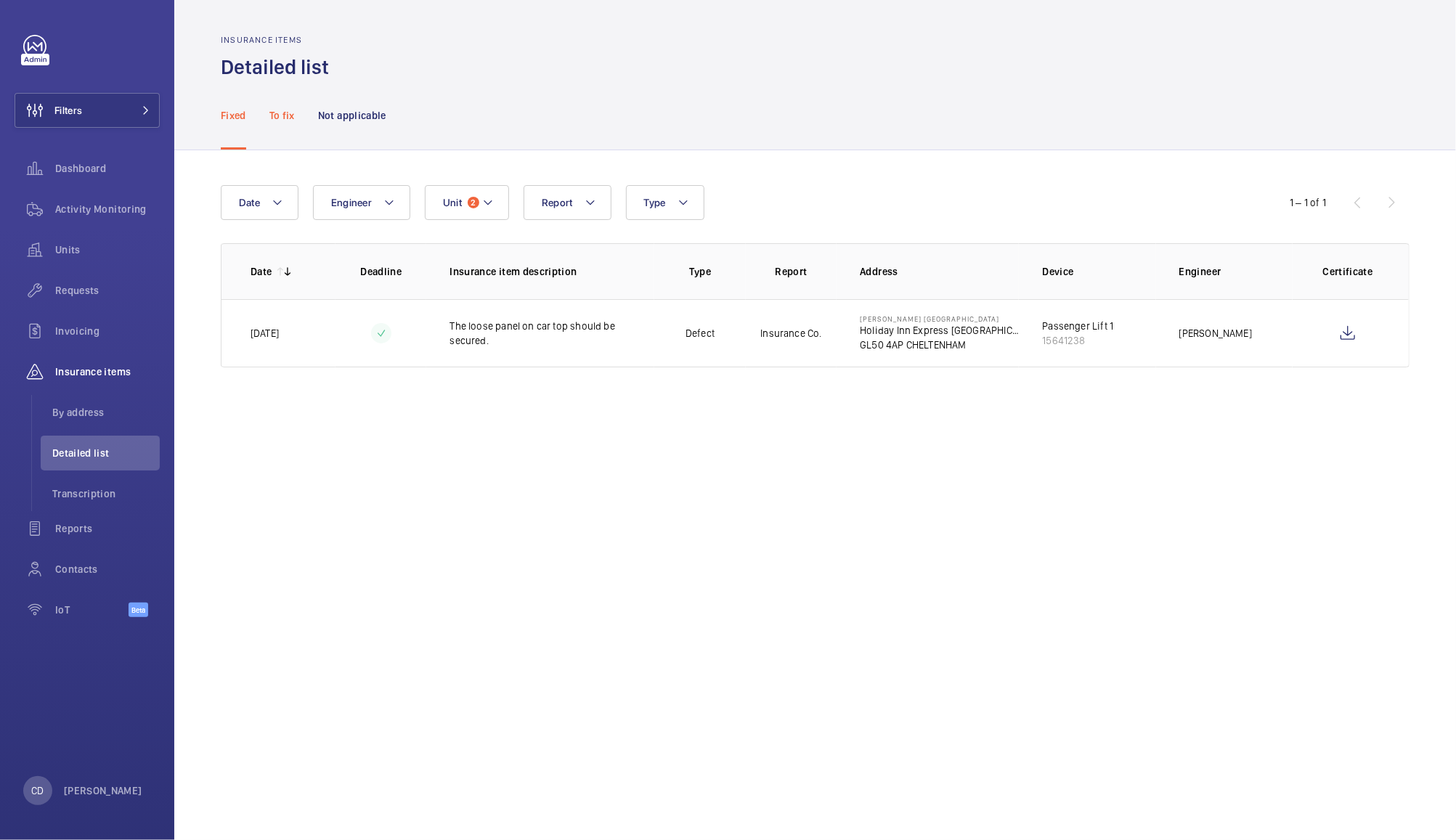
click at [283, 114] on p "To fix" at bounding box center [282, 115] width 25 height 15
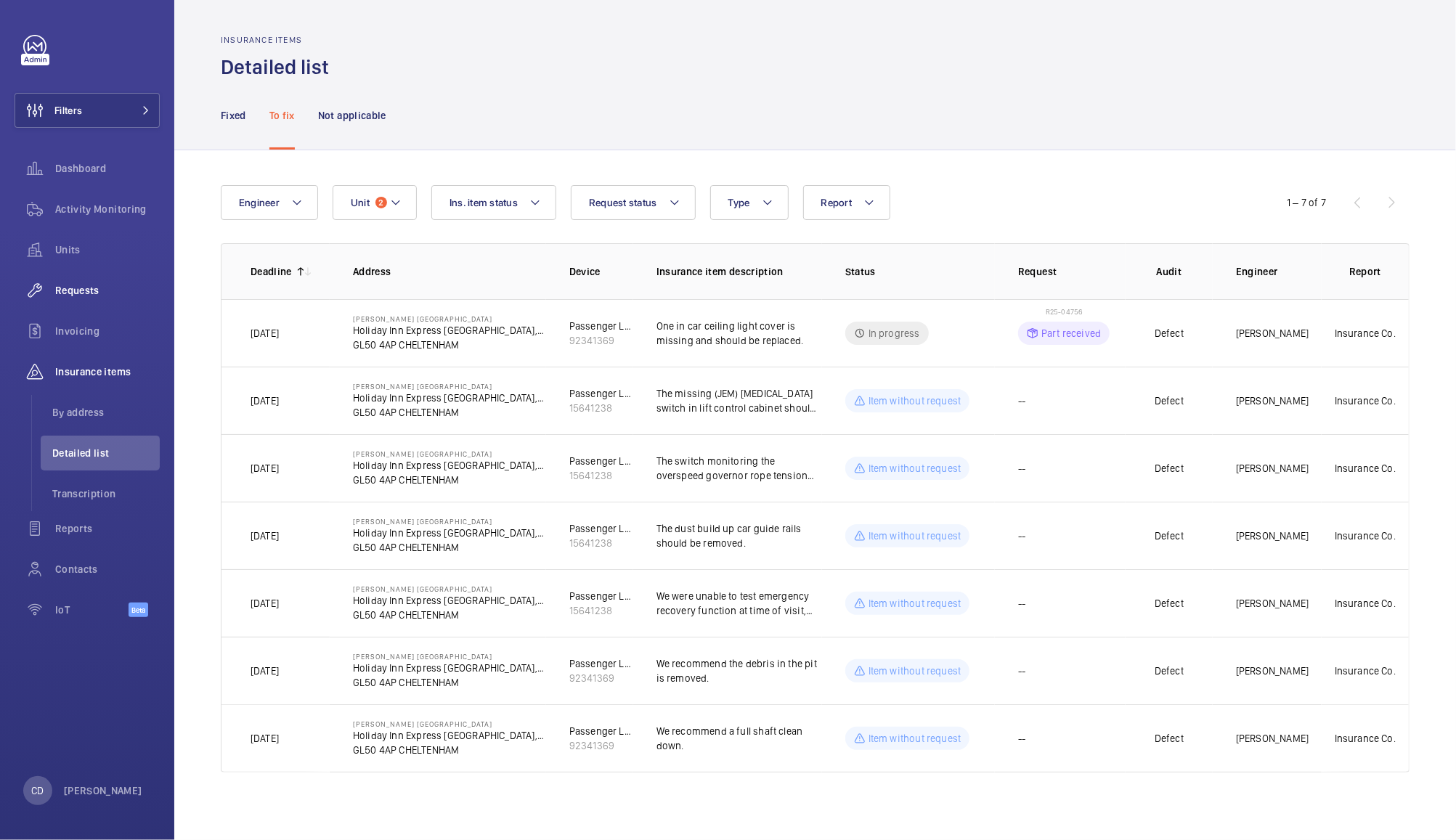
click at [53, 295] on wm-front-icon-button at bounding box center [35, 291] width 41 height 35
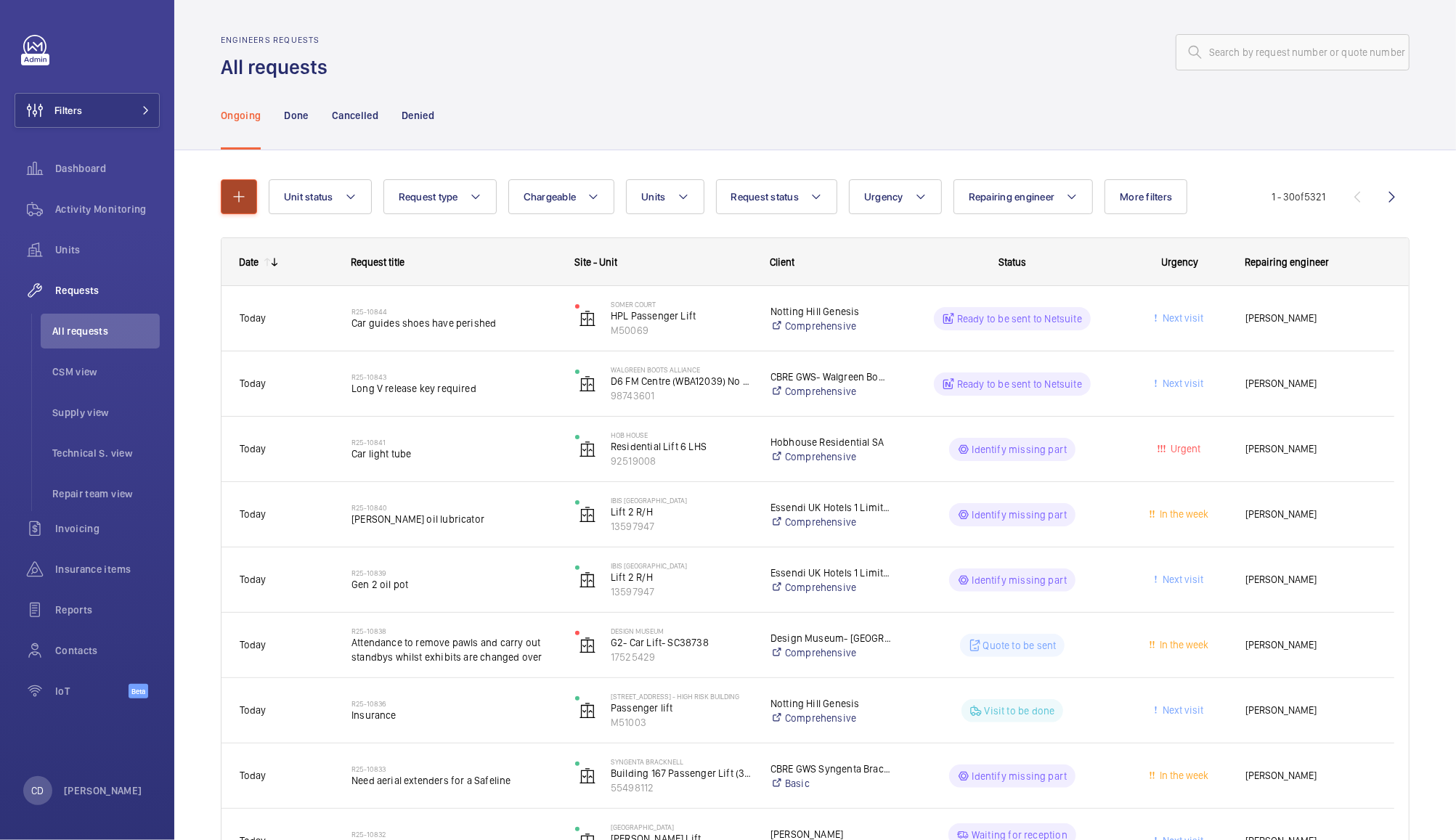
click at [238, 191] on mat-icon "button" at bounding box center [238, 196] width 17 height 17
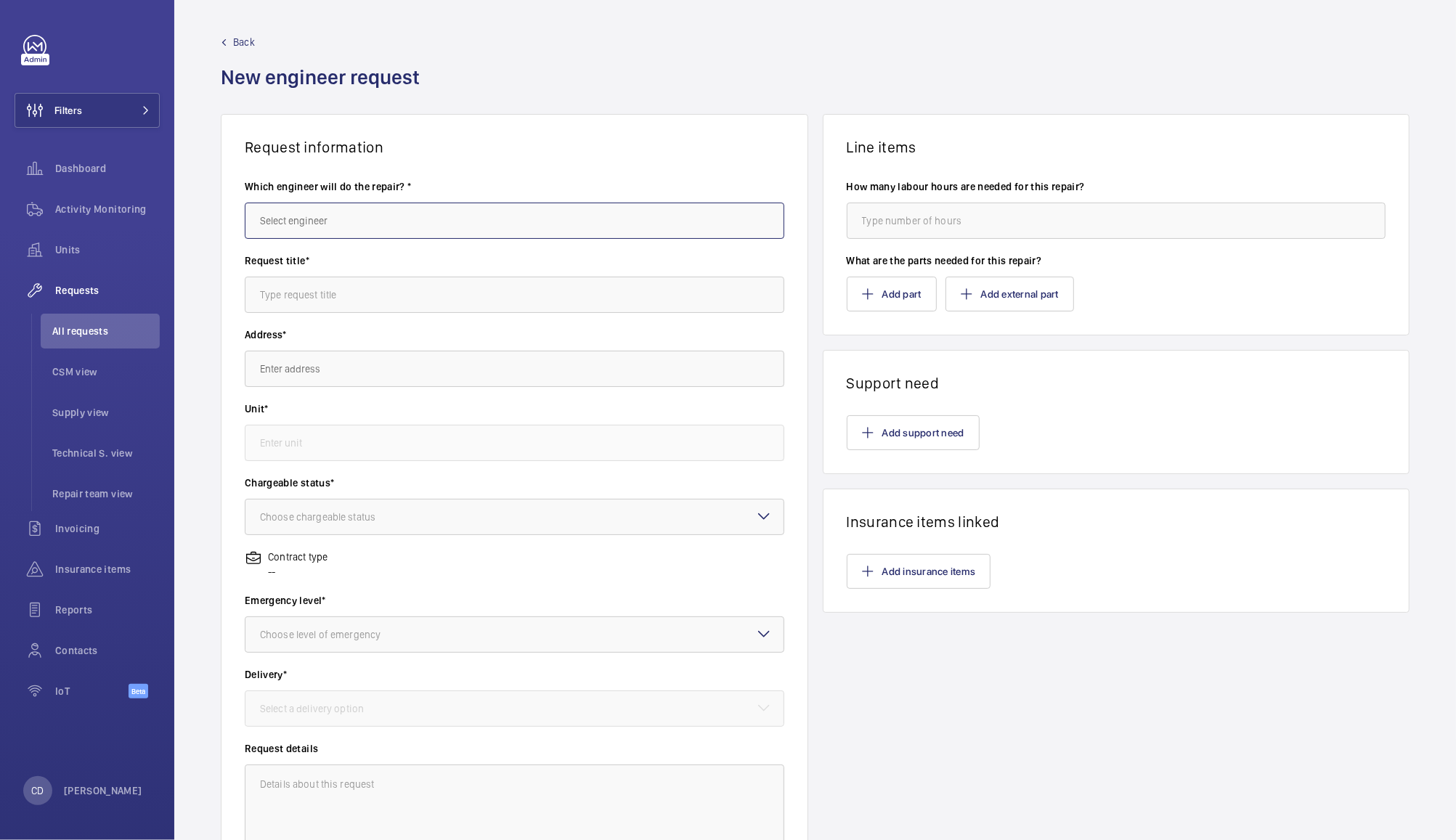
click at [366, 220] on input "text" at bounding box center [514, 221] width 540 height 36
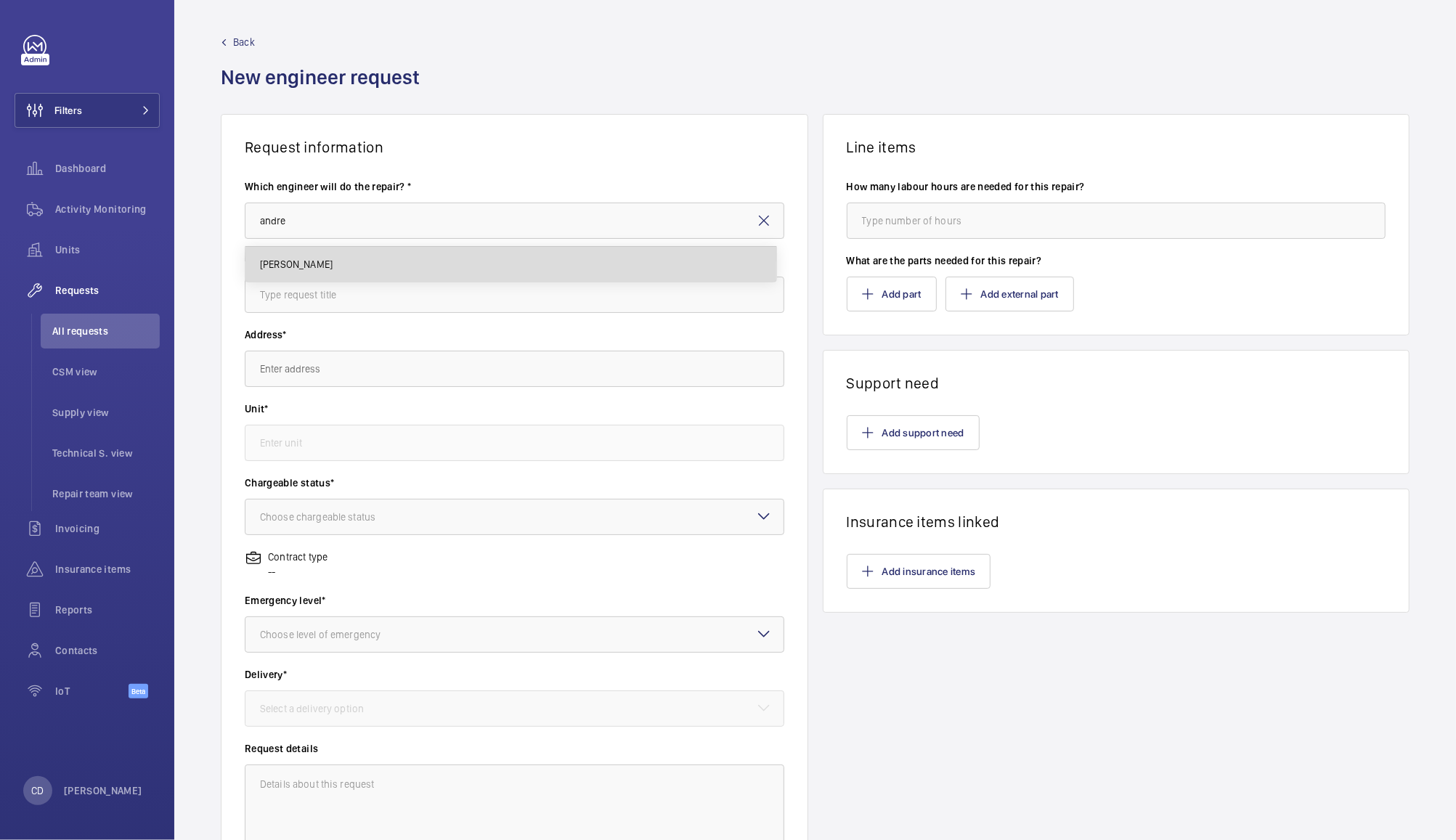
click at [623, 271] on mat-option "[PERSON_NAME]" at bounding box center [510, 264] width 530 height 35
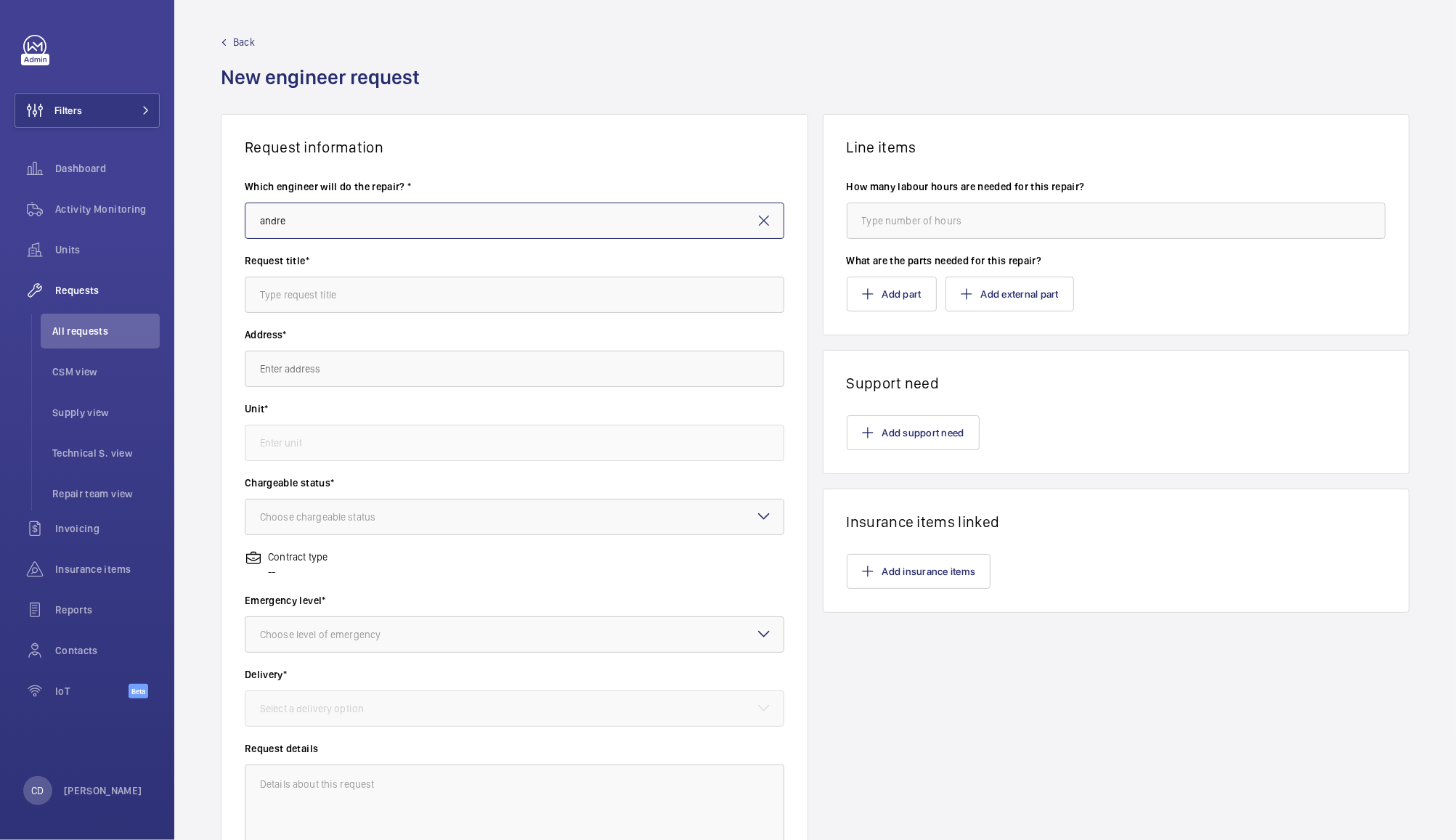
type input "[PERSON_NAME]"
click at [629, 292] on input "text" at bounding box center [514, 295] width 540 height 36
type input "SAFed 4:18"
click at [595, 371] on input "text" at bounding box center [514, 369] width 540 height 36
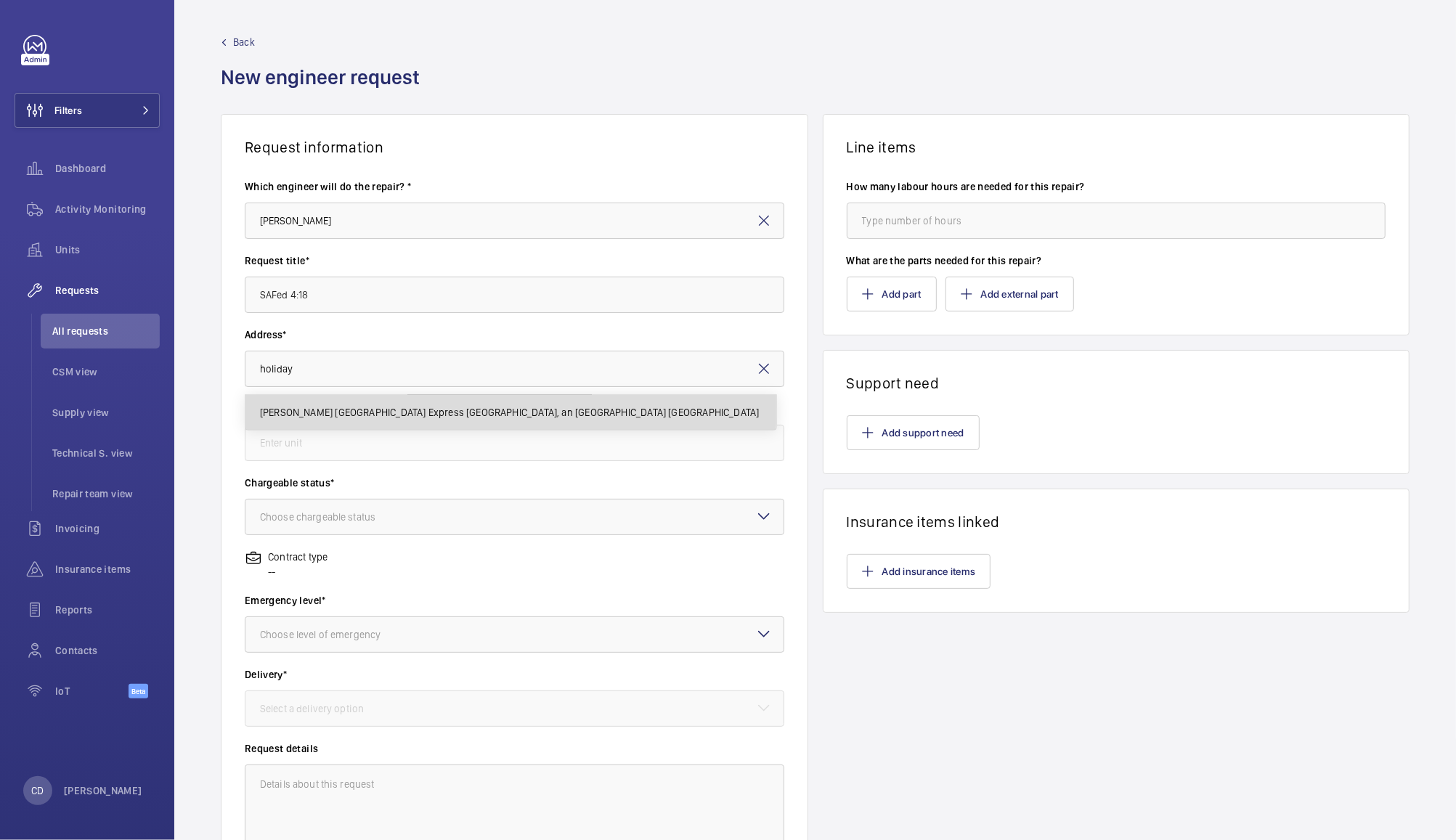
click at [500, 407] on span "[PERSON_NAME] [GEOGRAPHIC_DATA] Express [GEOGRAPHIC_DATA], an [GEOGRAPHIC_DATA]…" at bounding box center [510, 412] width 500 height 15
type input "[PERSON_NAME] [GEOGRAPHIC_DATA] Express [GEOGRAPHIC_DATA], an [GEOGRAPHIC_DATA]…"
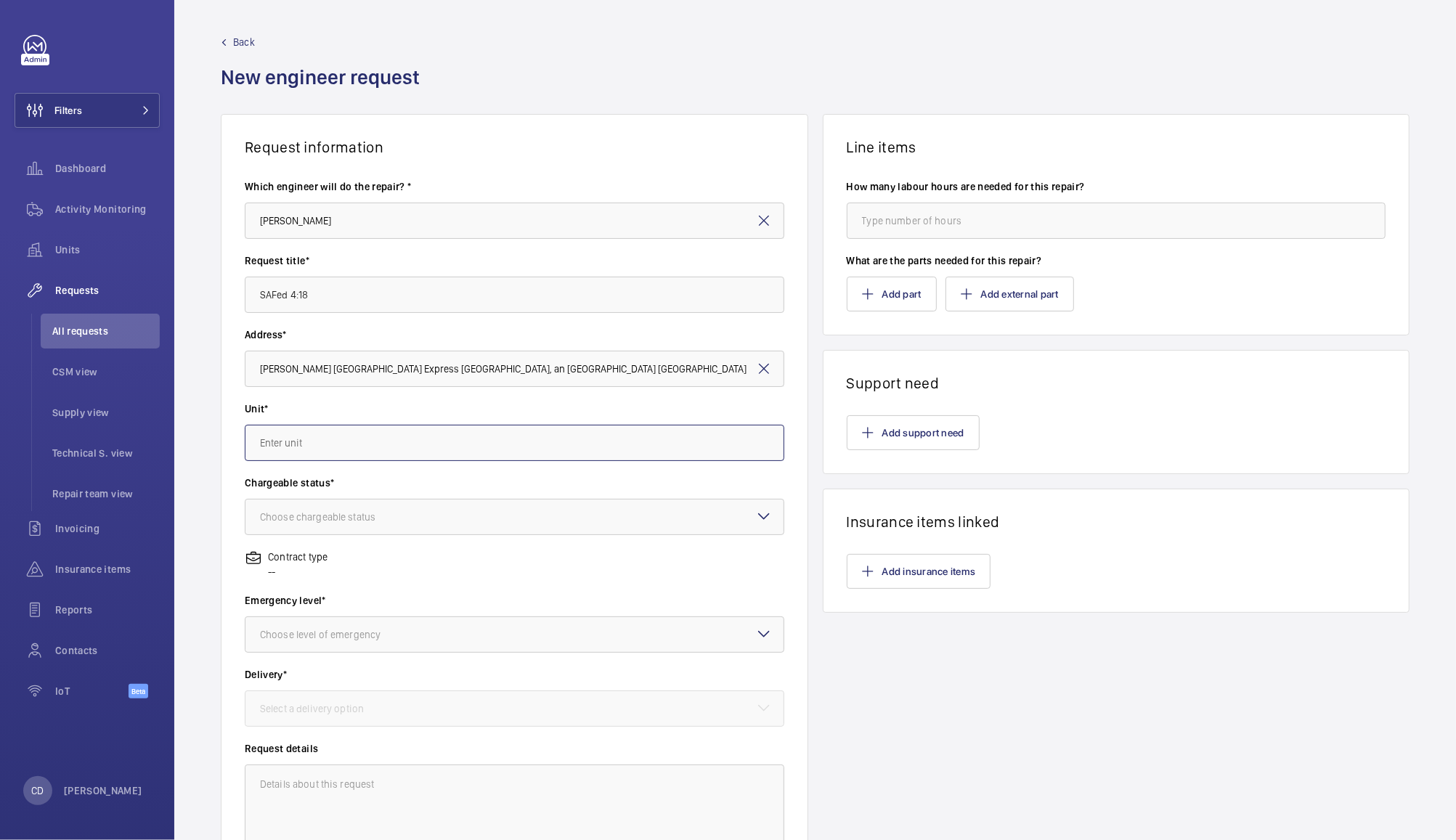
click at [535, 445] on input "text" at bounding box center [514, 443] width 540 height 36
click at [502, 534] on mat-option "15641238 - Passenger Lift 1" at bounding box center [510, 522] width 530 height 35
type input "15641238 - Passenger Lift 1"
click at [531, 509] on div at bounding box center [514, 517] width 538 height 35
click at [520, 556] on span "Chargeable" at bounding box center [514, 561] width 509 height 15
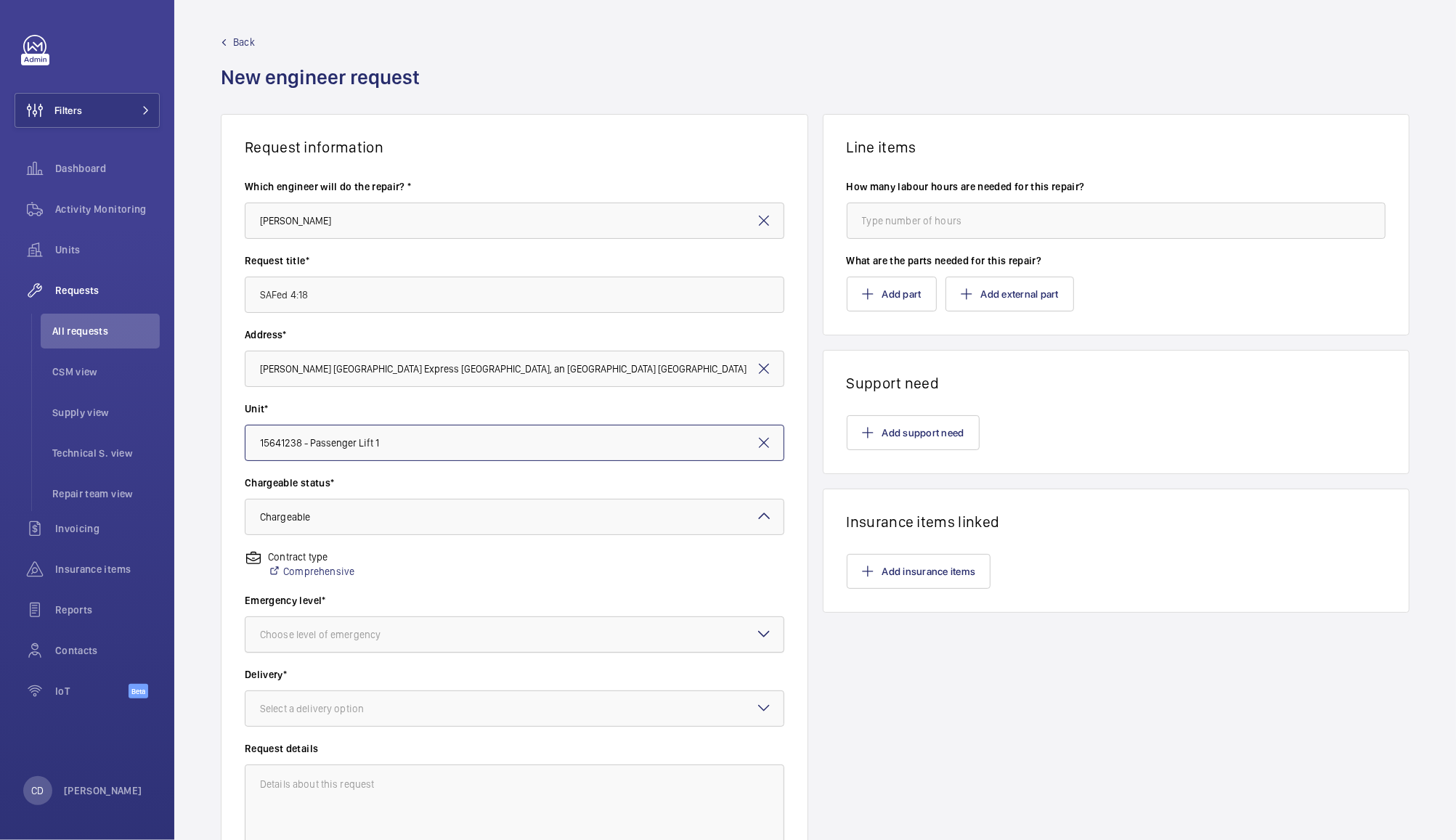
click at [510, 648] on div at bounding box center [514, 635] width 538 height 35
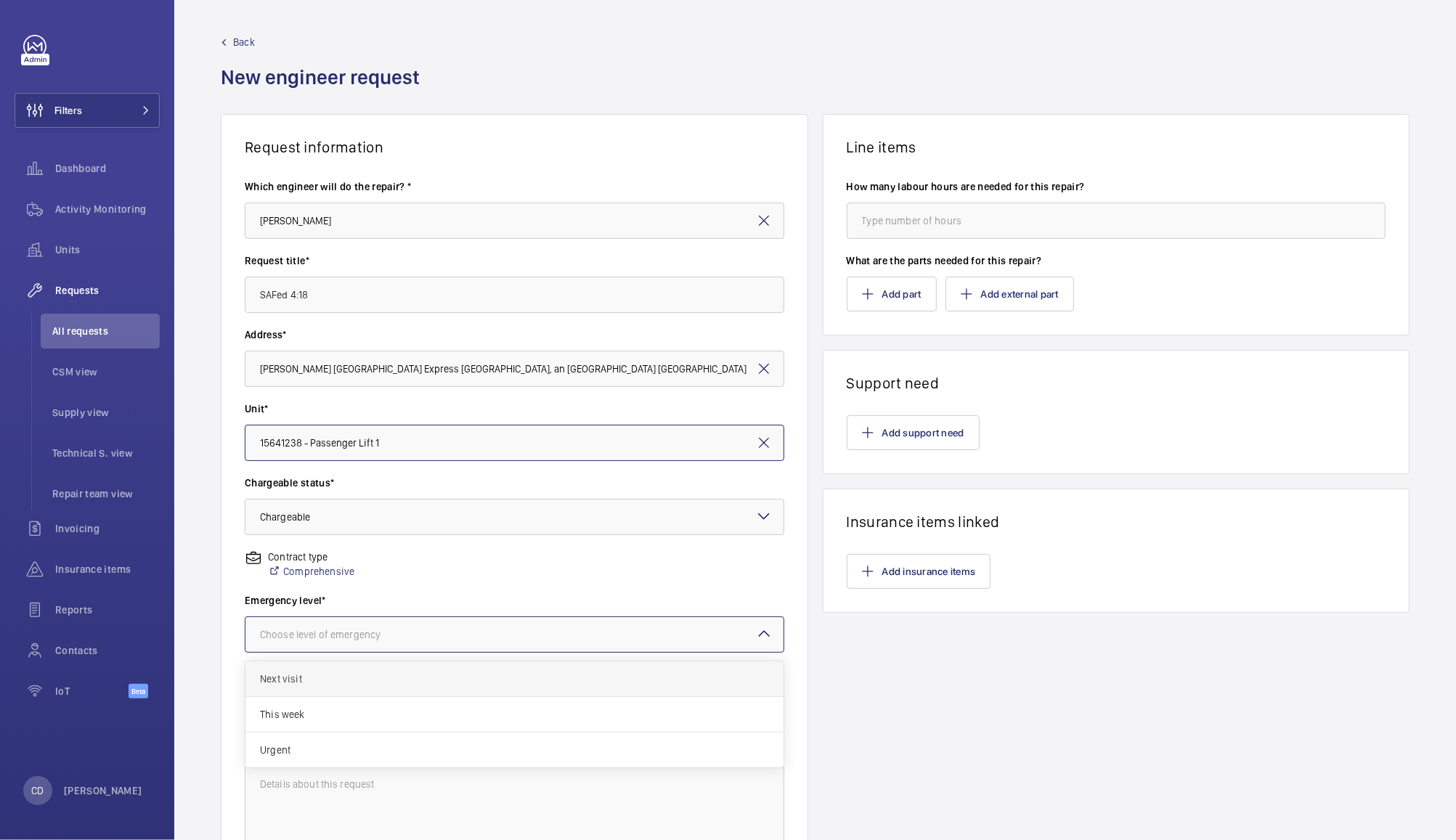
click at [475, 676] on span "Next visit" at bounding box center [514, 678] width 509 height 15
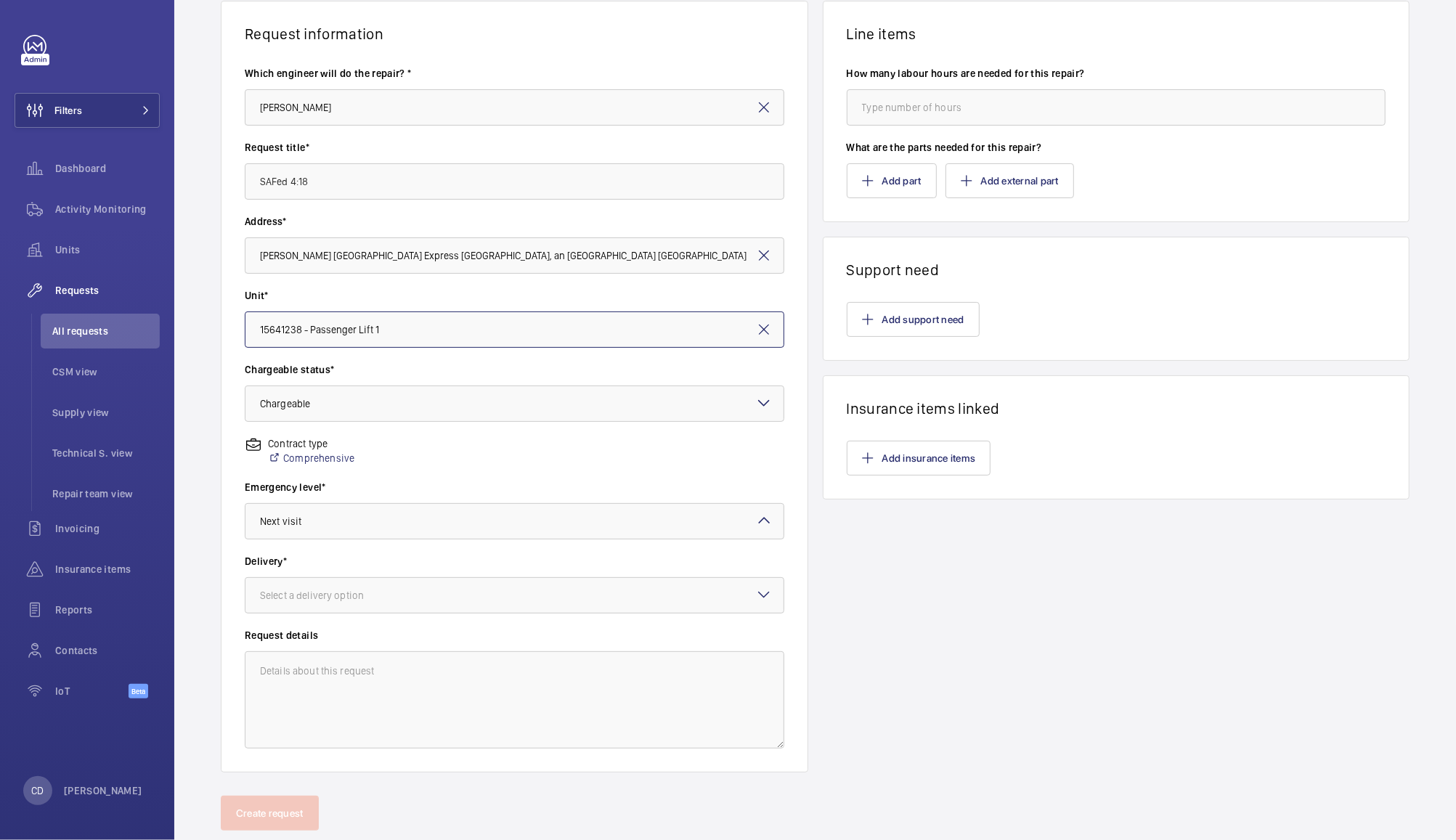
scroll to position [119, 0]
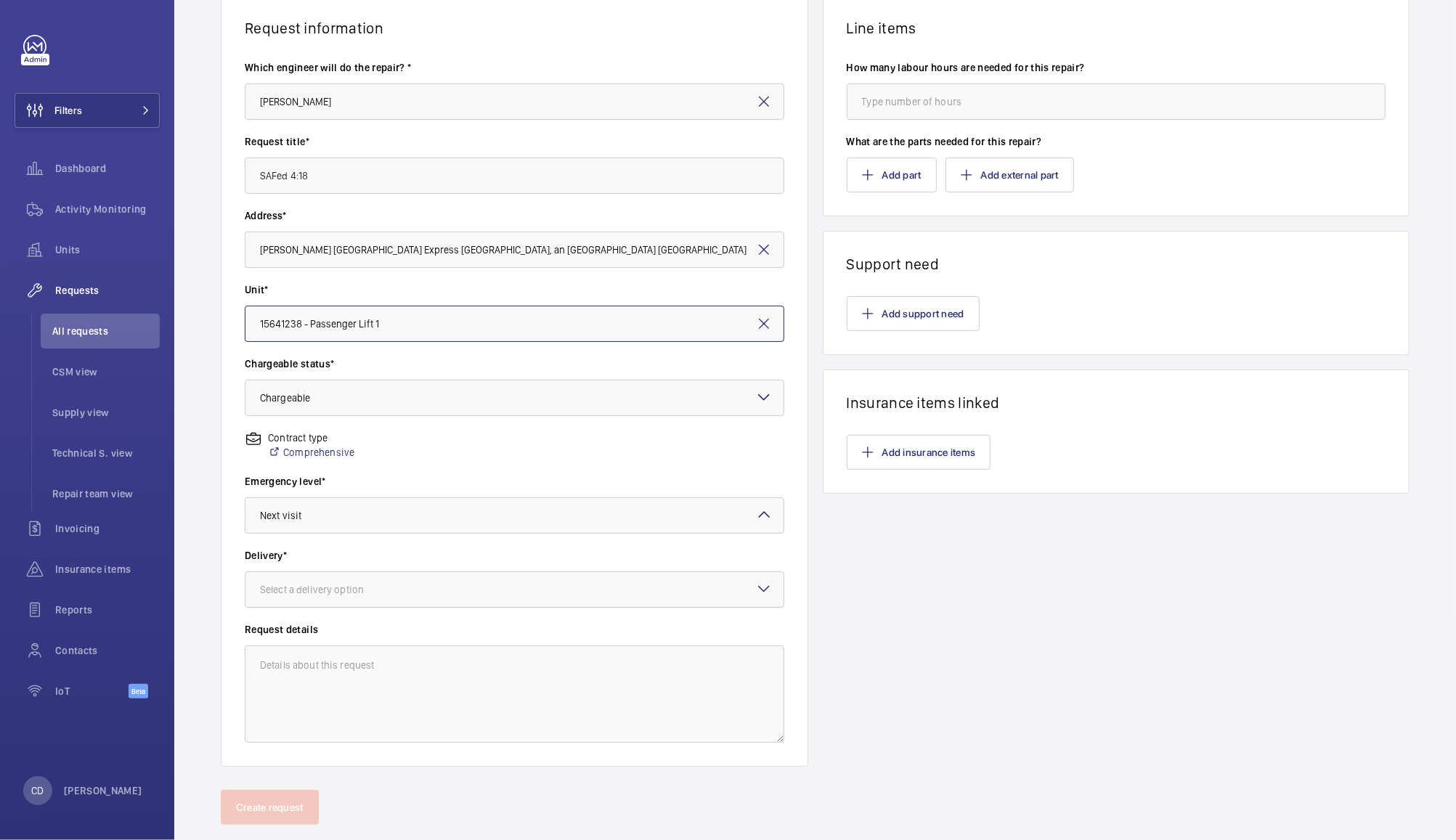
click at [574, 603] on div at bounding box center [514, 589] width 538 height 35
click at [546, 674] on span "On site" at bounding box center [514, 669] width 509 height 15
click at [554, 687] on textarea at bounding box center [514, 694] width 540 height 97
paste textarea "The following test(s) should be carried out and documentary evidence of the tes…"
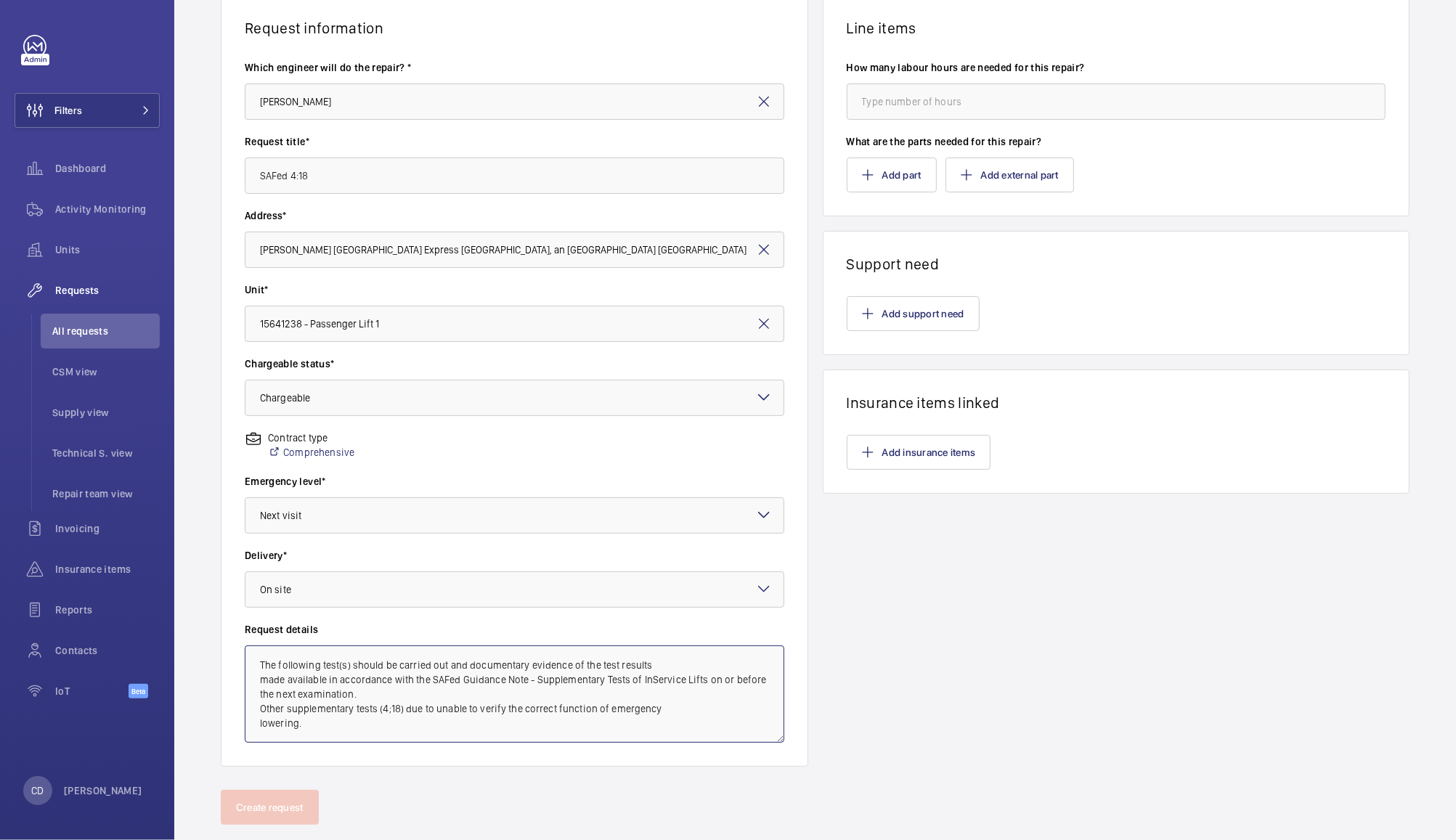
type textarea "The following test(s) should be carried out and documentary evidence of the tes…"
click at [908, 102] on input "number" at bounding box center [1116, 102] width 540 height 36
type input "4"
click at [273, 794] on button "Create request" at bounding box center [270, 807] width 98 height 35
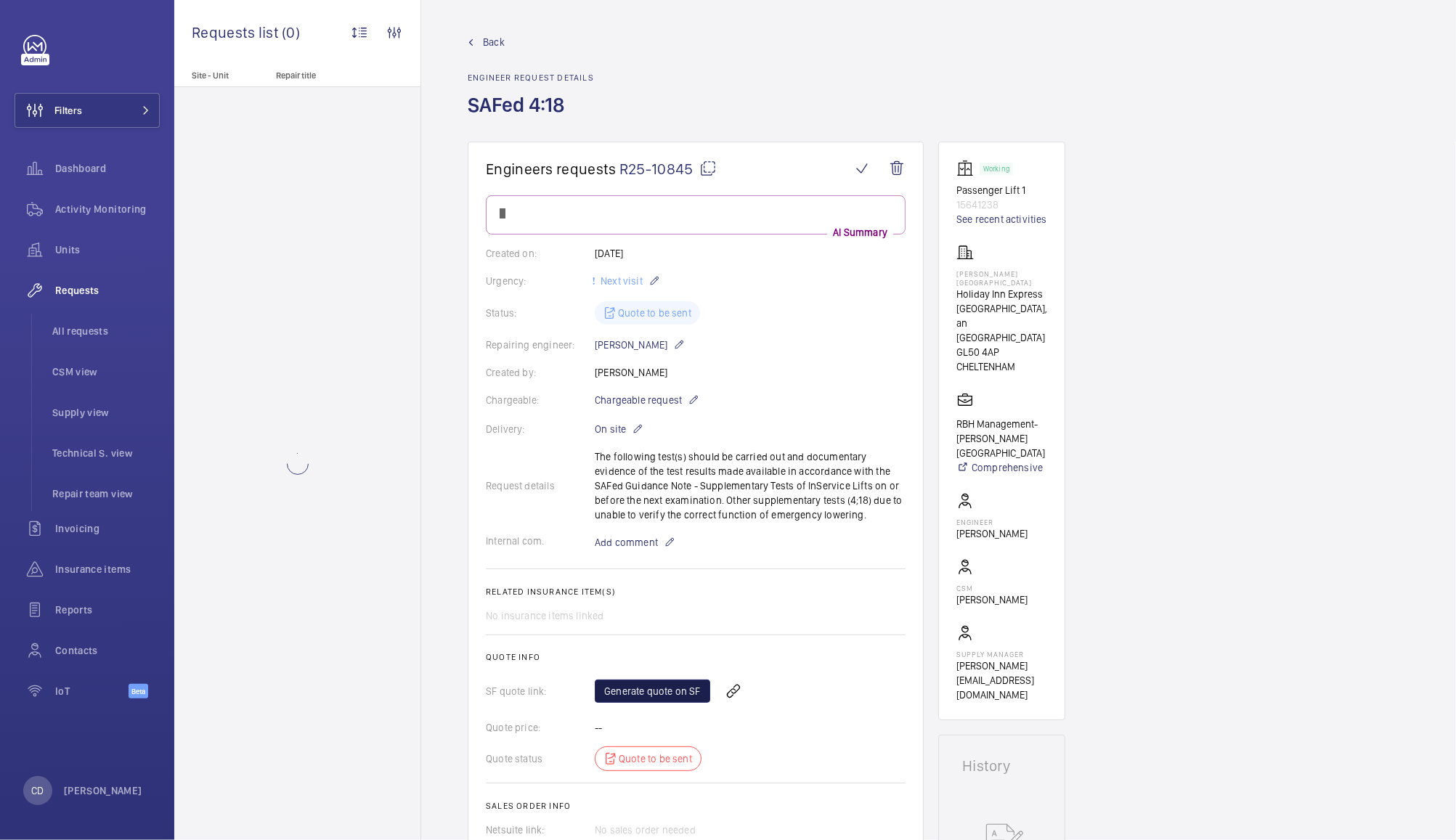
click at [659, 684] on link "Generate quote on SF" at bounding box center [652, 691] width 115 height 24
